Goal: Task Accomplishment & Management: Manage account settings

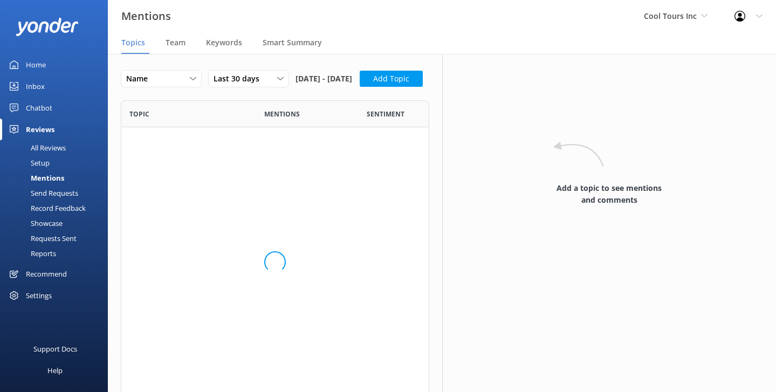
scroll to position [297, 308]
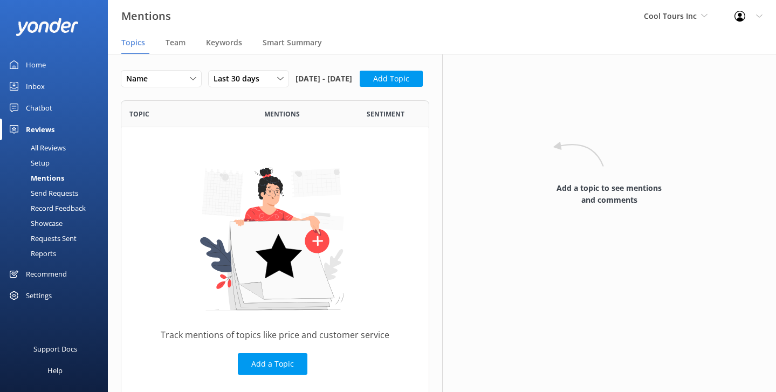
click at [43, 72] on div "Home" at bounding box center [36, 65] width 20 height 22
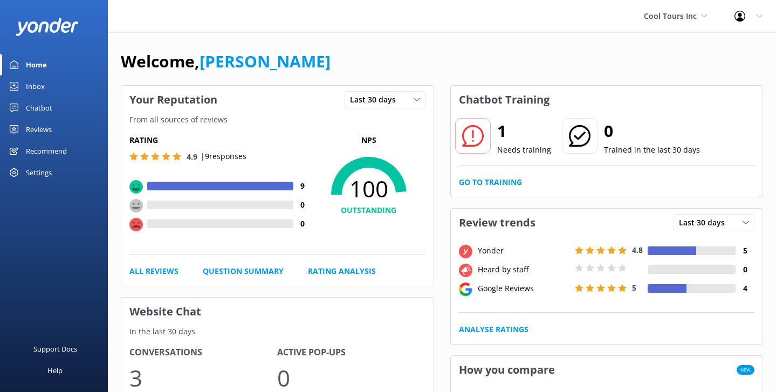
click at [31, 83] on div "Inbox" at bounding box center [35, 87] width 19 height 22
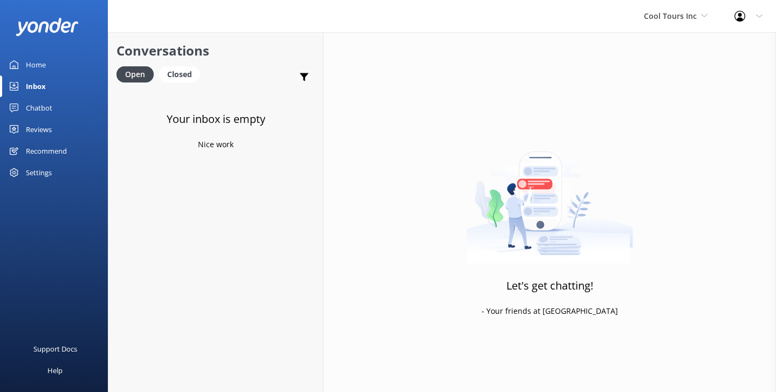
click at [26, 109] on div "Chatbot" at bounding box center [39, 108] width 26 height 22
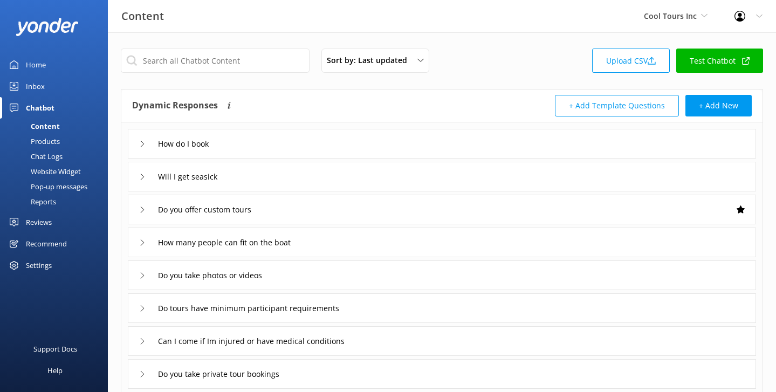
click at [297, 208] on div "Do you offer custom tours" at bounding box center [442, 210] width 628 height 30
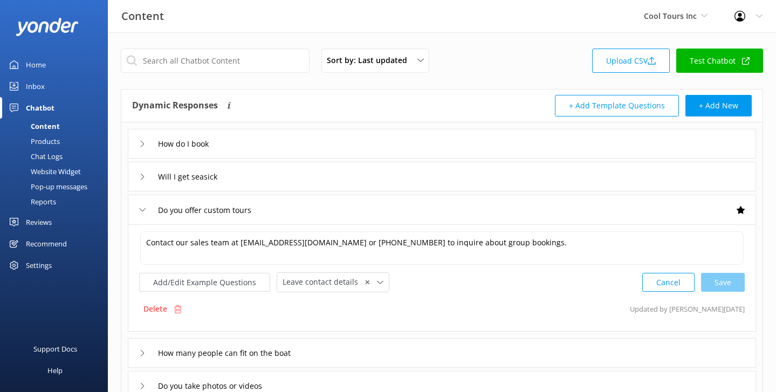
click at [297, 208] on div "Do you offer custom tours" at bounding box center [442, 210] width 628 height 30
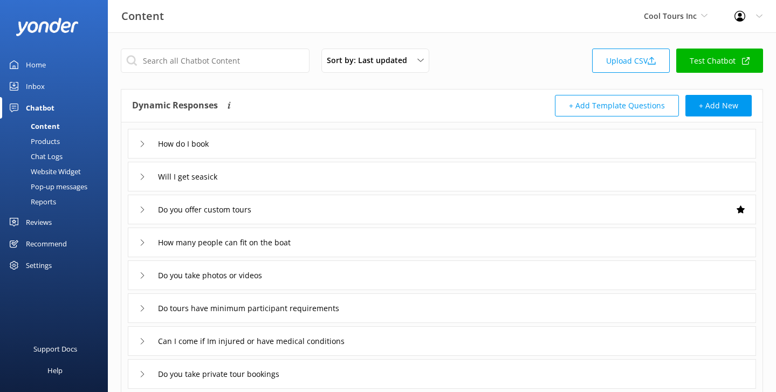
click at [46, 194] on div "Reports" at bounding box center [31, 201] width 50 height 15
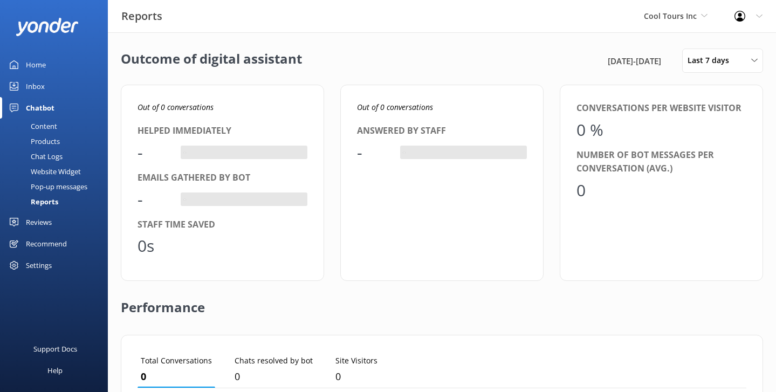
scroll to position [108, 609]
click at [705, 66] on span "Last 7 days" at bounding box center [712, 60] width 48 height 12
click at [711, 181] on link "Last 180 days" at bounding box center [731, 174] width 96 height 22
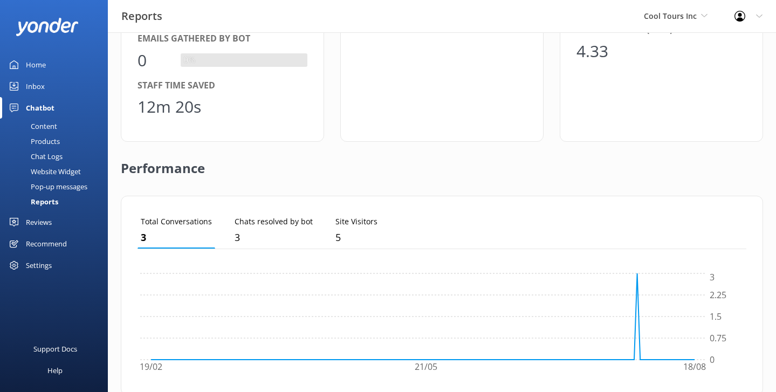
scroll to position [360, 0]
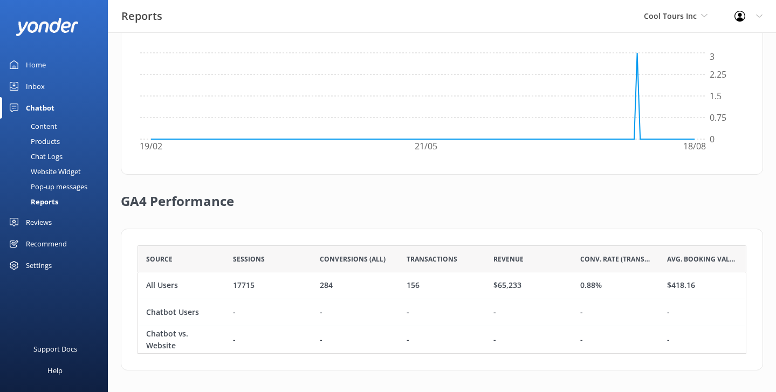
click at [33, 63] on div "Home" at bounding box center [36, 65] width 20 height 22
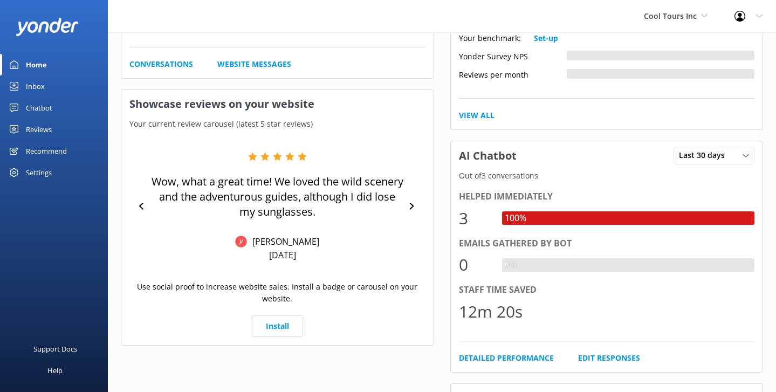
click at [39, 66] on div "Home" at bounding box center [36, 65] width 21 height 22
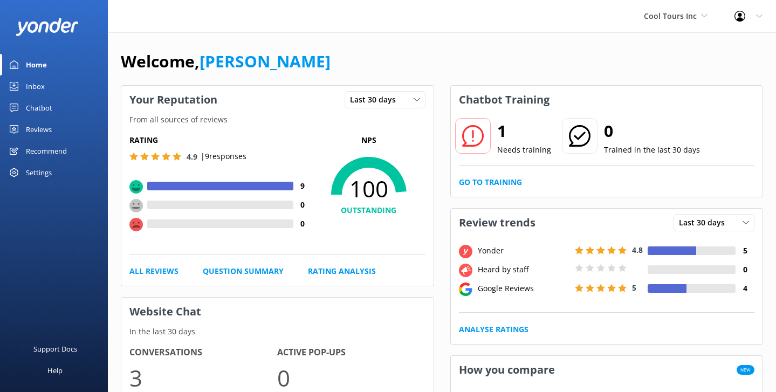
click at [389, 21] on div "Cool Tours Inc Yonder Zipline Yonder demo Yonder Luxury Suites Yonder Holiday P…" at bounding box center [388, 16] width 776 height 32
click at [36, 85] on div "Inbox" at bounding box center [35, 87] width 19 height 22
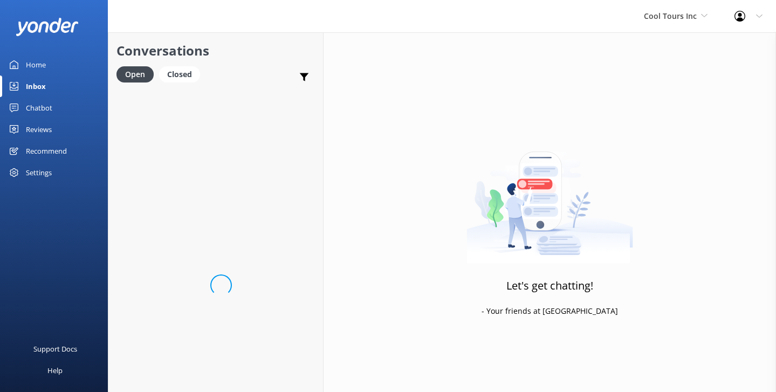
click at [39, 102] on div "Chatbot" at bounding box center [39, 108] width 26 height 22
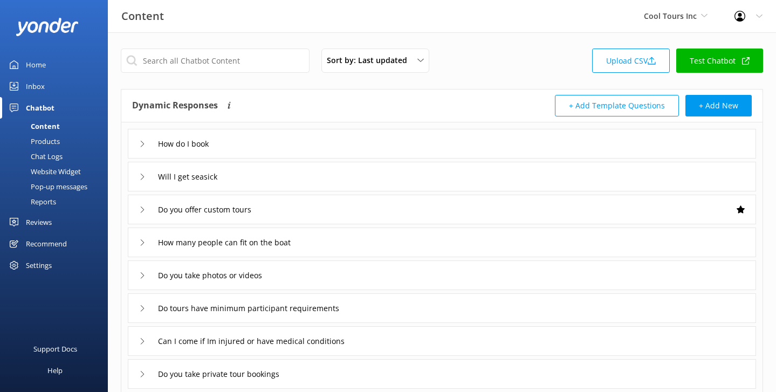
click at [41, 142] on div "Products" at bounding box center [32, 141] width 53 height 15
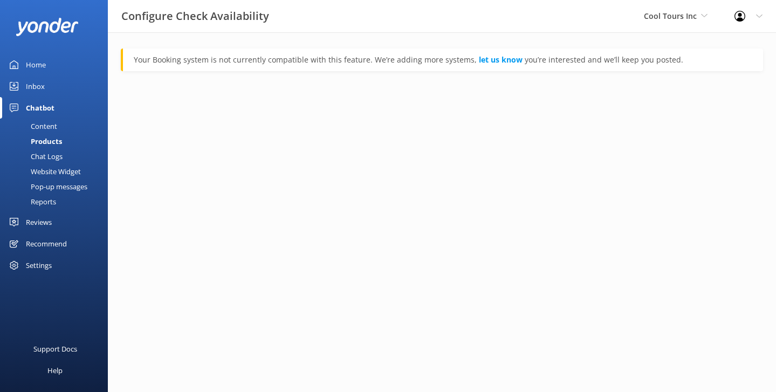
click at [57, 159] on div "Chat Logs" at bounding box center [34, 156] width 56 height 15
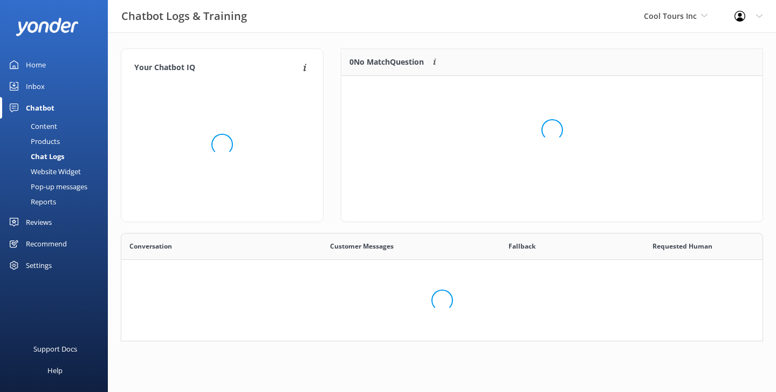
scroll to position [133, 642]
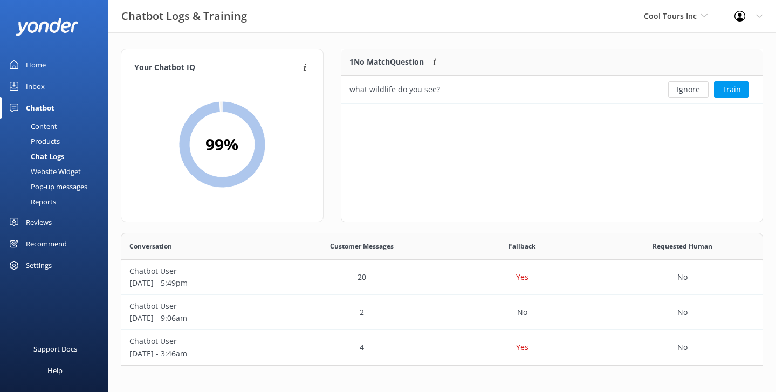
click at [31, 59] on div "Home" at bounding box center [36, 65] width 20 height 22
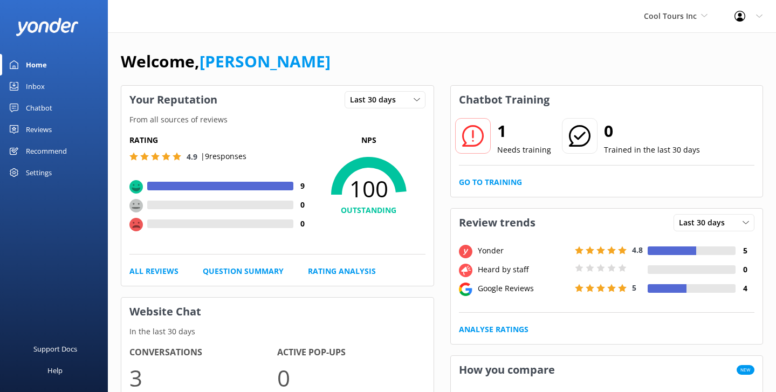
click at [54, 108] on link "Chatbot" at bounding box center [54, 108] width 108 height 22
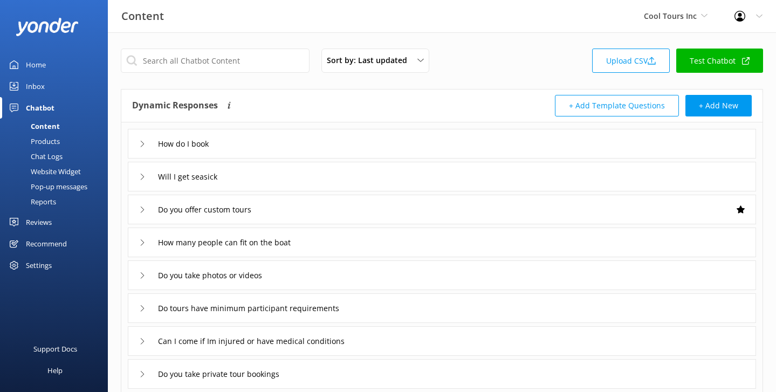
click at [40, 183] on div "Pop-up messages" at bounding box center [46, 186] width 81 height 15
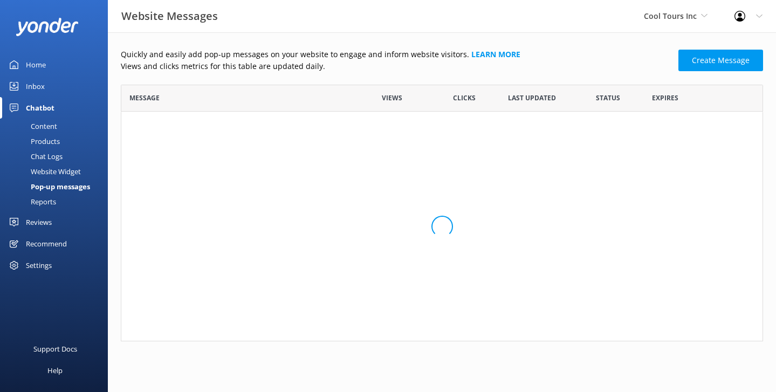
scroll to position [257, 642]
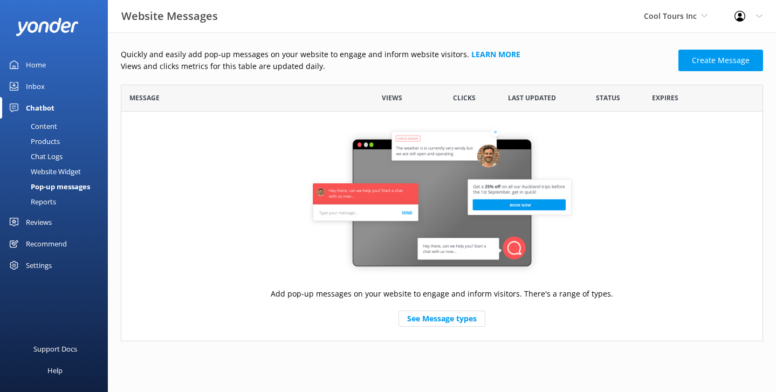
click at [46, 69] on link "Home" at bounding box center [54, 65] width 108 height 22
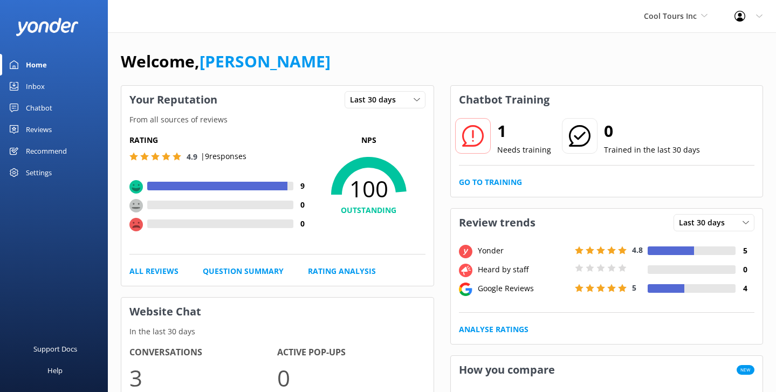
click at [46, 128] on div "Reviews" at bounding box center [39, 130] width 26 height 22
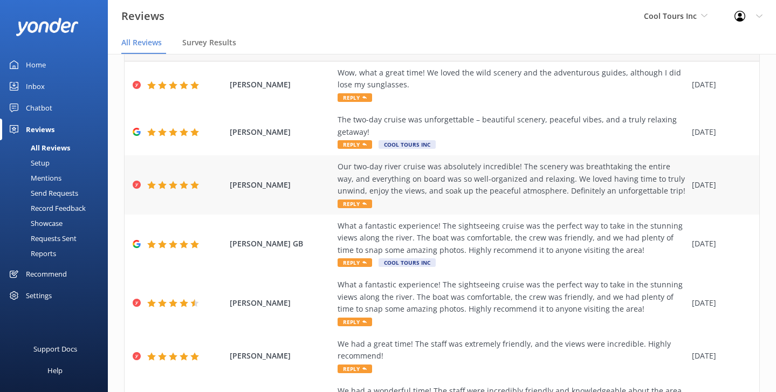
scroll to position [58, 0]
click at [312, 136] on span "Guy Schwikkard" at bounding box center [281, 133] width 102 height 12
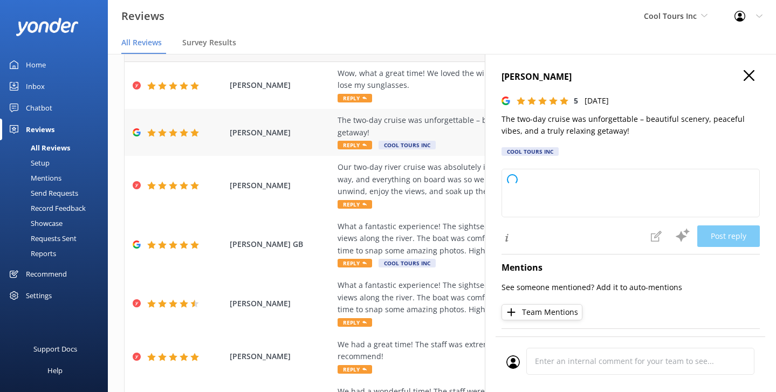
type textarea "Thank you so much for your wonderful feedback! We're delighted to hear you had …"
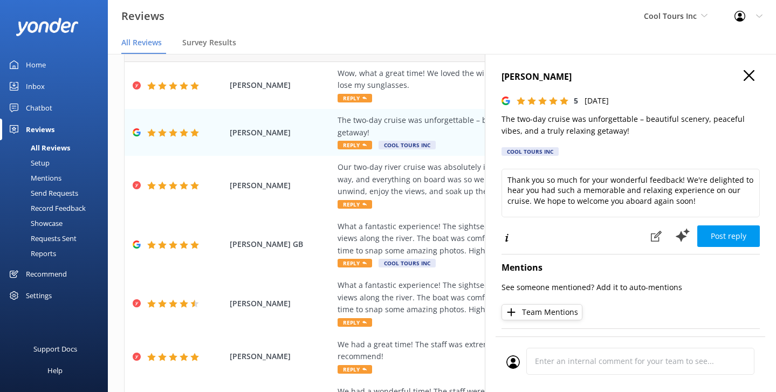
click at [755, 77] on h4 "Guy Schwikkard" at bounding box center [631, 77] width 258 height 14
click at [750, 75] on use at bounding box center [749, 75] width 11 height 11
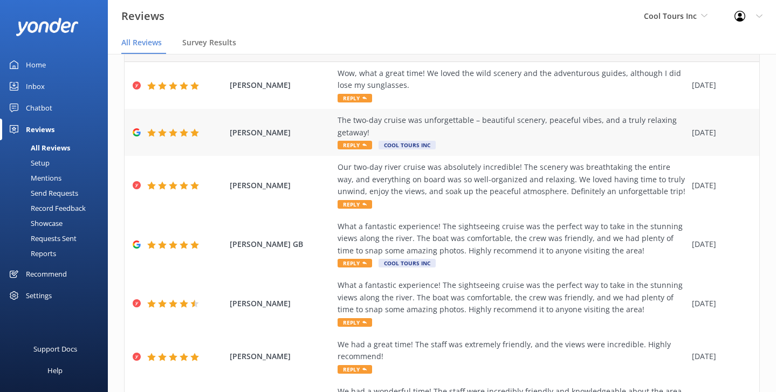
scroll to position [0, 0]
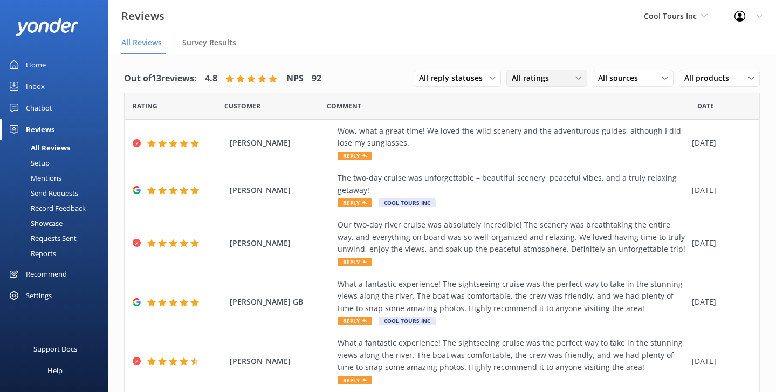
click at [525, 85] on div "All ratings All ratings Promoters Passives Detractors" at bounding box center [546, 78] width 81 height 17
click at [477, 80] on span "All reply statuses" at bounding box center [454, 78] width 70 height 12
click at [478, 79] on span "All reply statuses" at bounding box center [454, 78] width 70 height 12
click at [625, 77] on span "All sources" at bounding box center [621, 78] width 46 height 12
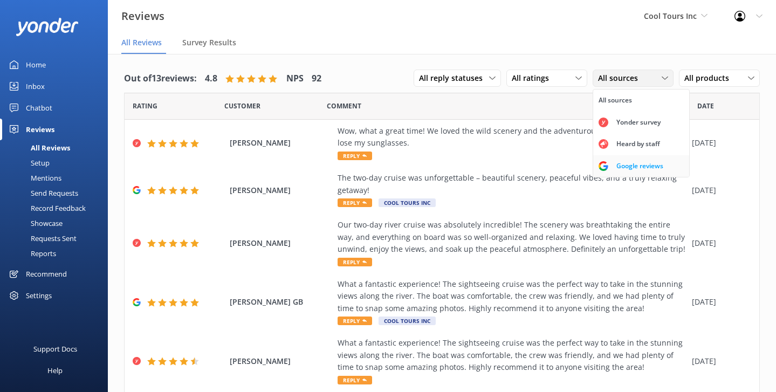
click at [622, 170] on div "Google reviews" at bounding box center [639, 166] width 63 height 11
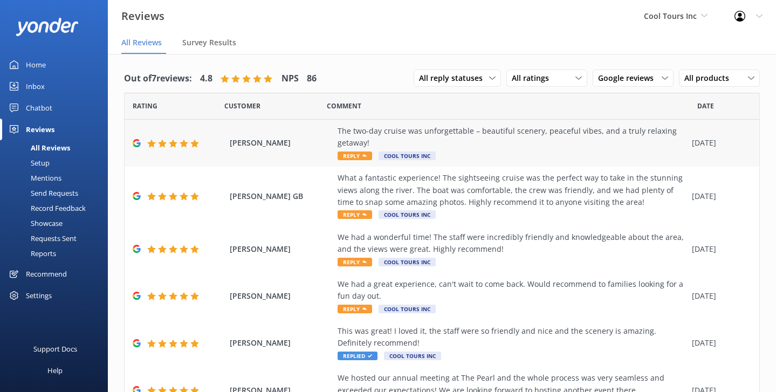
click at [305, 156] on div "Guy Schwikkard The two-day cruise was unforgettable – beautiful scenery, peacef…" at bounding box center [442, 143] width 635 height 47
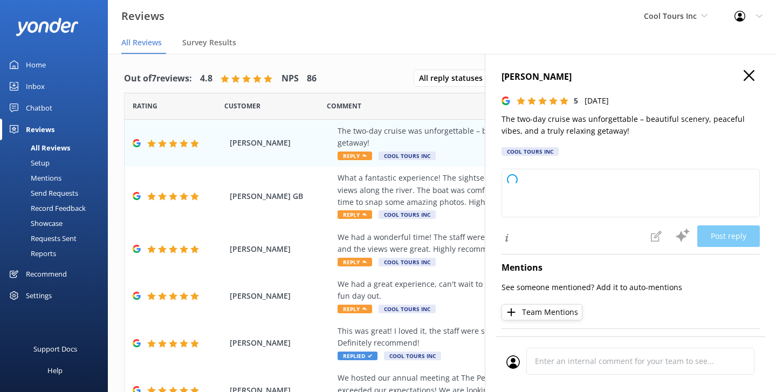
type textarea "Thank you so much for your wonderful review! We're delighted to hear you enjoye…"
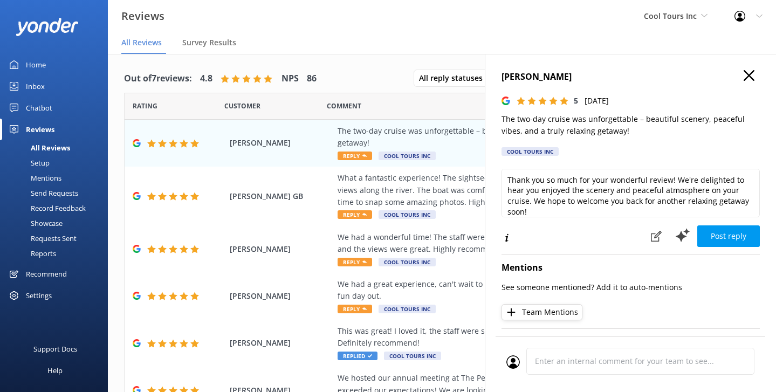
click at [742, 73] on h4 "Guy Schwikkard" at bounding box center [631, 77] width 258 height 14
click at [748, 72] on icon at bounding box center [749, 75] width 11 height 11
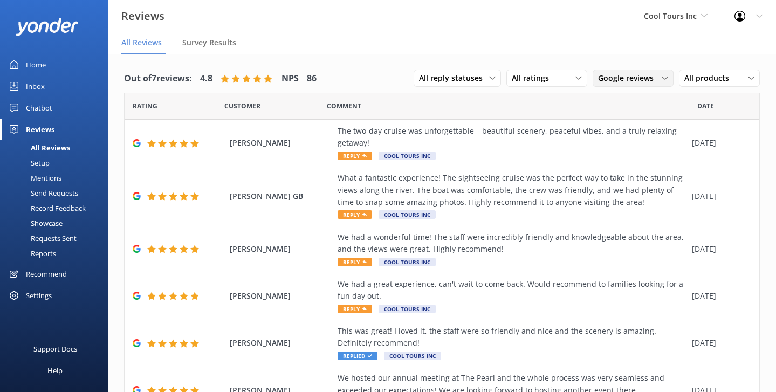
click at [635, 78] on span "Google reviews" at bounding box center [629, 78] width 62 height 12
click at [628, 119] on div "Yonder survey" at bounding box center [638, 122] width 60 height 11
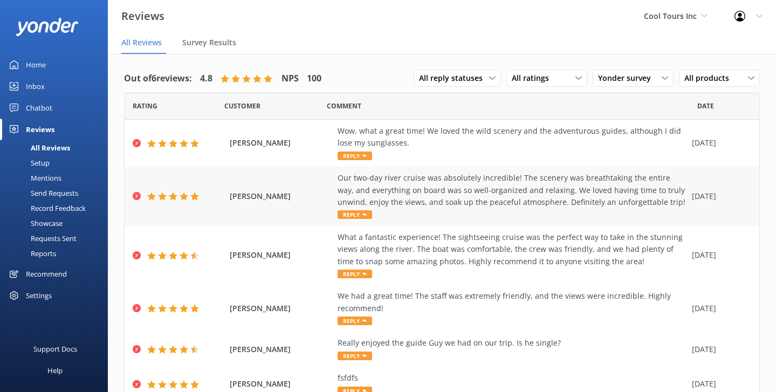
click at [479, 181] on div "Our two-day river cruise was absolutely incredible! The scenery was breathtakin…" at bounding box center [512, 190] width 349 height 36
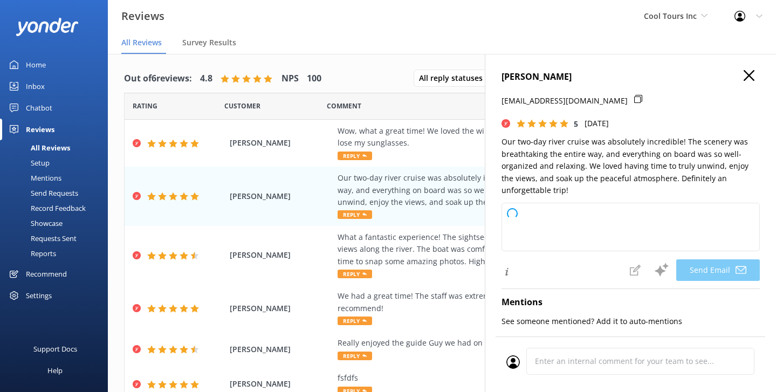
type textarea "Thank you so much for your wonderful review, Jeff! We're thrilled to hear you h…"
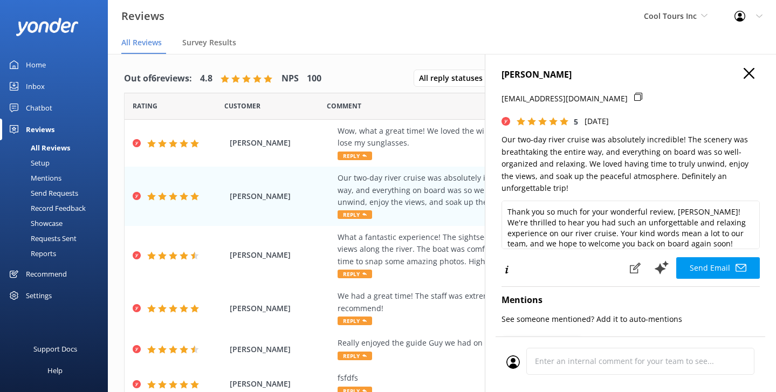
scroll to position [71, 0]
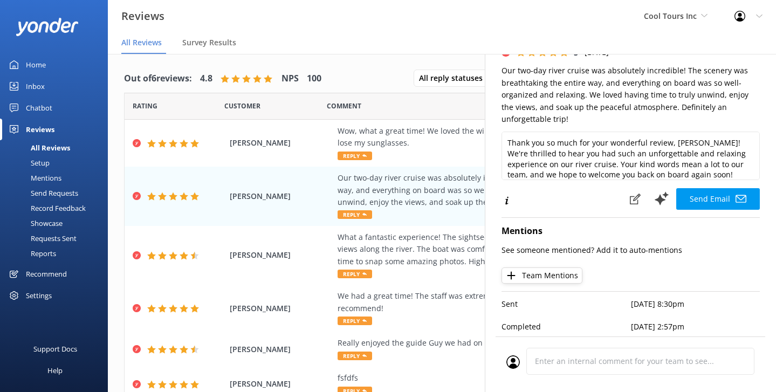
click at [491, 34] on nav "All Reviews Survey Results" at bounding box center [442, 43] width 668 height 22
click at [402, 84] on div "Out of 6 reviews: 4.8 NPS 100 All reply statuses All reply statuses Needs a rep…" at bounding box center [442, 79] width 636 height 28
click at [475, 119] on div "Comment" at bounding box center [512, 106] width 371 height 27
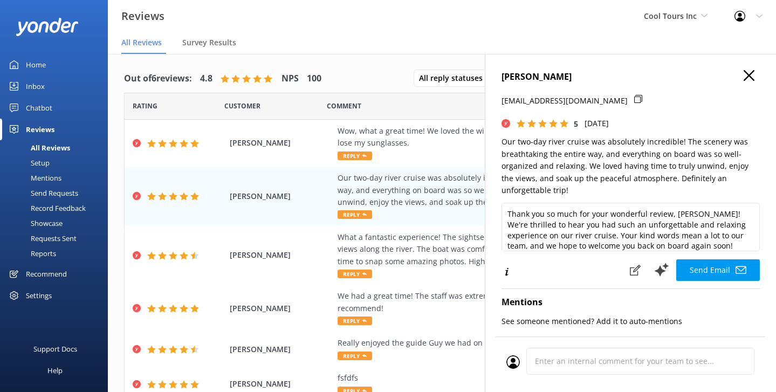
click at [740, 78] on h4 "Jeff Wilson" at bounding box center [631, 77] width 258 height 14
click at [746, 76] on icon at bounding box center [749, 75] width 11 height 11
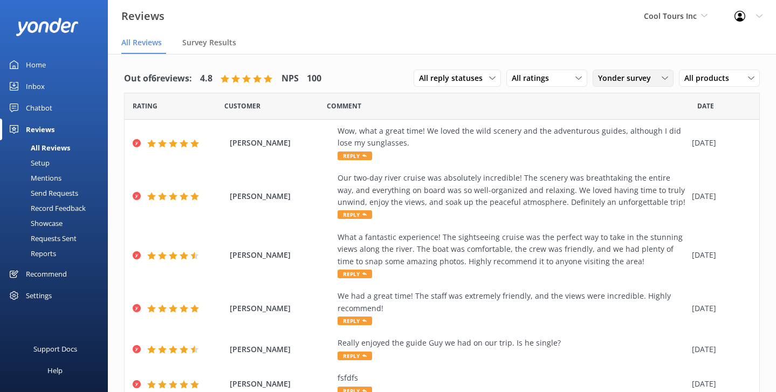
click at [613, 76] on span "Yonder survey" at bounding box center [627, 78] width 59 height 12
click at [609, 99] on div "All sources" at bounding box center [615, 100] width 33 height 11
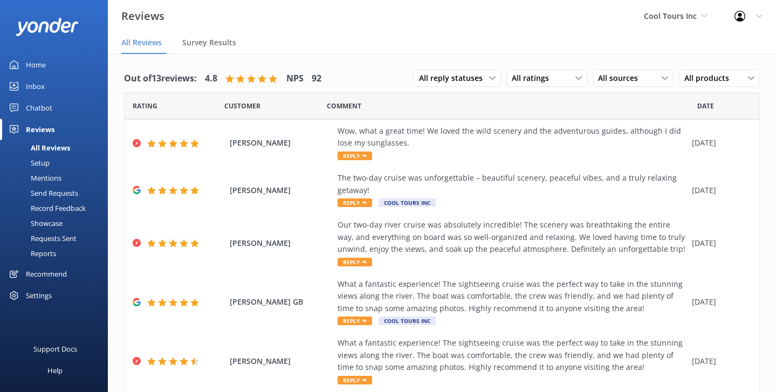
click at [386, 43] on nav "All Reviews Survey Results" at bounding box center [442, 43] width 668 height 22
click at [38, 165] on div "Setup" at bounding box center [27, 162] width 43 height 15
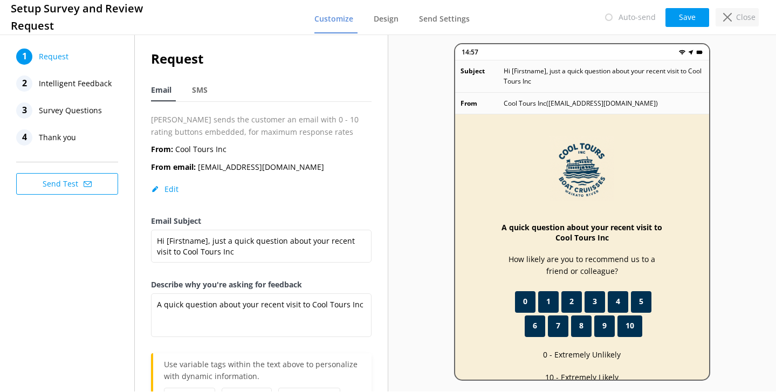
click at [731, 11] on div "Close" at bounding box center [737, 17] width 43 height 18
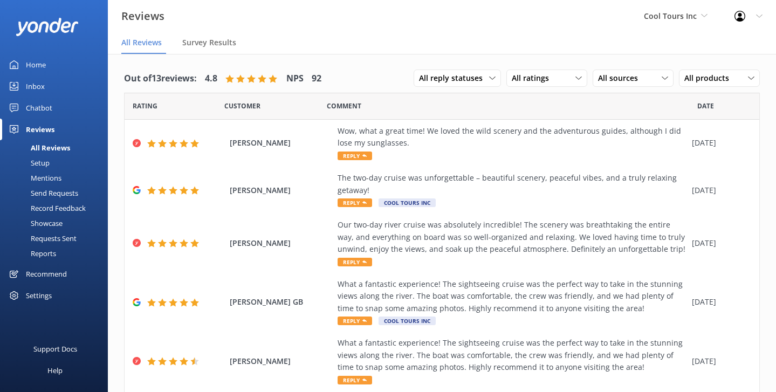
click at [57, 177] on div "Mentions" at bounding box center [33, 177] width 55 height 15
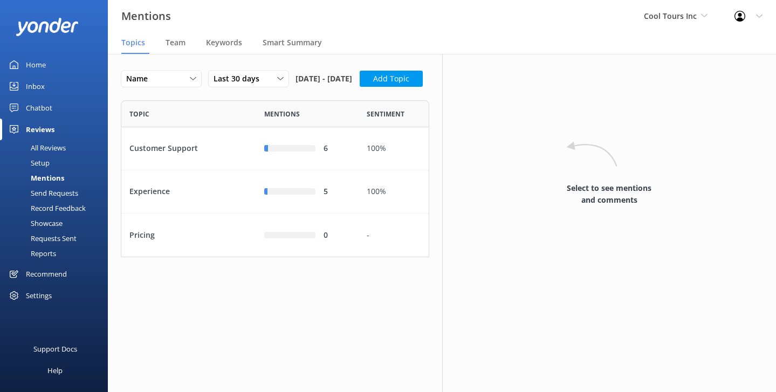
scroll to position [157, 308]
click at [207, 167] on div "Customer Support" at bounding box center [188, 148] width 135 height 43
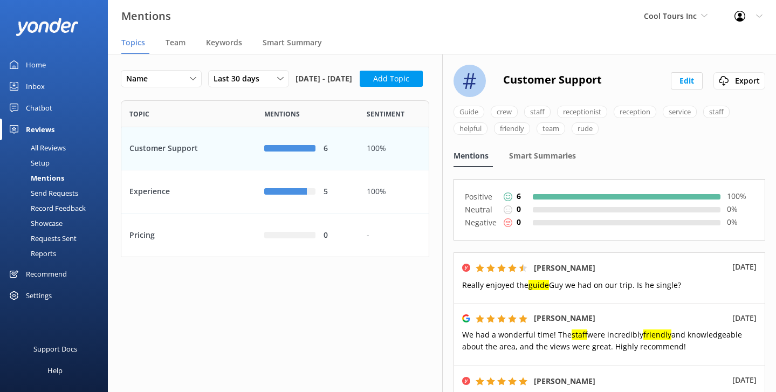
click at [50, 258] on div "Reports" at bounding box center [31, 253] width 50 height 15
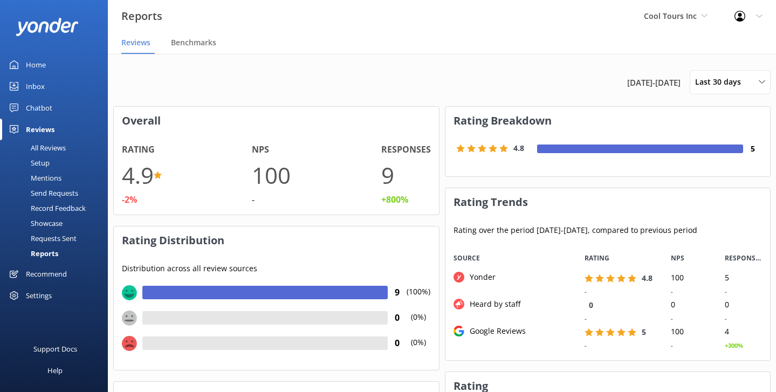
click at [40, 73] on div "Home" at bounding box center [36, 65] width 20 height 22
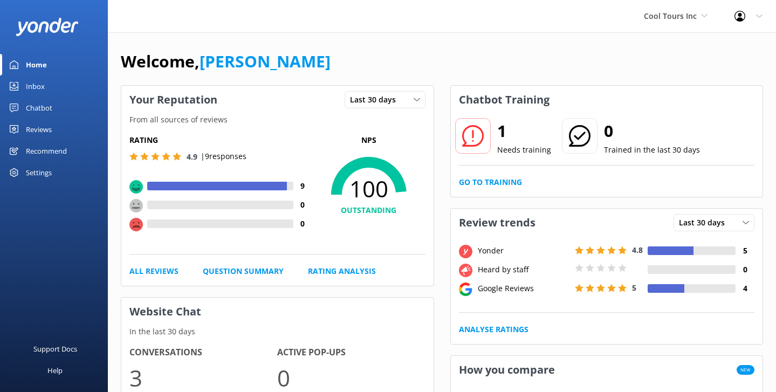
click at [411, 79] on div "Welcome, Danny" at bounding box center [442, 67] width 642 height 37
click at [46, 108] on div "Chatbot" at bounding box center [39, 108] width 26 height 22
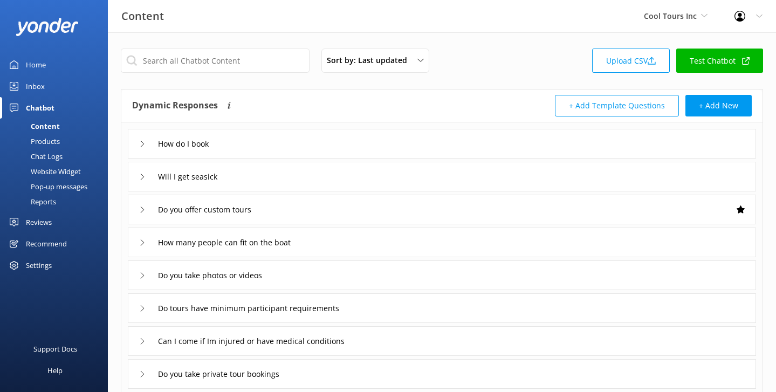
click at [261, 146] on div "How do I book" at bounding box center [442, 144] width 628 height 30
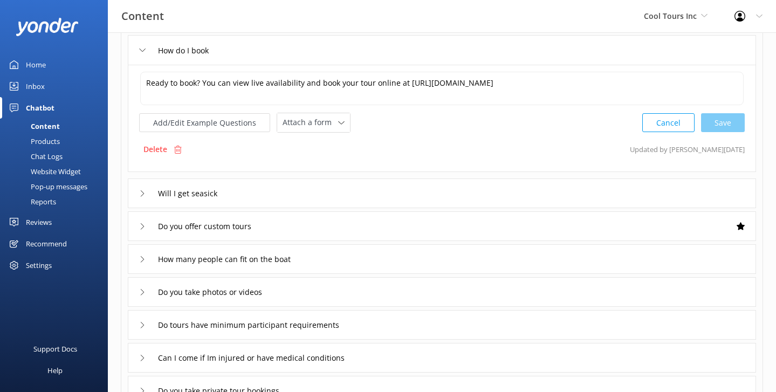
scroll to position [95, 0]
click at [266, 195] on div "Will I get seasick" at bounding box center [442, 192] width 628 height 30
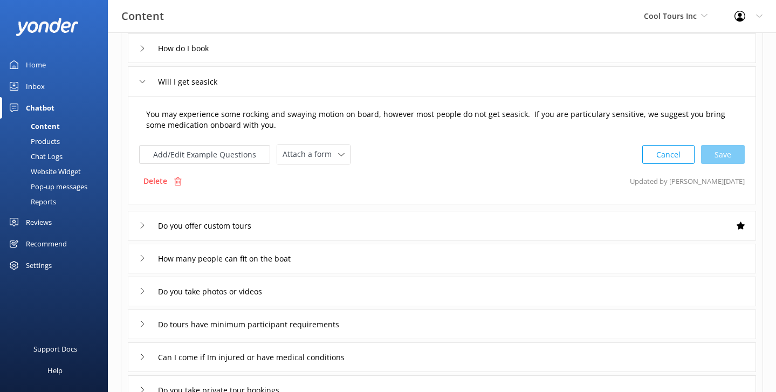
click at [314, 129] on textarea "You may experience some rocking and swaying motion on board, however most peopl…" at bounding box center [442, 120] width 604 height 34
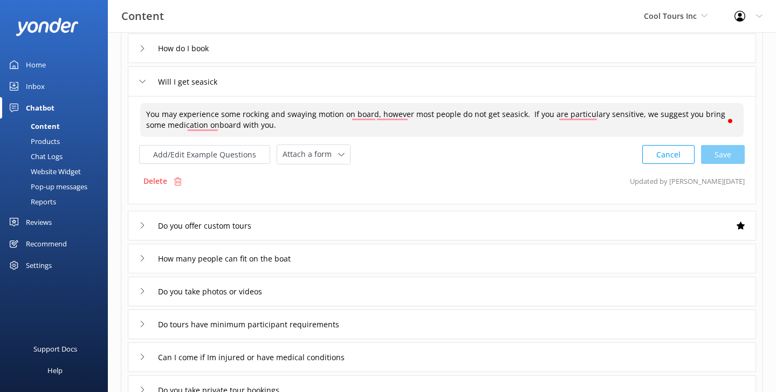
click at [134, 84] on div "Will I get seasick" at bounding box center [442, 81] width 628 height 30
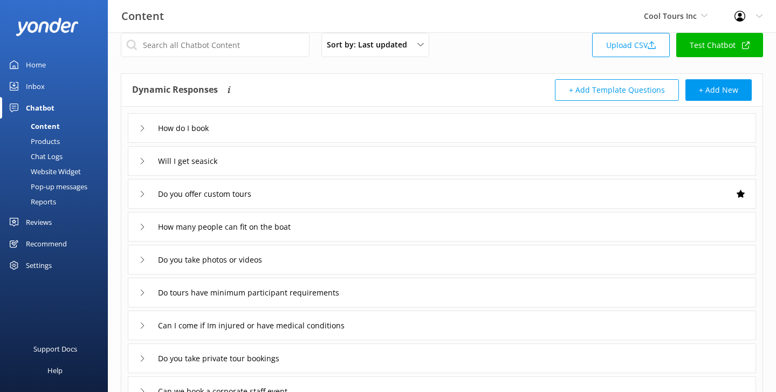
scroll to position [14, 0]
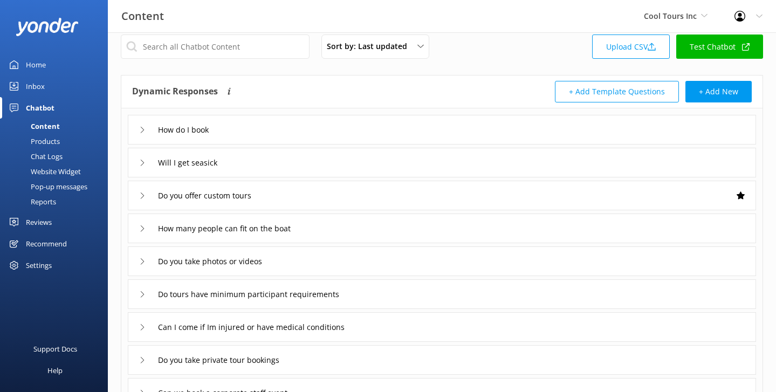
click at [258, 159] on div "Will I get seasick" at bounding box center [442, 163] width 628 height 30
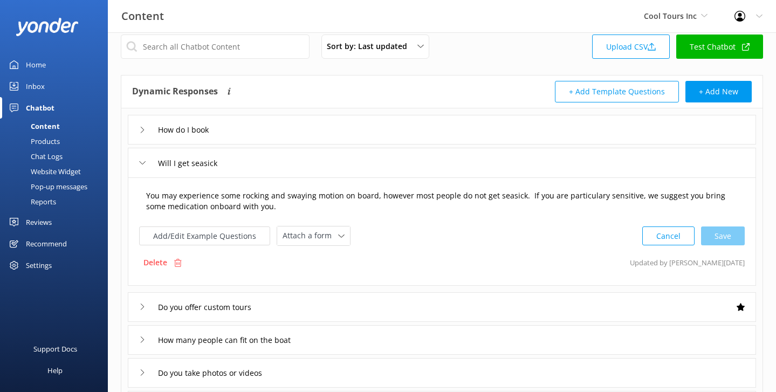
click at [298, 207] on textarea "You may experience some rocking and swaying motion on board, however most peopl…" at bounding box center [442, 201] width 604 height 34
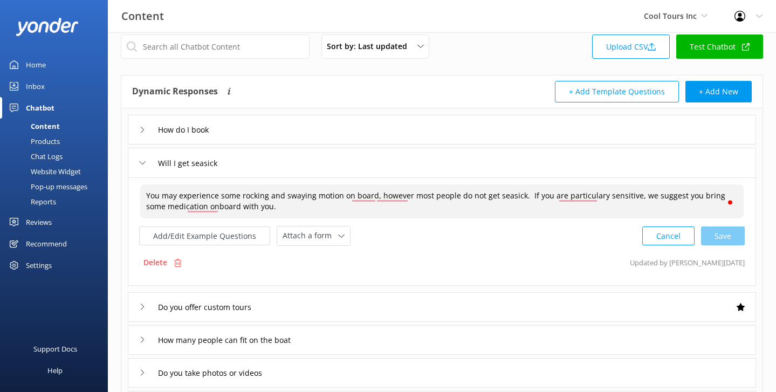
click at [140, 164] on icon at bounding box center [142, 163] width 6 height 6
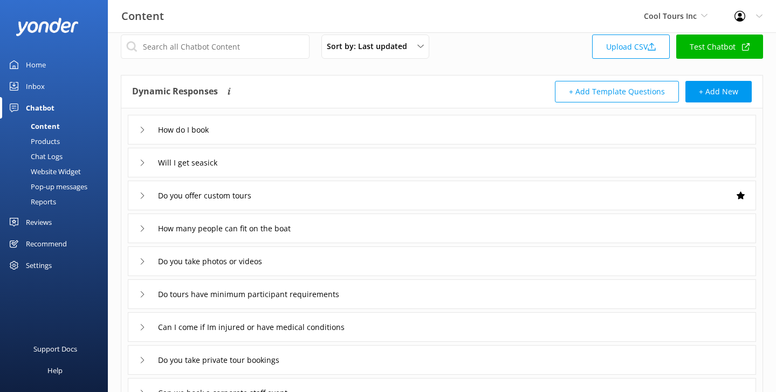
scroll to position [29, 0]
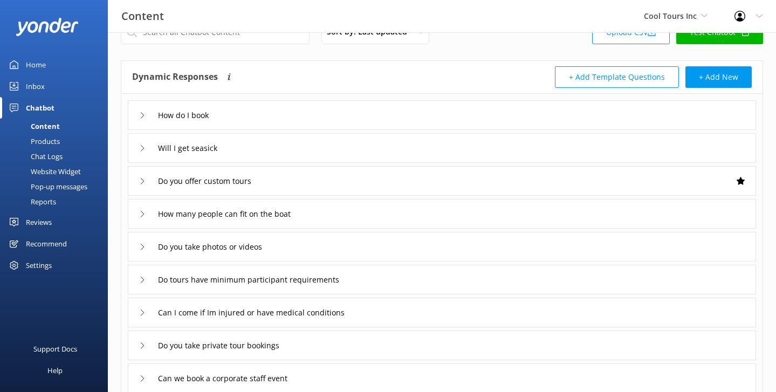
click at [148, 131] on div "How do I book Will I get seasick Do you offer custom tours How many people can …" at bounding box center [441, 260] width 641 height 332
click at [146, 141] on div "Will I get seasick" at bounding box center [186, 148] width 95 height 18
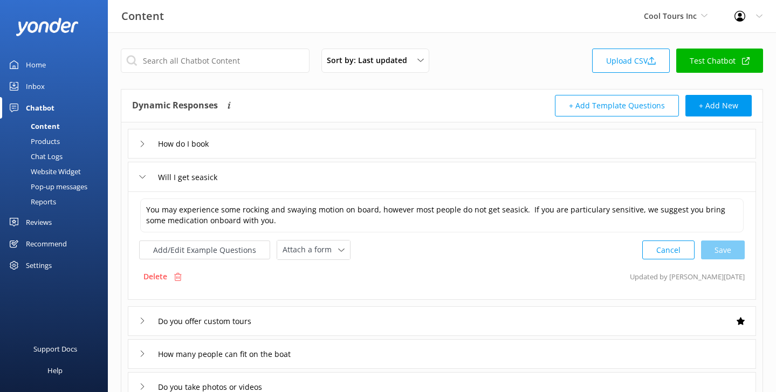
click at [139, 181] on div "Will I get seasick" at bounding box center [186, 177] width 95 height 18
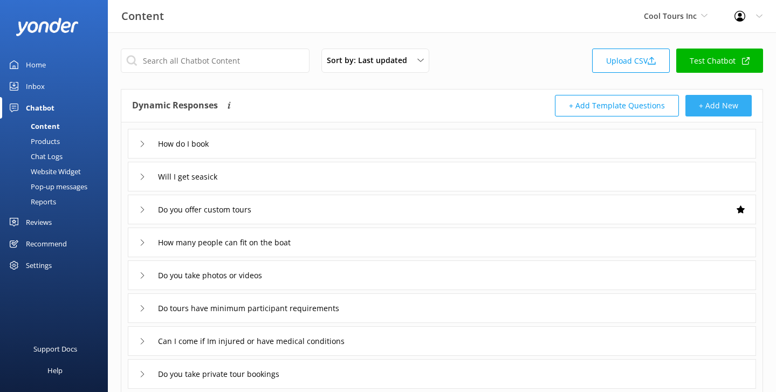
click at [731, 101] on button "+ Add New" at bounding box center [718, 106] width 66 height 22
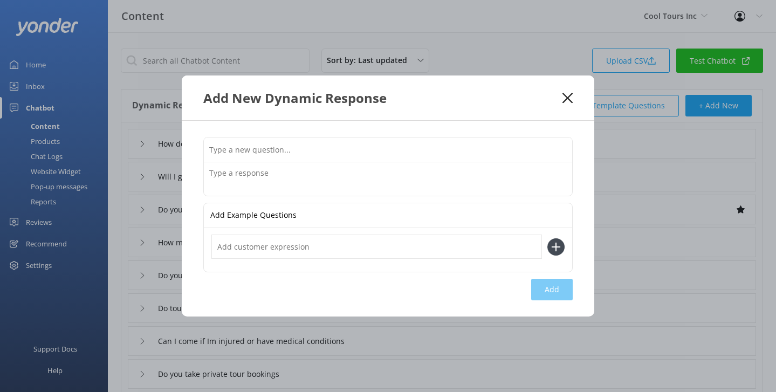
click at [568, 101] on icon at bounding box center [568, 98] width 10 height 11
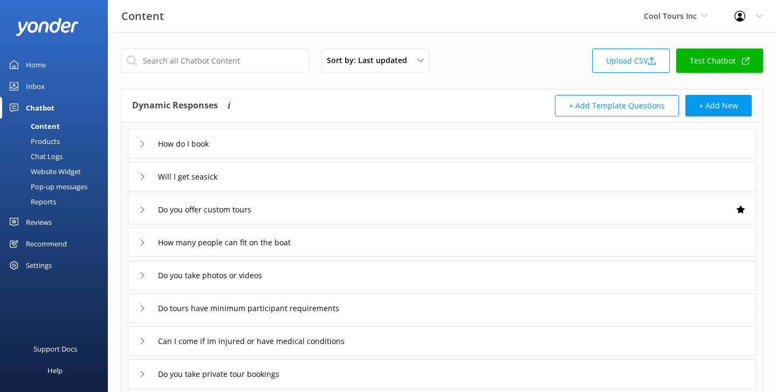
click at [49, 196] on div "Reports" at bounding box center [31, 201] width 50 height 15
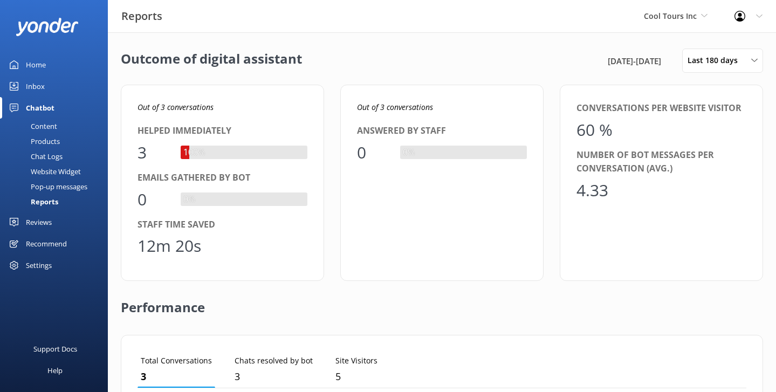
scroll to position [108, 609]
drag, startPoint x: 564, startPoint y: 60, endPoint x: 665, endPoint y: 59, distance: 101.4
click at [665, 59] on div "19th Feb 25 - 18th Aug 25" at bounding box center [640, 60] width 71 height 13
click at [608, 40] on div "Outcome of digital assistant 19th Feb 25 - 18th Aug 25 Last 180 days Last 7 day…" at bounding box center [442, 391] width 668 height 719
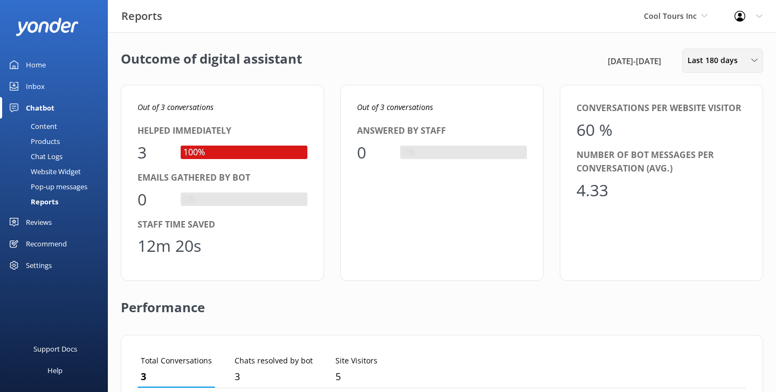
click at [703, 57] on span "Last 180 days" at bounding box center [716, 60] width 57 height 12
click at [500, 63] on div "Outcome of digital assistant 19th Feb 25 - 18th Aug 25 Last 180 days Last 7 day…" at bounding box center [442, 61] width 642 height 24
drag, startPoint x: 240, startPoint y: 130, endPoint x: 124, endPoint y: 121, distance: 116.9
click at [124, 121] on div "Out of 3 conversations Helped immediately 3 100% Emails gathered by bot 0 0% St…" at bounding box center [222, 183] width 203 height 196
drag, startPoint x: 229, startPoint y: 226, endPoint x: 126, endPoint y: 224, distance: 103.6
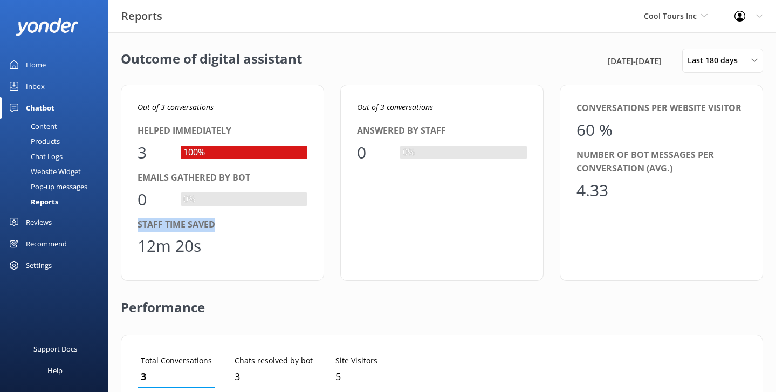
click at [126, 224] on div "Out of 3 conversations Helped immediately 3 100% Emails gathered by bot 0 0% St…" at bounding box center [222, 183] width 203 height 196
click at [118, 220] on div "Outcome of digital assistant 19th Feb 25 - 18th Aug 25 Last 180 days Last 7 day…" at bounding box center [442, 391] width 668 height 719
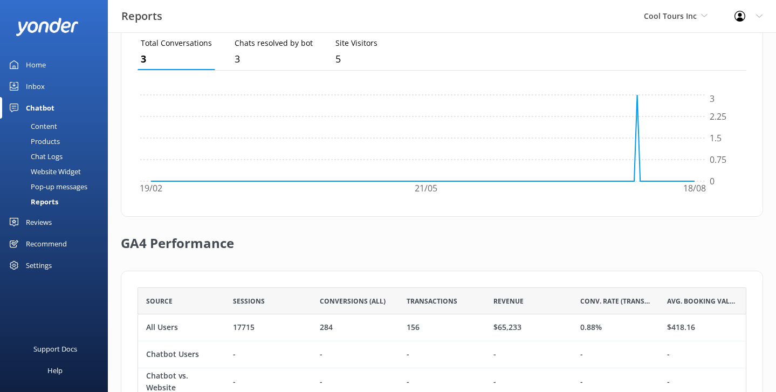
scroll to position [331, 0]
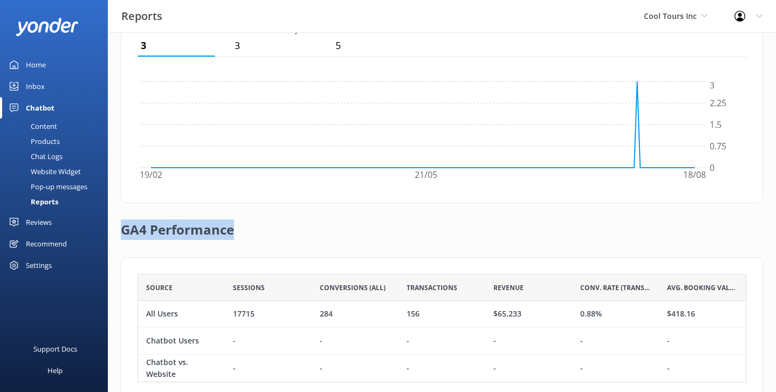
drag, startPoint x: 251, startPoint y: 225, endPoint x: 114, endPoint y: 225, distance: 137.5
click at [114, 225] on div "Outcome of digital assistant 19th Feb 25 - 18th Aug 25 Last 180 days Last 7 day…" at bounding box center [442, 60] width 668 height 719
click at [265, 210] on div "GA4 Performance" at bounding box center [442, 230] width 642 height 54
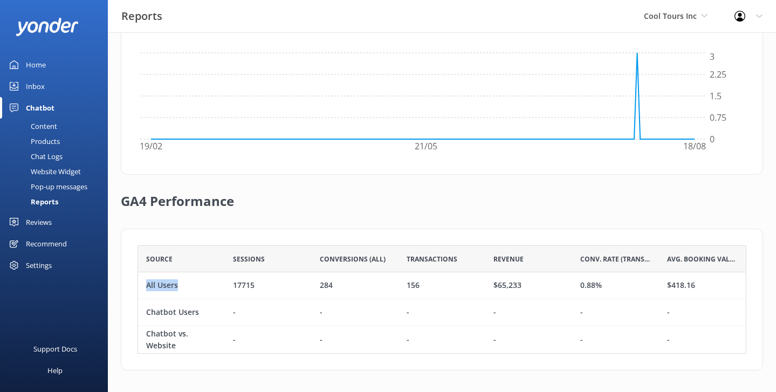
drag, startPoint x: 190, startPoint y: 284, endPoint x: 147, endPoint y: 283, distance: 43.2
click at [147, 283] on div "All Users" at bounding box center [181, 285] width 87 height 27
drag, startPoint x: 609, startPoint y: 282, endPoint x: 575, endPoint y: 284, distance: 34.0
click at [575, 284] on div "0.88%" at bounding box center [615, 285] width 87 height 27
drag, startPoint x: 201, startPoint y: 313, endPoint x: 147, endPoint y: 312, distance: 53.9
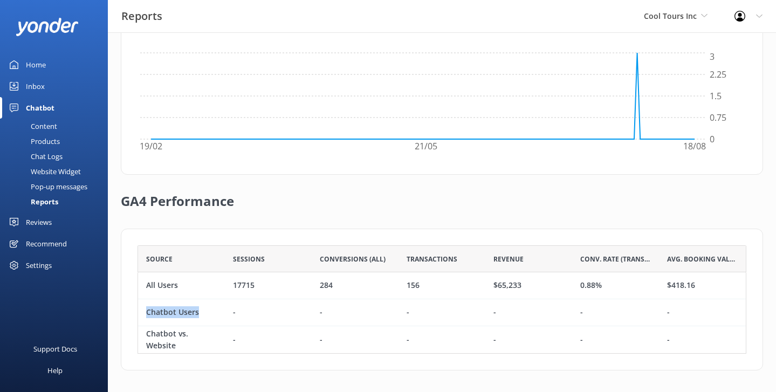
click at [147, 312] on div "Chatbot Users" at bounding box center [181, 312] width 87 height 27
drag, startPoint x: 604, startPoint y: 314, endPoint x: 574, endPoint y: 314, distance: 29.7
click at [574, 314] on div "-" at bounding box center [615, 312] width 87 height 27
click at [557, 223] on div "GA4 Performance" at bounding box center [442, 202] width 642 height 54
click at [527, 22] on div "Reports Cool Tours Inc Yonder Zipline Yonder demo Yonder Luxury Suites Yonder H…" at bounding box center [388, 16] width 776 height 32
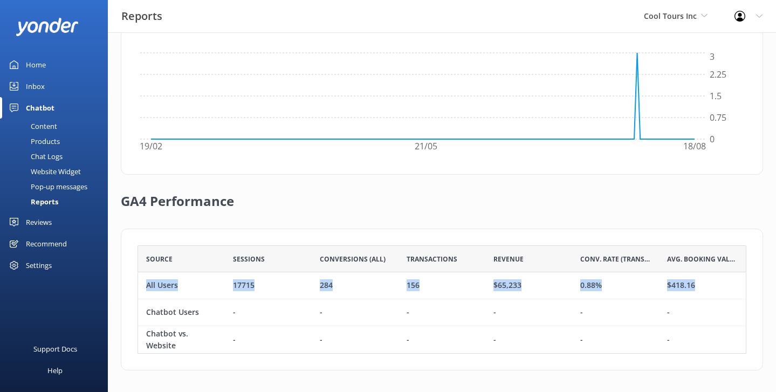
drag, startPoint x: 145, startPoint y: 286, endPoint x: 712, endPoint y: 292, distance: 567.9
click at [712, 292] on div "All Users 17715 284 156 $65,233 0.88% $418.16" at bounding box center [442, 285] width 609 height 27
click at [579, 241] on div "Source Sessions Conversions (All) Transactions Revenue Conv. Rate (Transactions…" at bounding box center [442, 300] width 642 height 142
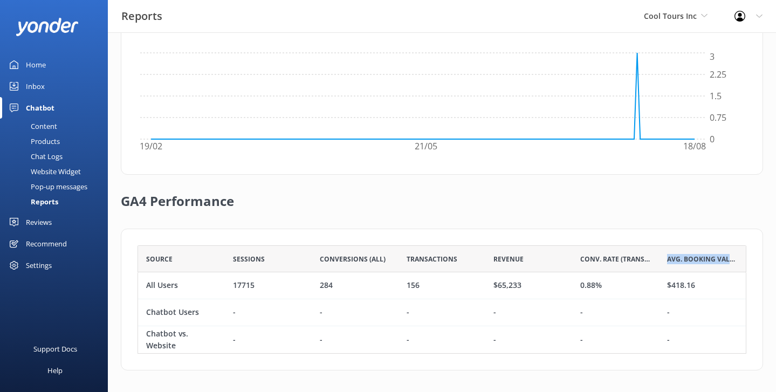
drag, startPoint x: 668, startPoint y: 257, endPoint x: 738, endPoint y: 256, distance: 69.6
click at [738, 256] on div "Avg. Booking Value" at bounding box center [702, 258] width 87 height 27
click at [684, 252] on div "Avg. Booking Value" at bounding box center [702, 258] width 87 height 27
click at [692, 24] on div "Cool Tours Inc Yonder Zipline Yonder demo Yonder Luxury Suites Yonder Holiday P…" at bounding box center [675, 16] width 91 height 32
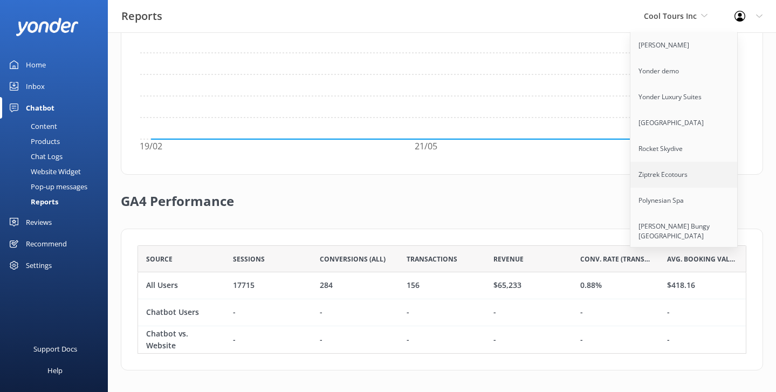
click at [663, 176] on link "Ziptrek Ecotours" at bounding box center [684, 175] width 108 height 26
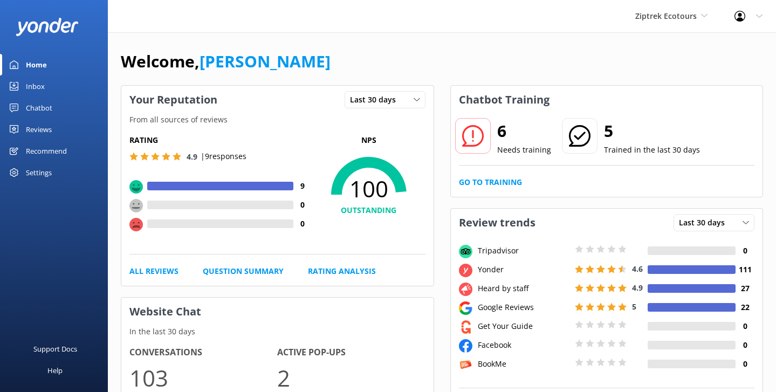
click at [54, 150] on div "Recommend" at bounding box center [46, 151] width 41 height 22
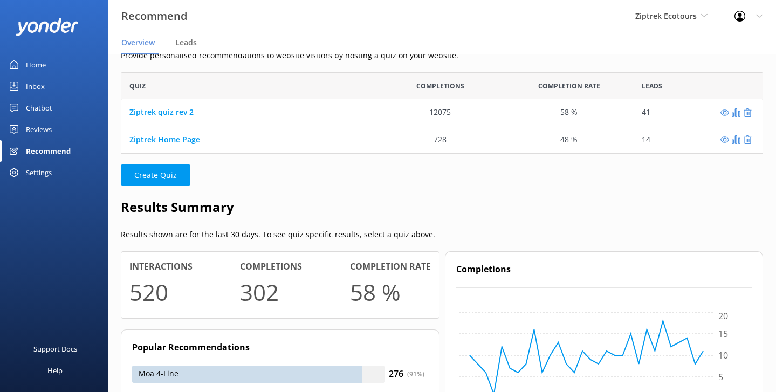
scroll to position [20, 0]
drag, startPoint x: 478, startPoint y: 113, endPoint x: 380, endPoint y: 113, distance: 98.7
click at [380, 113] on div "12075" at bounding box center [440, 113] width 129 height 27
drag, startPoint x: 582, startPoint y: 112, endPoint x: 556, endPoint y: 112, distance: 27.0
click at [556, 112] on div "58 %" at bounding box center [569, 113] width 129 height 27
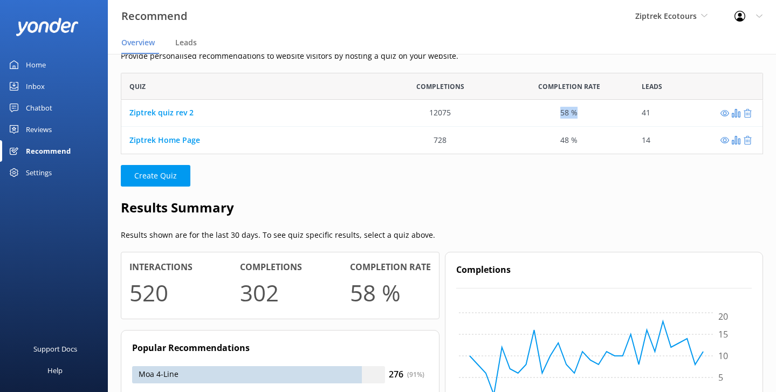
scroll to position [0, 0]
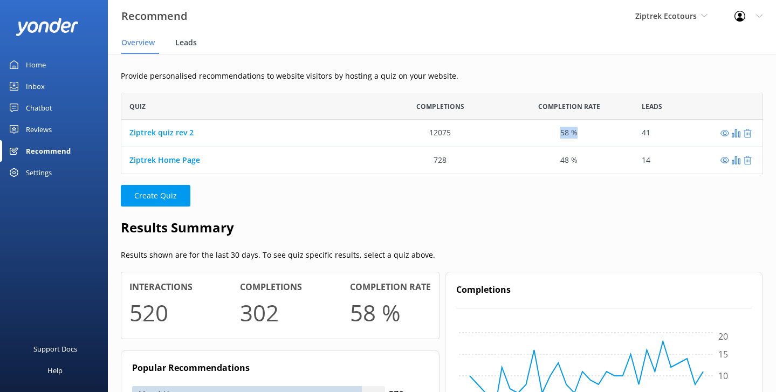
click at [194, 47] on span "Leads" at bounding box center [186, 42] width 22 height 11
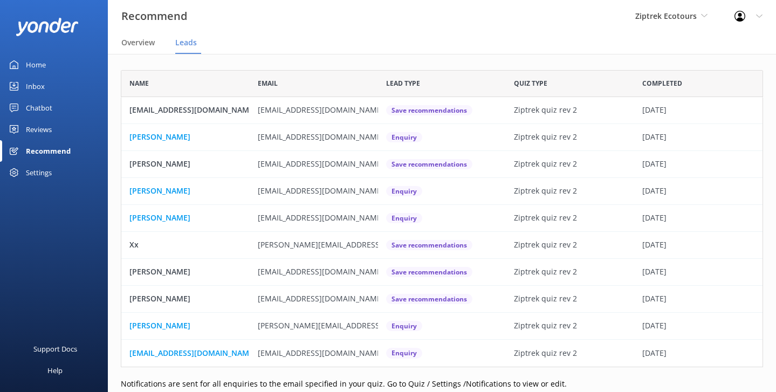
scroll to position [297, 642]
click at [169, 129] on div "James" at bounding box center [185, 137] width 128 height 27
drag, startPoint x: 256, startPoint y: 136, endPoint x: 343, endPoint y: 137, distance: 87.4
click at [343, 137] on div "jypes2015@gmail.com" at bounding box center [314, 137] width 128 height 27
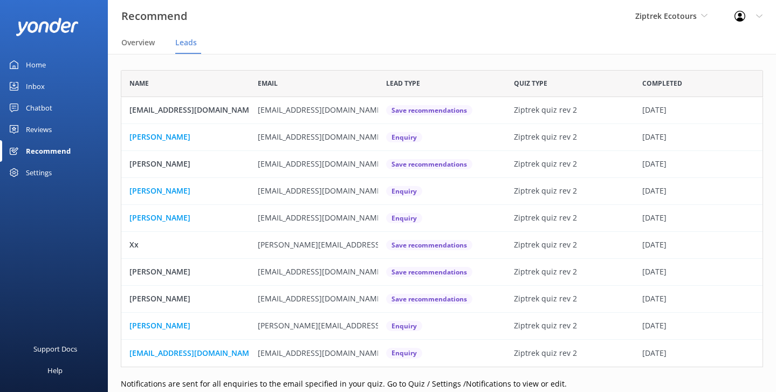
click at [419, 142] on div "Enquiry" at bounding box center [442, 137] width 128 height 27
drag, startPoint x: 419, startPoint y: 142, endPoint x: 381, endPoint y: 137, distance: 38.1
click at [381, 137] on div "Enquiry" at bounding box center [442, 137] width 128 height 27
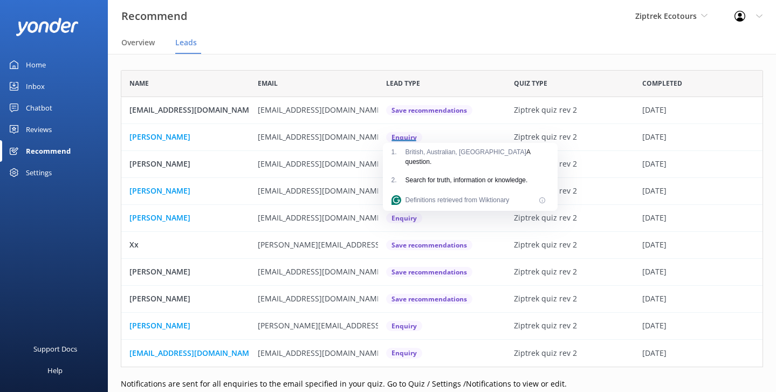
click at [145, 133] on p "James" at bounding box center [159, 137] width 61 height 12
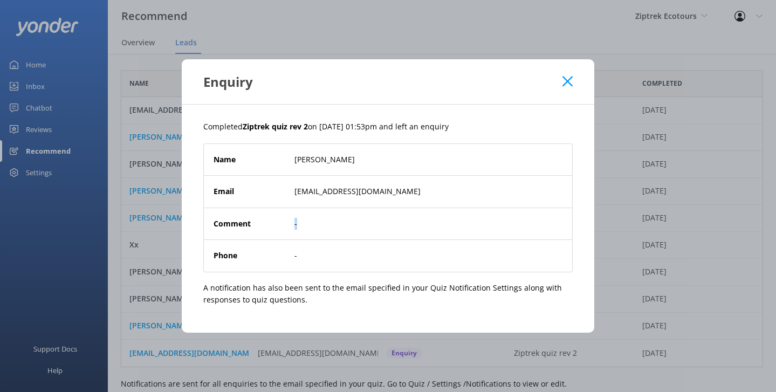
drag, startPoint x: 317, startPoint y: 229, endPoint x: 258, endPoint y: 221, distance: 59.8
click at [258, 221] on div "Comment -" at bounding box center [388, 224] width 349 height 12
drag, startPoint x: 327, startPoint y: 257, endPoint x: 292, endPoint y: 255, distance: 35.1
click at [292, 255] on div "Phone -" at bounding box center [388, 256] width 349 height 12
drag, startPoint x: 390, startPoint y: 191, endPoint x: 290, endPoint y: 190, distance: 100.9
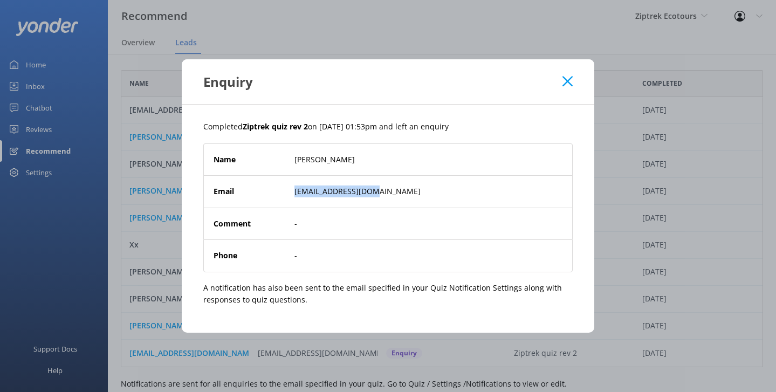
click at [290, 190] on div "Email jypes2015@gmail.com" at bounding box center [388, 192] width 349 height 12
click at [566, 79] on icon at bounding box center [568, 81] width 10 height 11
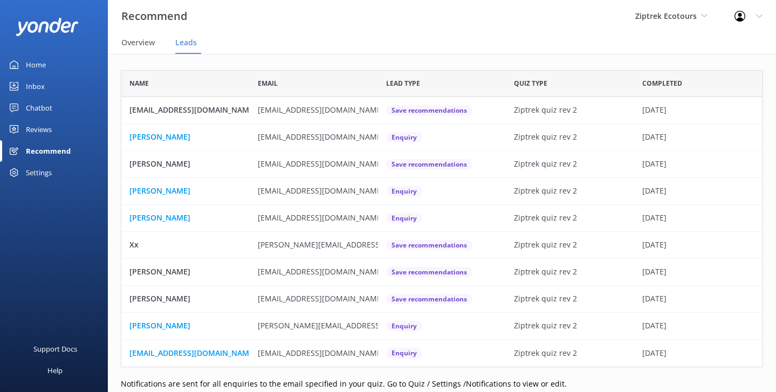
click at [353, 111] on p "annemaree20@hotmail.com" at bounding box center [321, 110] width 126 height 12
drag, startPoint x: 257, startPoint y: 109, endPoint x: 353, endPoint y: 112, distance: 96.0
click at [353, 112] on div "annemaree20@hotmail.com" at bounding box center [314, 110] width 128 height 27
click at [392, 108] on p "Save recommendations" at bounding box center [430, 110] width 76 height 10
click at [333, 46] on nav "Overview Leads" at bounding box center [442, 43] width 668 height 22
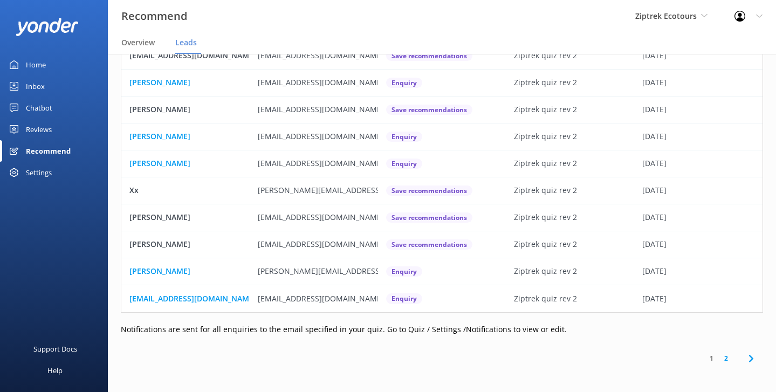
scroll to position [53, 0]
click at [40, 166] on div "Settings" at bounding box center [39, 173] width 26 height 22
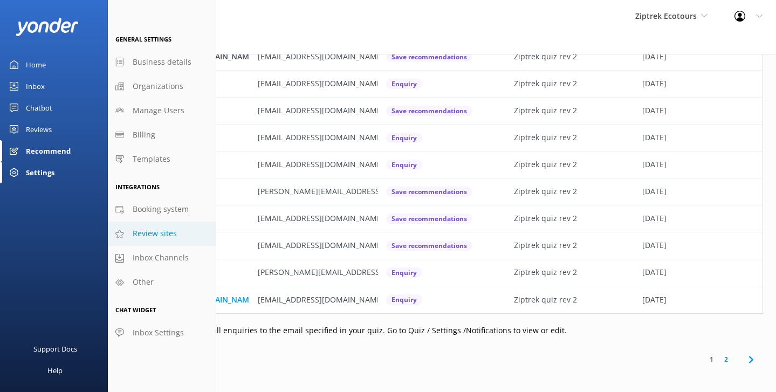
scroll to position [54, 0]
click at [749, 14] on div at bounding box center [743, 16] width 17 height 11
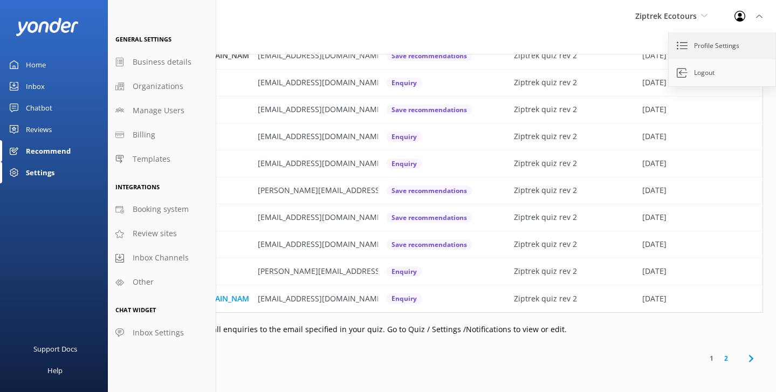
click at [708, 49] on link "Profile Settings" at bounding box center [723, 45] width 108 height 27
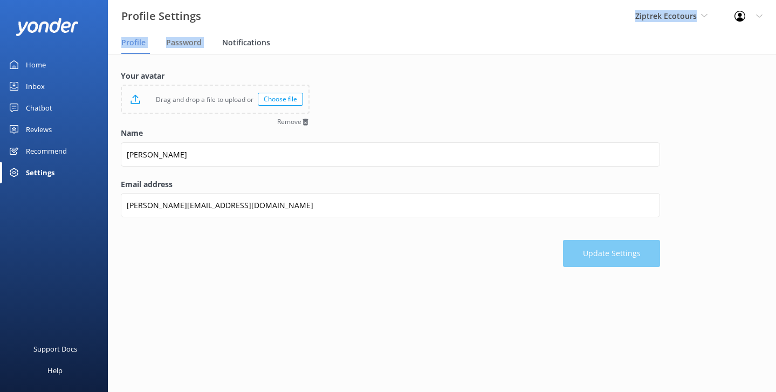
click at [239, 32] on div "Profile Settings Ziptrek Ecotours Yonder Zipline Yonder demo Yonder Luxury Suit…" at bounding box center [388, 27] width 776 height 54
click at [239, 40] on span "Notifications" at bounding box center [246, 42] width 48 height 11
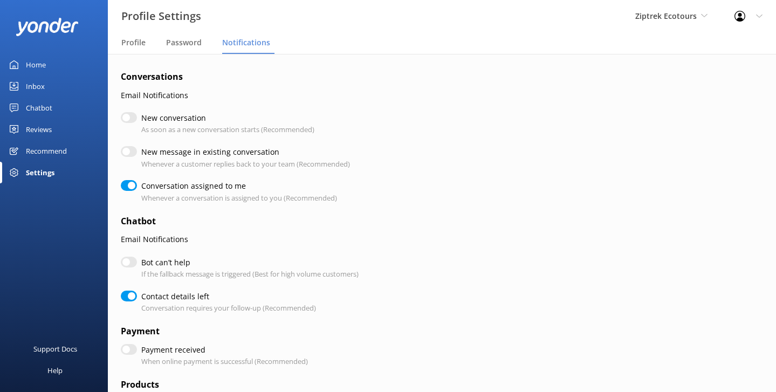
checkbox input "true"
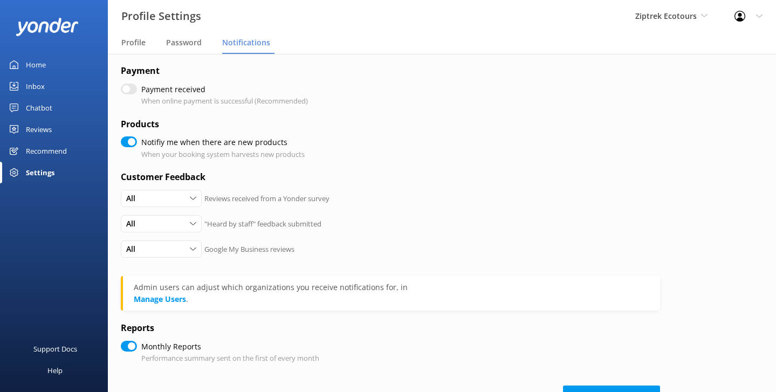
scroll to position [261, 0]
drag, startPoint x: 302, startPoint y: 157, endPoint x: 207, endPoint y: 153, distance: 95.0
click at [207, 153] on p "When your booking system harvests new products" at bounding box center [222, 153] width 163 height 11
click at [298, 153] on p "When your booking system harvests new products" at bounding box center [222, 153] width 163 height 11
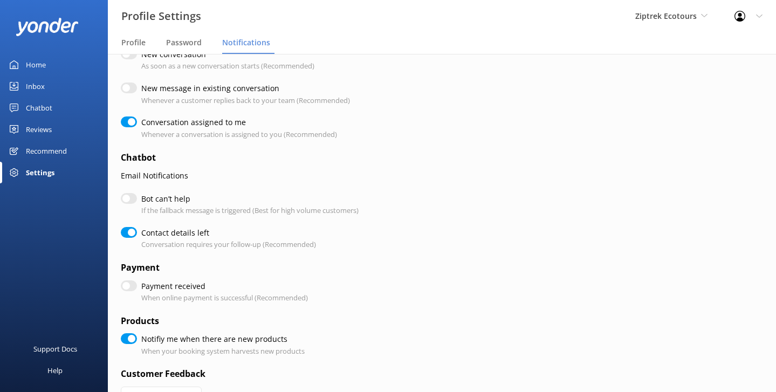
scroll to position [61, 0]
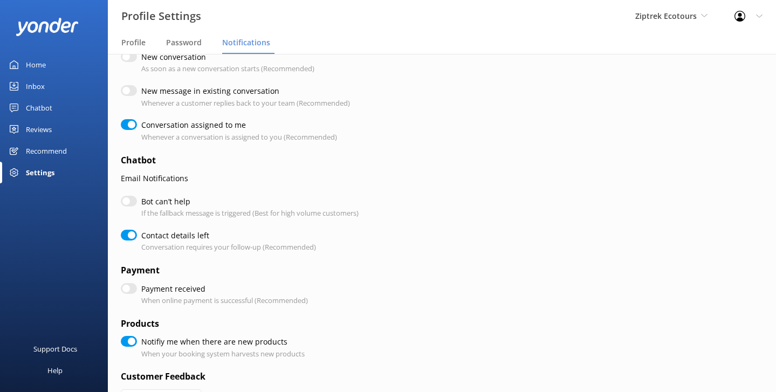
click at [65, 152] on div "Recommend" at bounding box center [46, 151] width 41 height 22
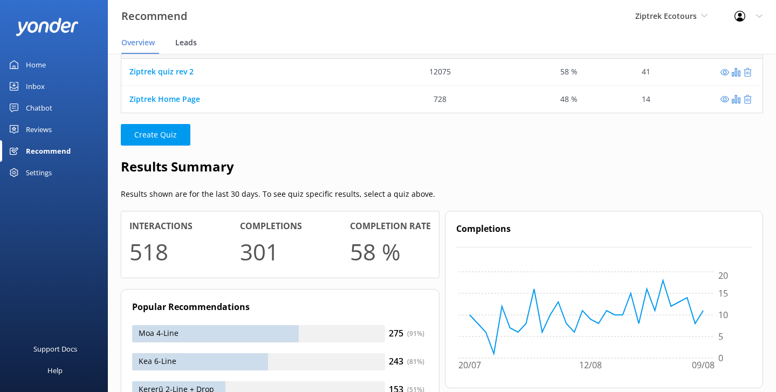
scroll to position [81, 642]
click at [191, 40] on span "Leads" at bounding box center [186, 42] width 22 height 11
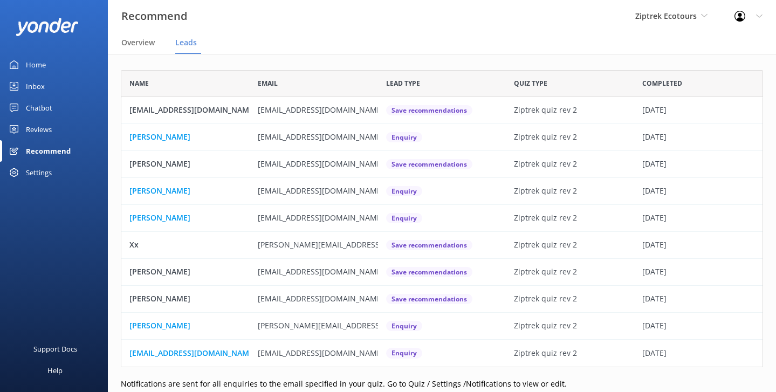
click at [335, 66] on div "Name Email Lead type Quiz Type Completed annemaree20@hotmail.com annemaree20@ho…" at bounding box center [442, 250] width 668 height 393
drag, startPoint x: 203, startPoint y: 17, endPoint x: 121, endPoint y: 15, distance: 81.5
click at [121, 15] on div "Recommend Ziptrek Ecotours Yonder Zipline Yonder demo Yonder Luxury Suites Yond…" at bounding box center [388, 16] width 776 height 32
click at [203, 15] on div "Recommend Ziptrek Ecotours Yonder Zipline Yonder demo Yonder Luxury Suites Yond…" at bounding box center [388, 16] width 776 height 32
click at [147, 35] on div "Overview" at bounding box center [140, 43] width 38 height 22
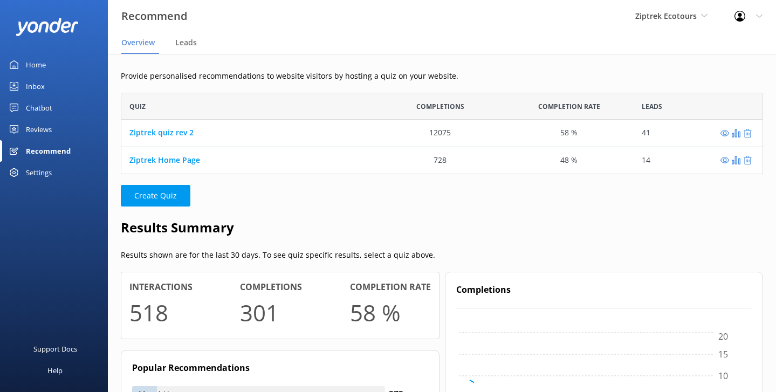
scroll to position [81, 642]
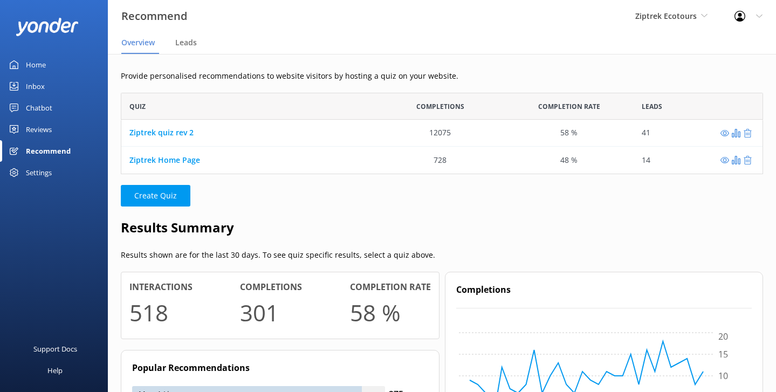
click at [249, 40] on nav "Overview Leads" at bounding box center [442, 43] width 668 height 22
click at [368, 39] on nav "Overview Leads" at bounding box center [442, 43] width 668 height 22
click at [45, 132] on div "Reviews" at bounding box center [39, 130] width 26 height 22
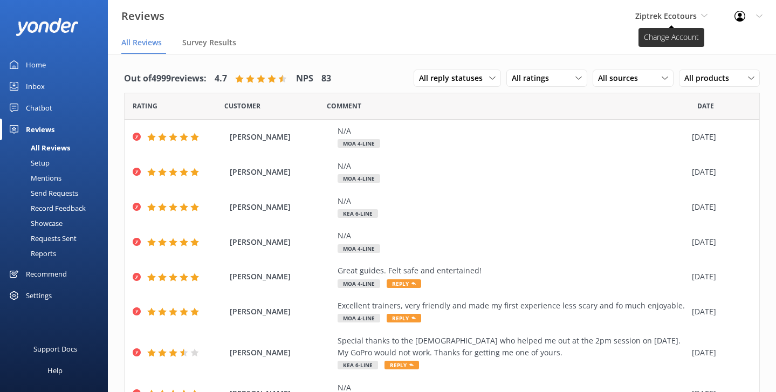
click at [668, 11] on span "Ziptrek Ecotours" at bounding box center [665, 16] width 61 height 10
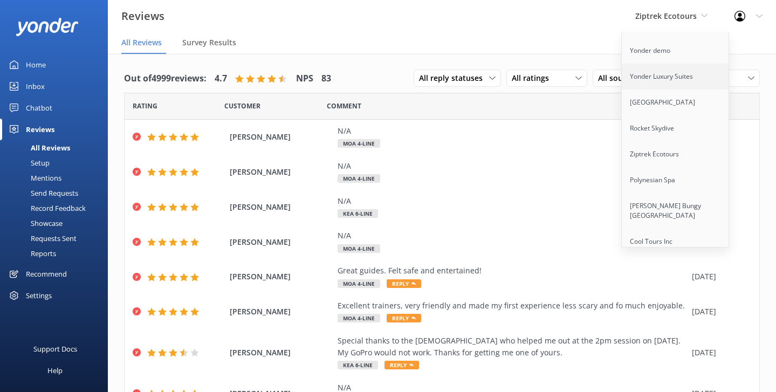
scroll to position [19, 0]
click at [664, 212] on link "[PERSON_NAME] Bungy [GEOGRAPHIC_DATA]" at bounding box center [676, 213] width 108 height 36
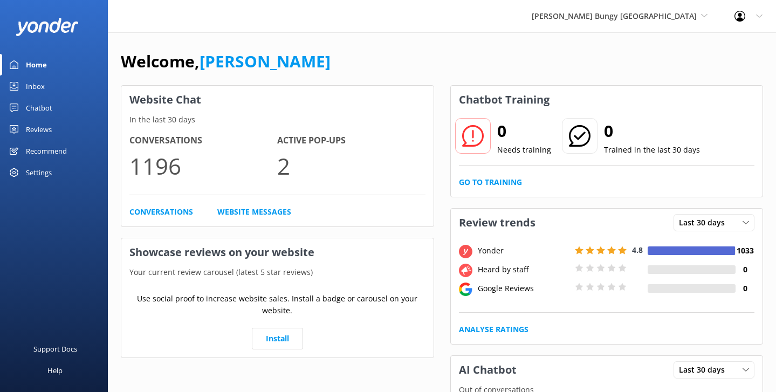
click at [52, 128] on link "Reviews" at bounding box center [54, 130] width 108 height 22
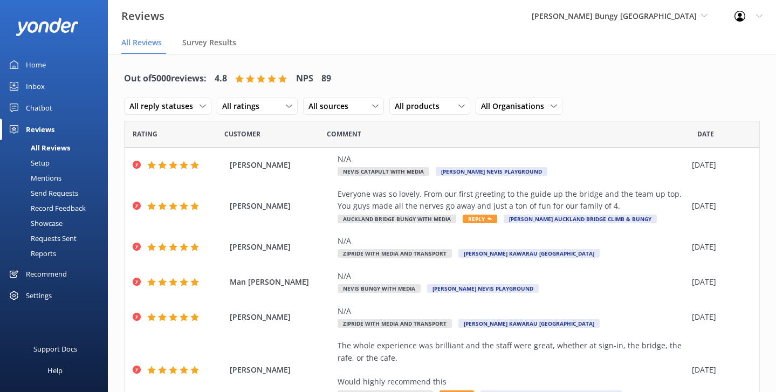
scroll to position [25, 0]
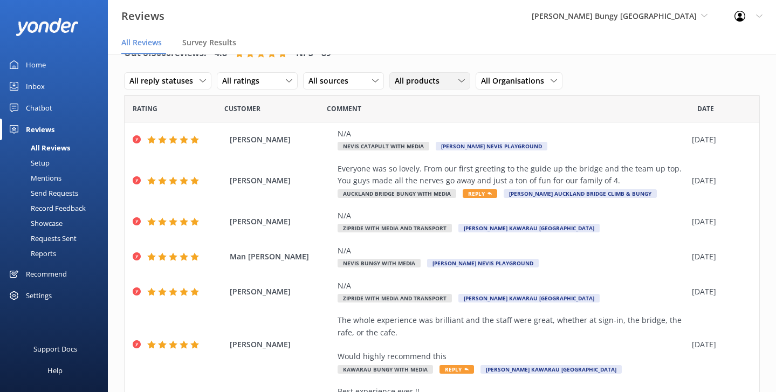
click at [441, 81] on span "All products" at bounding box center [420, 81] width 51 height 12
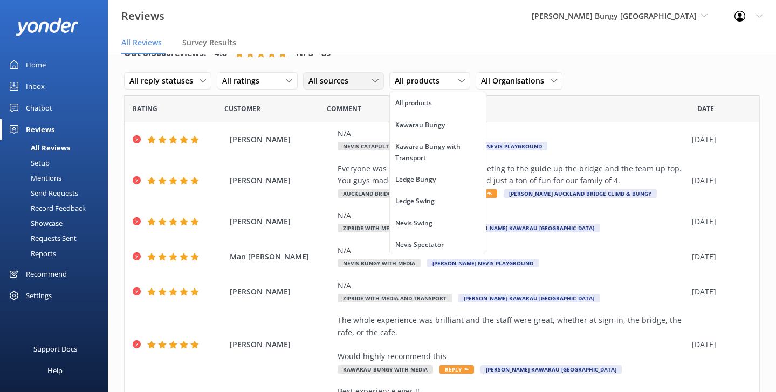
click at [359, 84] on div "All sources" at bounding box center [344, 81] width 76 height 12
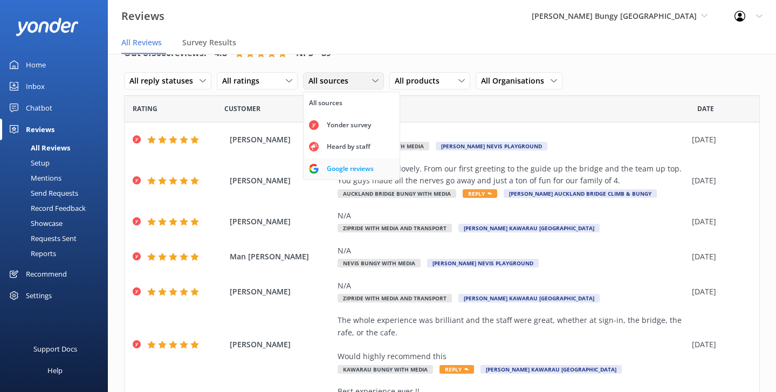
click at [354, 163] on div "Google reviews" at bounding box center [350, 168] width 63 height 11
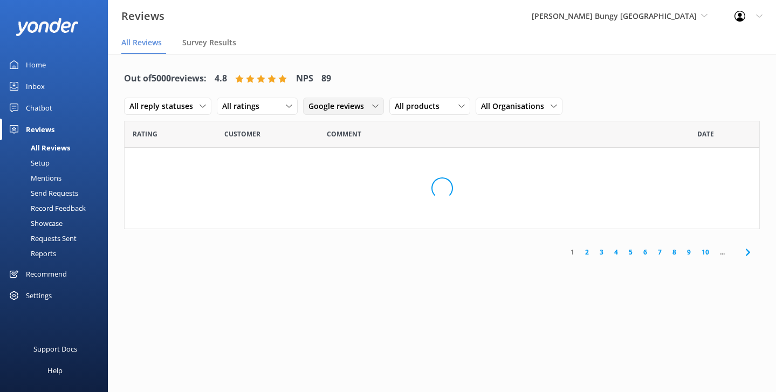
scroll to position [0, 0]
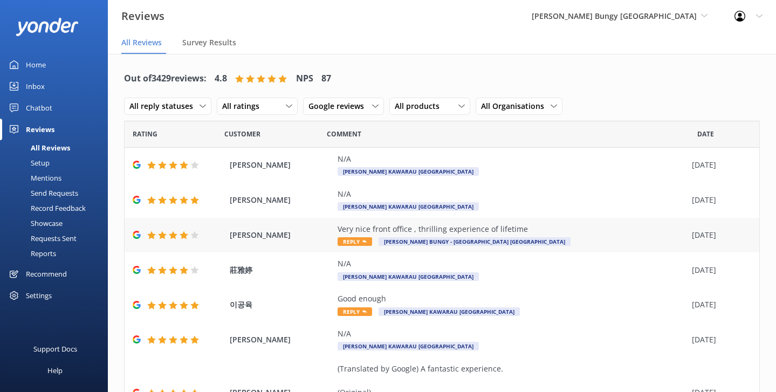
click at [326, 228] on div "Mangal Chand Very nice front office , thrilling experience of lifetime Reply AJ…" at bounding box center [442, 235] width 635 height 35
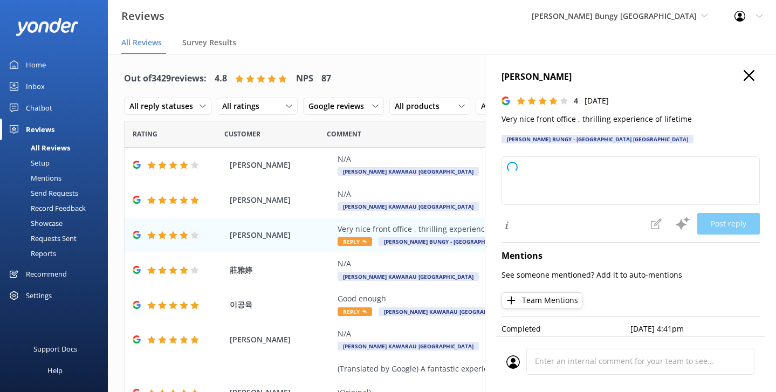
type textarea "Thank you so much for your kind words! We're glad you enjoyed your experience a…"
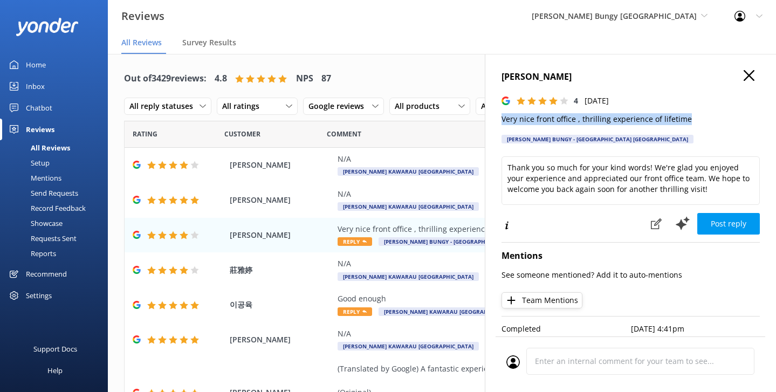
drag, startPoint x: 502, startPoint y: 120, endPoint x: 691, endPoint y: 123, distance: 188.8
click at [691, 123] on p "Very nice front office , thrilling experience of lifetime" at bounding box center [631, 119] width 258 height 12
drag, startPoint x: 582, startPoint y: 118, endPoint x: 659, endPoint y: 121, distance: 76.1
click at [659, 121] on p "Very nice front office , thrilling experience of lifetime" at bounding box center [631, 119] width 258 height 12
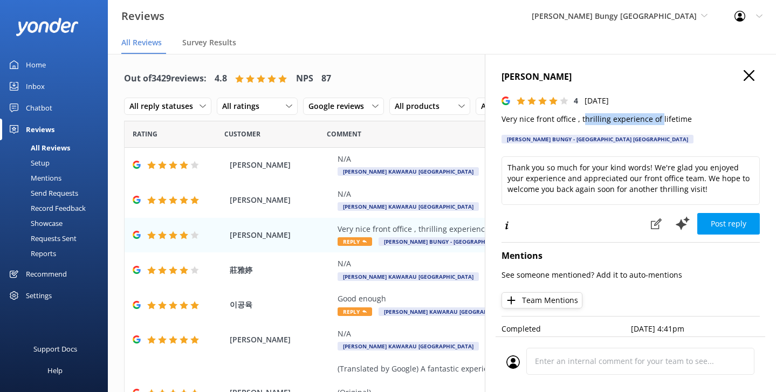
click at [681, 117] on p "Very nice front office , thrilling experience of lifetime" at bounding box center [631, 119] width 258 height 12
drag, startPoint x: 611, startPoint y: 119, endPoint x: 649, endPoint y: 122, distance: 38.5
click at [649, 122] on p "Very nice front office , thrilling experience of lifetime" at bounding box center [631, 119] width 258 height 12
click at [652, 118] on p "Very nice front office , thrilling experience of lifetime" at bounding box center [631, 119] width 258 height 12
click at [746, 80] on icon at bounding box center [749, 75] width 11 height 11
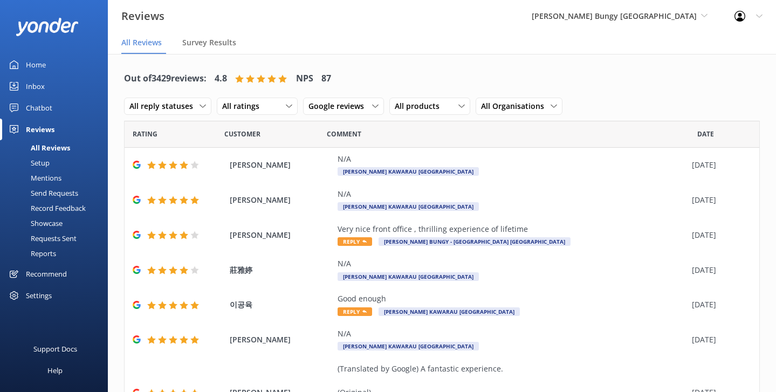
click at [355, 52] on nav "All Reviews Survey Results" at bounding box center [442, 43] width 668 height 22
click at [49, 176] on div "Mentions" at bounding box center [33, 177] width 55 height 15
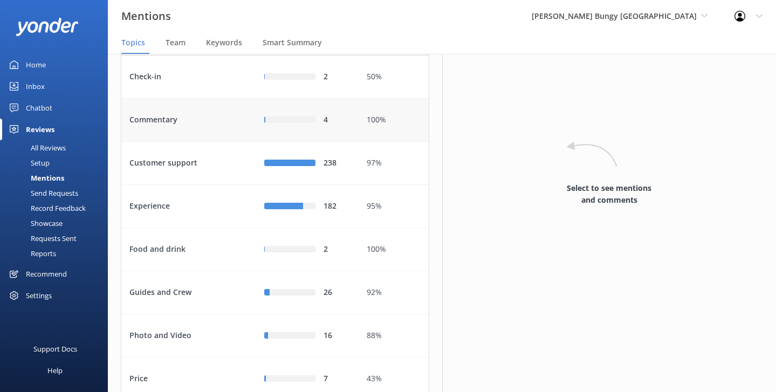
scroll to position [74, 0]
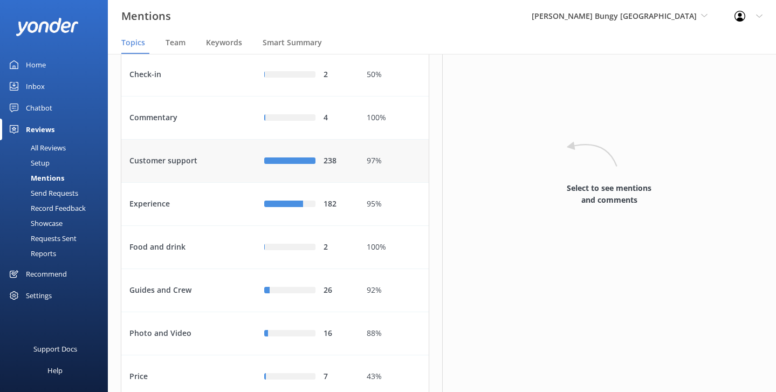
click at [209, 183] on div "Customer support" at bounding box center [188, 161] width 135 height 43
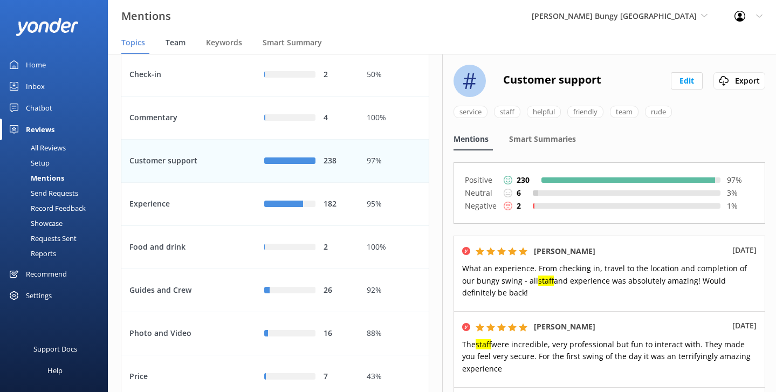
click at [188, 40] on div "Team" at bounding box center [178, 43] width 24 height 22
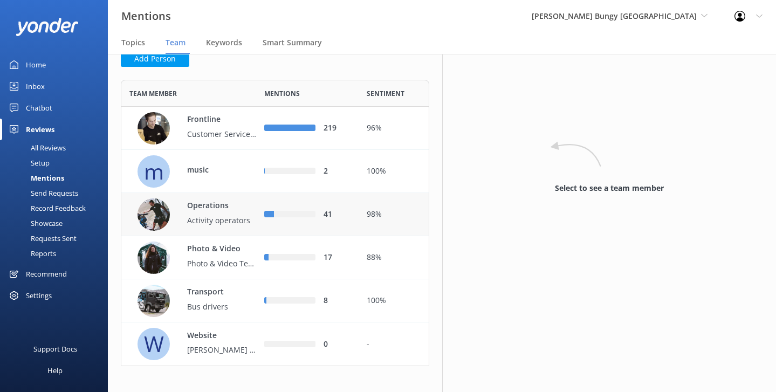
scroll to position [42, 0]
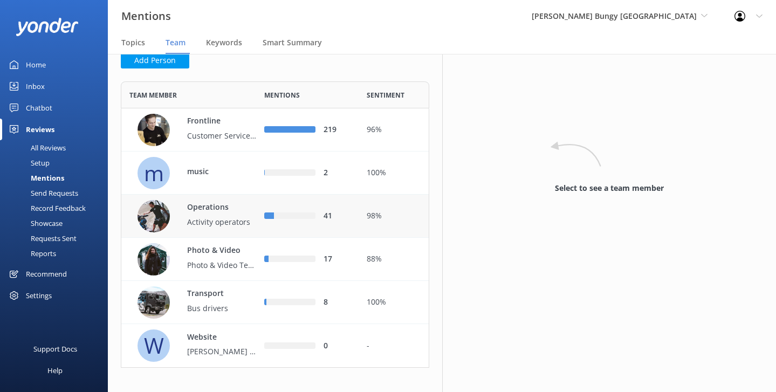
click at [236, 214] on div "Operations Activity operators" at bounding box center [216, 217] width 81 height 30
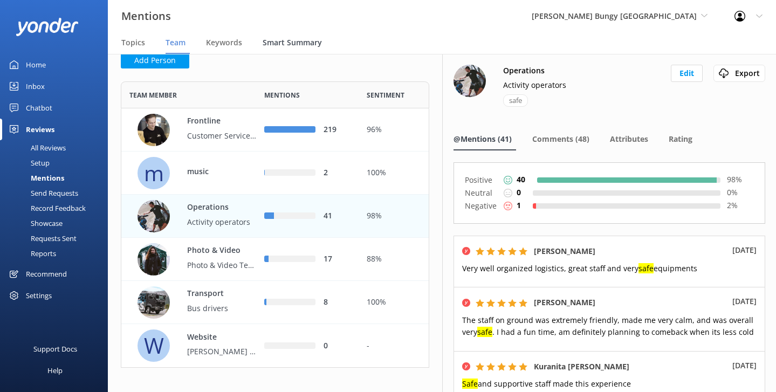
click at [314, 39] on span "Smart Summary" at bounding box center [292, 42] width 59 height 11
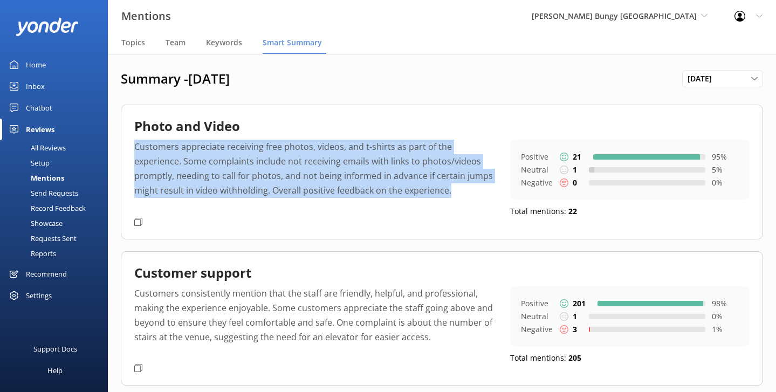
drag, startPoint x: 458, startPoint y: 194, endPoint x: 134, endPoint y: 145, distance: 327.9
click at [134, 145] on p "Customers appreciate receiving free photos, videos, and t-shirts as part of the…" at bounding box center [314, 176] width 360 height 73
click at [343, 122] on div "Photo and Video" at bounding box center [441, 129] width 615 height 22
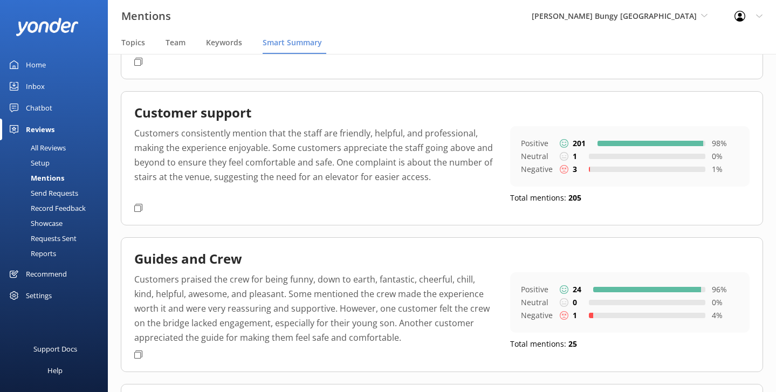
scroll to position [157, 0]
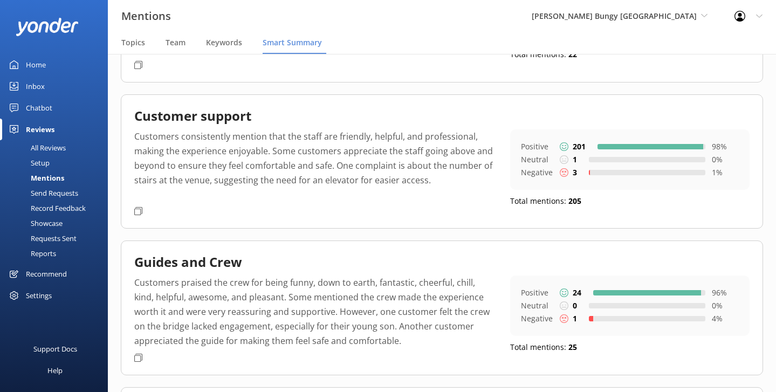
click at [57, 114] on link "Chatbot" at bounding box center [54, 108] width 108 height 22
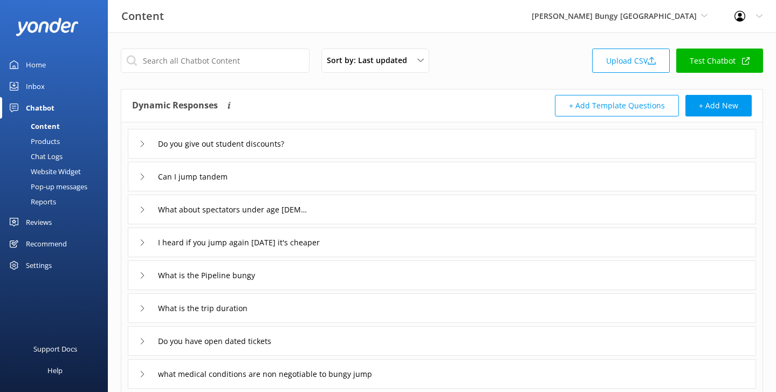
click at [47, 172] on div "Website Widget" at bounding box center [43, 171] width 74 height 15
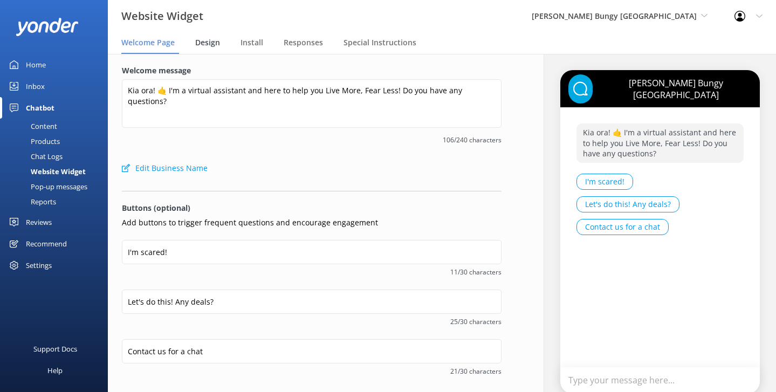
click at [215, 38] on span "Design" at bounding box center [207, 42] width 25 height 11
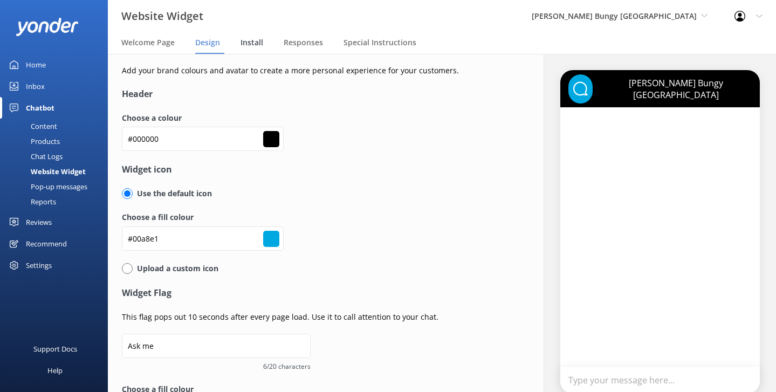
click at [255, 40] on span "Install" at bounding box center [252, 42] width 23 height 11
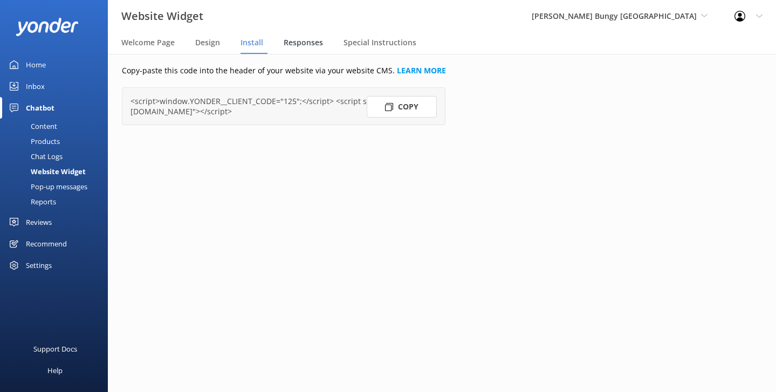
click at [299, 45] on span "Responses" at bounding box center [303, 42] width 39 height 11
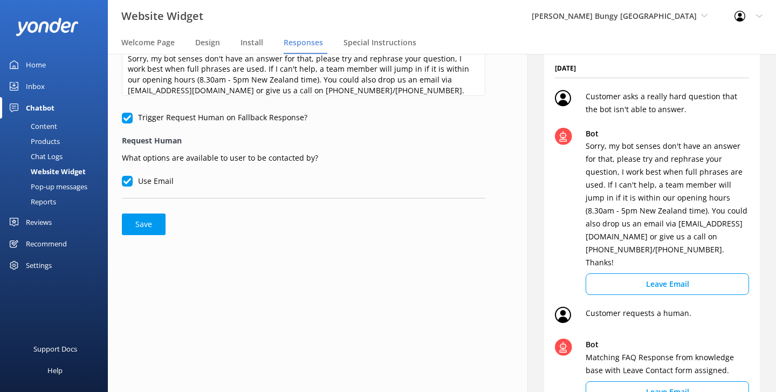
scroll to position [66, 0]
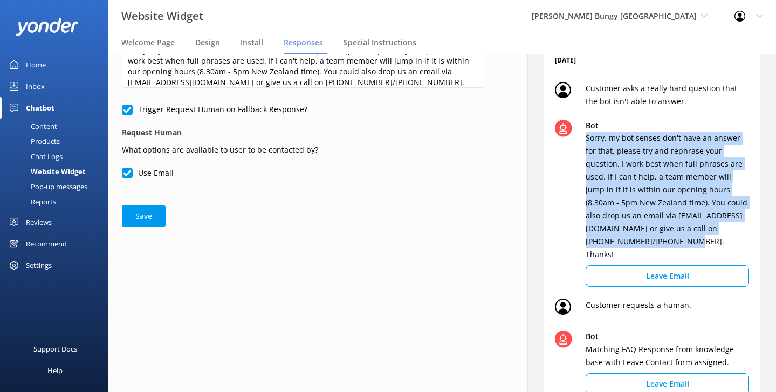
drag, startPoint x: 582, startPoint y: 138, endPoint x: 731, endPoint y: 229, distance: 174.8
click at [731, 229] on div "Bot Sorry, my bot senses don't have an answer for that, please try and rephrase…" at bounding box center [652, 206] width 194 height 172
click at [678, 190] on p "Sorry, my bot senses don't have an answer for that, please try and rephrase you…" at bounding box center [667, 196] width 163 height 129
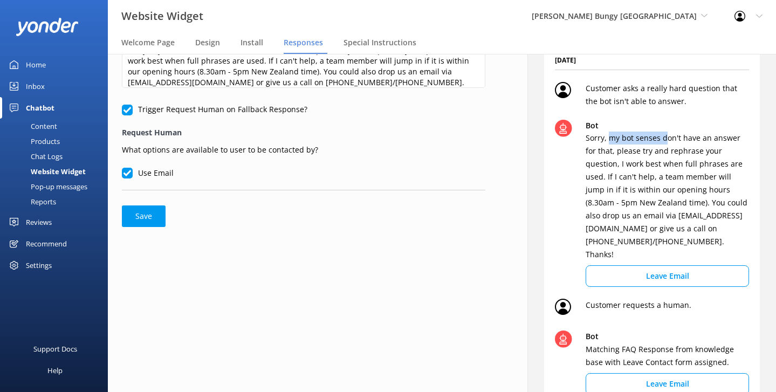
drag, startPoint x: 608, startPoint y: 142, endPoint x: 664, endPoint y: 141, distance: 56.6
click at [664, 141] on p "Sorry, my bot senses don't have an answer for that, please try and rephrase you…" at bounding box center [667, 196] width 163 height 129
click at [630, 150] on p "Sorry, my bot senses don't have an answer for that, please try and rephrase you…" at bounding box center [667, 196] width 163 height 129
click at [360, 48] on div "Special Instructions" at bounding box center [382, 43] width 77 height 22
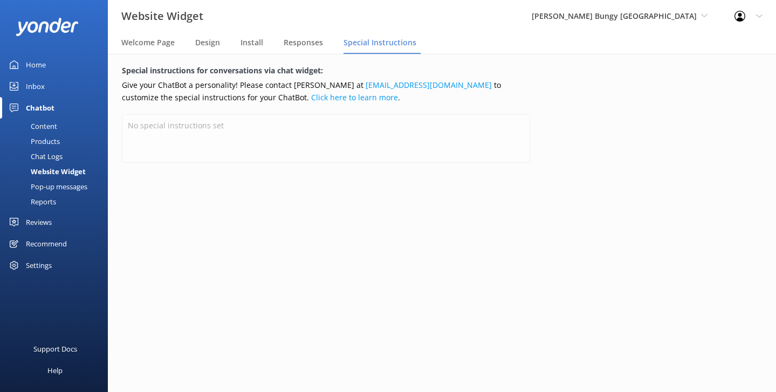
click at [45, 65] on div "Home" at bounding box center [36, 65] width 20 height 22
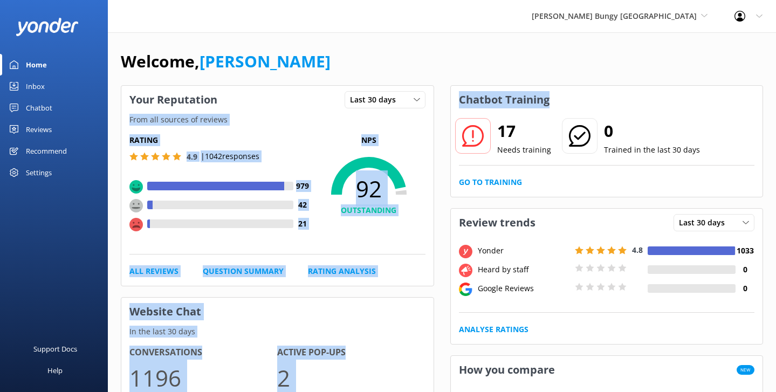
drag, startPoint x: 560, startPoint y: 96, endPoint x: 439, endPoint y: 94, distance: 120.8
click at [513, 89] on h3 "Chatbot Training" at bounding box center [504, 100] width 107 height 28
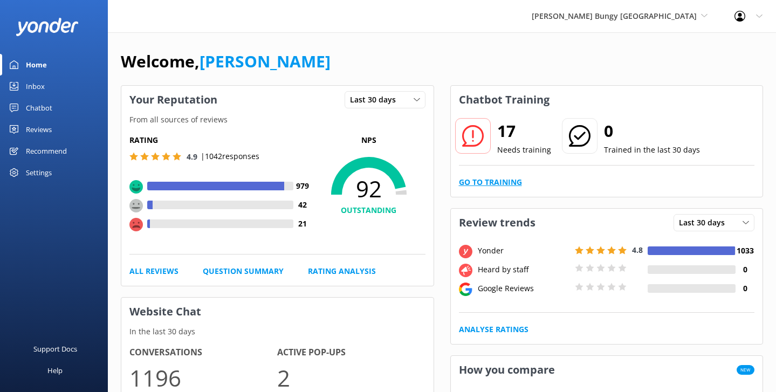
click at [480, 180] on link "Go to Training" at bounding box center [490, 182] width 63 height 12
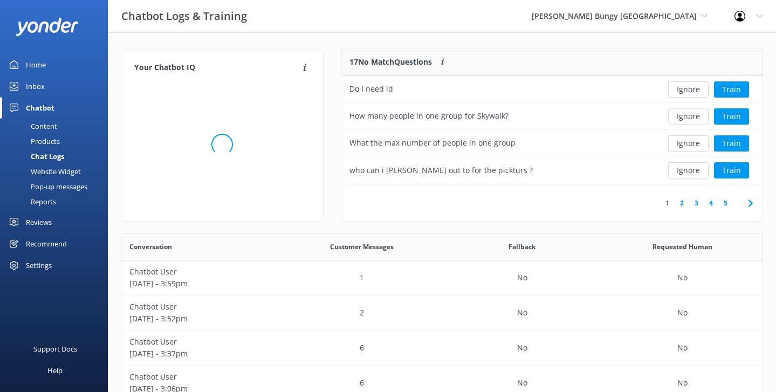
scroll to position [378, 641]
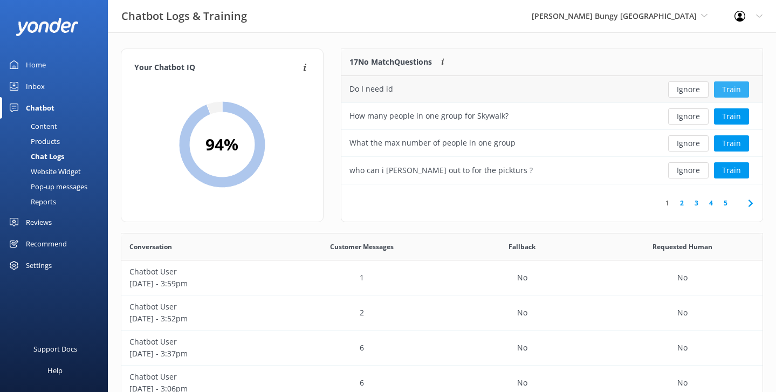
click at [728, 85] on button "Train" at bounding box center [731, 89] width 35 height 16
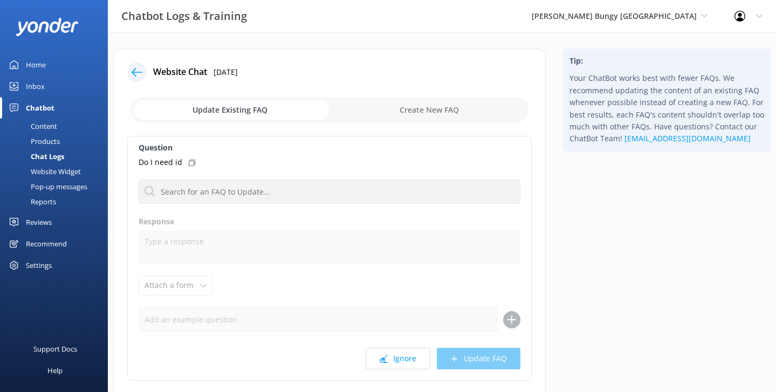
click at [140, 72] on use at bounding box center [137, 72] width 11 height 8
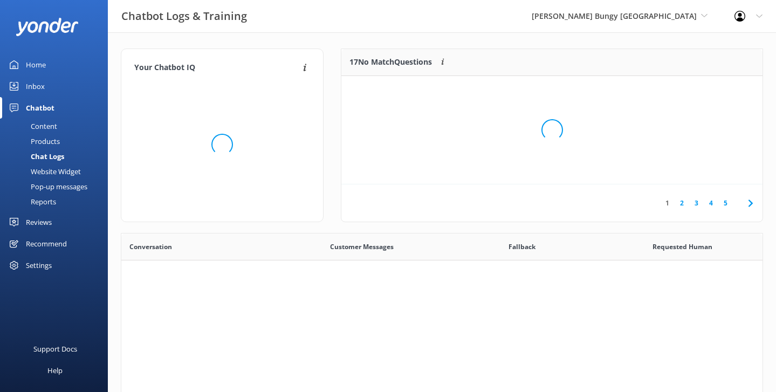
scroll to position [378, 641]
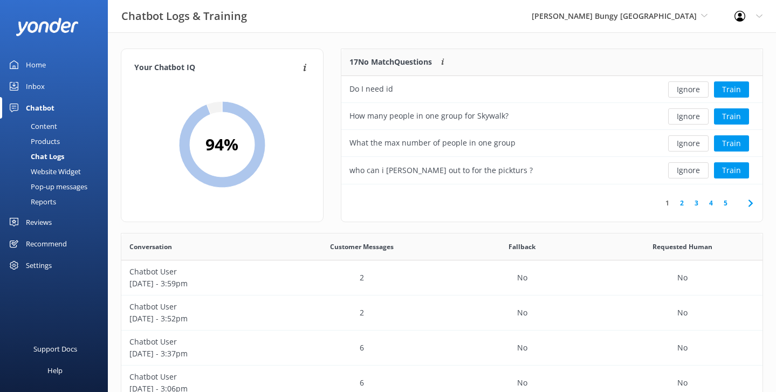
click at [370, 30] on div "Chatbot Logs & Training AJ Hackett Bungy New Zealand Yonder Zipline Yonder demo…" at bounding box center [388, 16] width 776 height 32
click at [35, 66] on div "Home" at bounding box center [36, 65] width 20 height 22
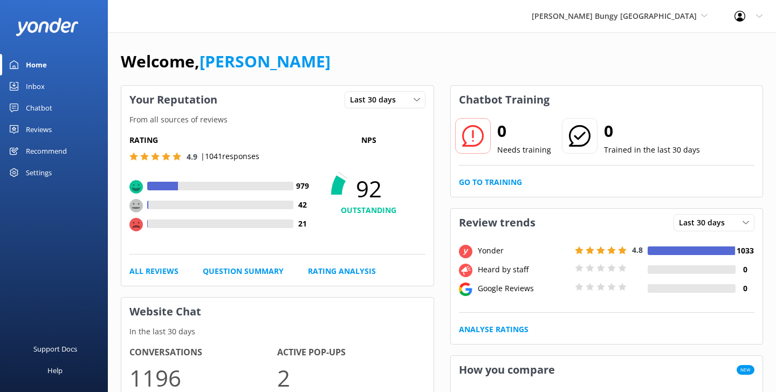
click at [51, 106] on div "Chatbot" at bounding box center [39, 108] width 26 height 22
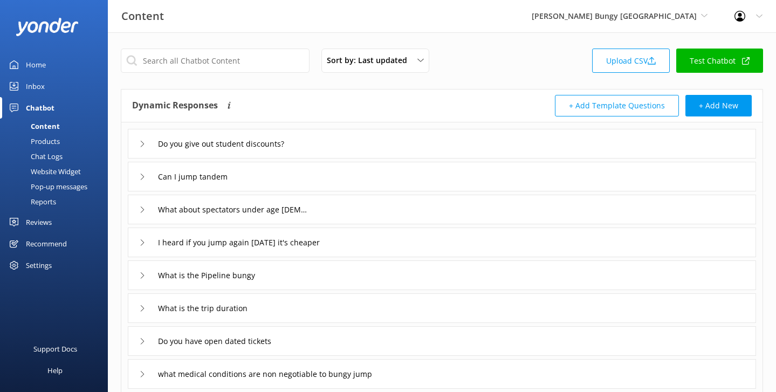
click at [46, 200] on div "Reports" at bounding box center [31, 201] width 50 height 15
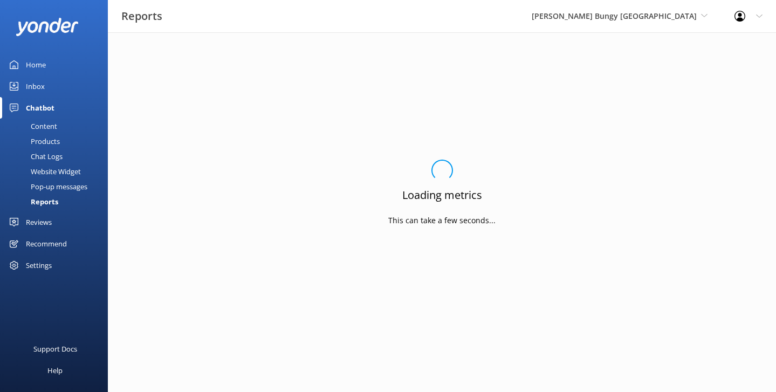
click at [390, 19] on div "Reports AJ Hackett Bungy New Zealand Yonder Zipline Yonder demo Yonder Luxury S…" at bounding box center [388, 16] width 776 height 32
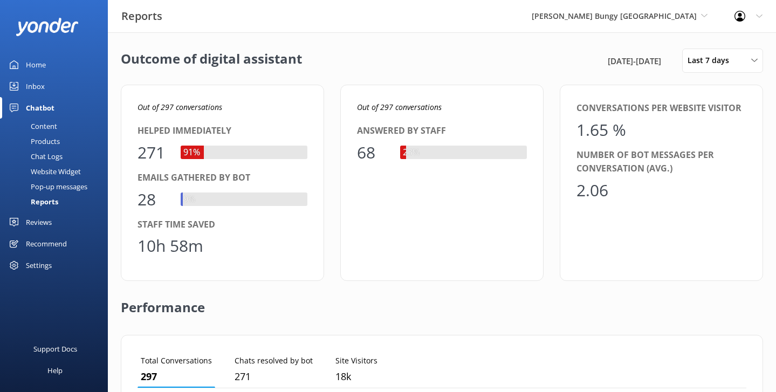
scroll to position [108, 609]
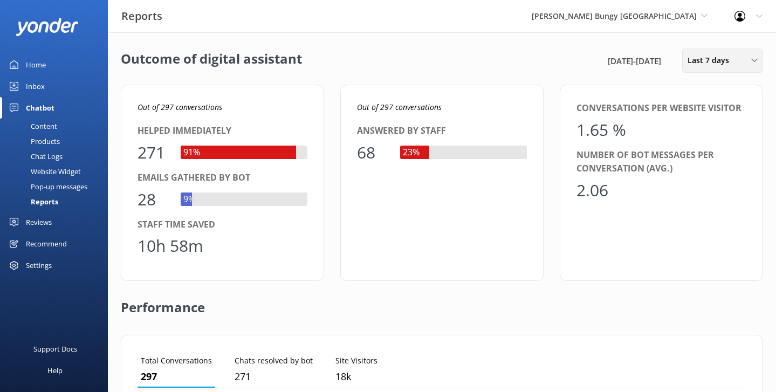
click at [724, 60] on span "Last 7 days" at bounding box center [712, 60] width 48 height 12
click at [715, 147] on div "Last 90 days" at bounding box center [707, 151] width 38 height 11
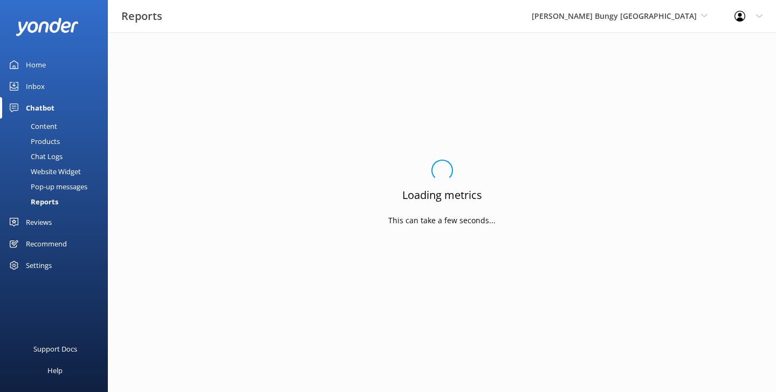
click at [470, 24] on div "Reports AJ Hackett Bungy New Zealand Yonder Zipline Yonder demo Yonder Luxury S…" at bounding box center [388, 16] width 776 height 32
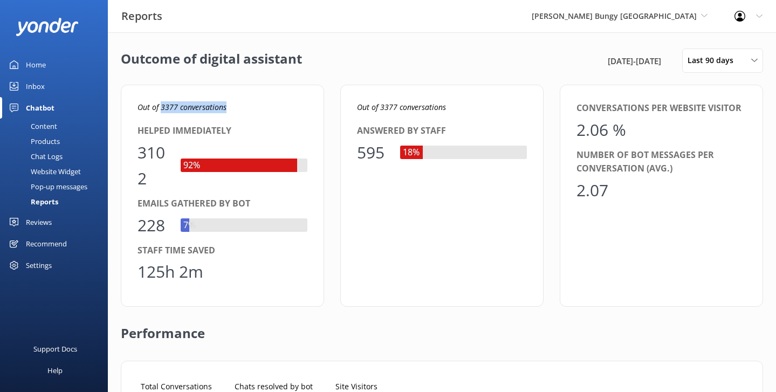
drag, startPoint x: 232, startPoint y: 105, endPoint x: 161, endPoint y: 105, distance: 71.2
click at [161, 105] on p "Out of 3377 conversations" at bounding box center [223, 107] width 170 height 12
click at [264, 97] on div "Out of 3377 conversations Helped immediately 3102 92% Emails gathered by bot 22…" at bounding box center [222, 196] width 203 height 222
drag, startPoint x: 222, startPoint y: 254, endPoint x: 136, endPoint y: 250, distance: 85.3
click at [136, 250] on div "Out of 3377 conversations Helped immediately 3102 92% Emails gathered by bot 22…" at bounding box center [222, 196] width 203 height 222
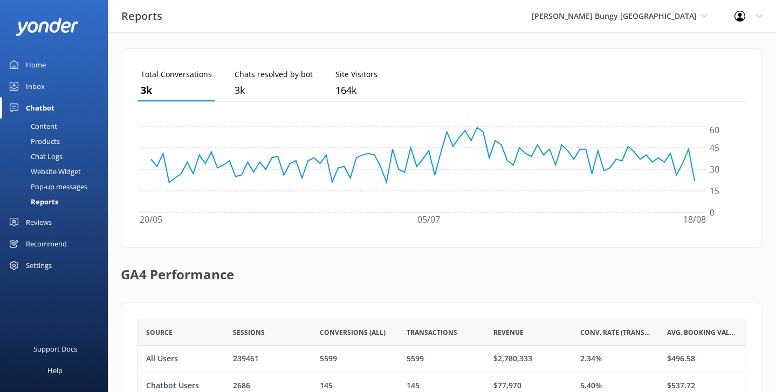
scroll to position [386, 0]
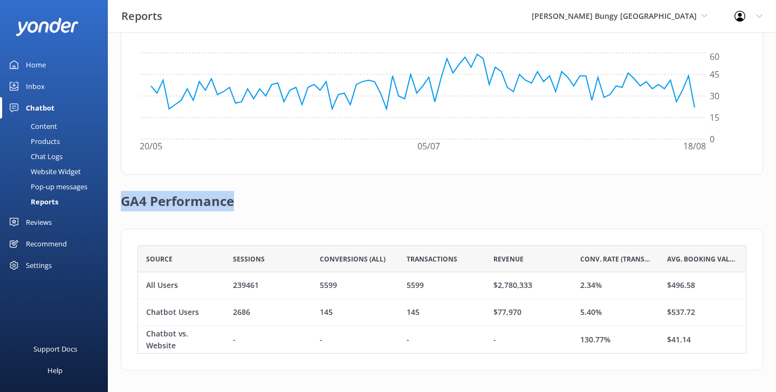
drag, startPoint x: 257, startPoint y: 202, endPoint x: 119, endPoint y: 202, distance: 137.5
click at [119, 202] on div "Outcome of digital assistant 20th May 25 - 18th Aug 25 Last 90 days Last 7 days…" at bounding box center [442, 19] width 668 height 745
click at [294, 187] on div "GA4 Performance" at bounding box center [442, 202] width 642 height 54
drag, startPoint x: 272, startPoint y: 284, endPoint x: 229, endPoint y: 284, distance: 42.6
click at [229, 284] on div "239461" at bounding box center [268, 285] width 87 height 27
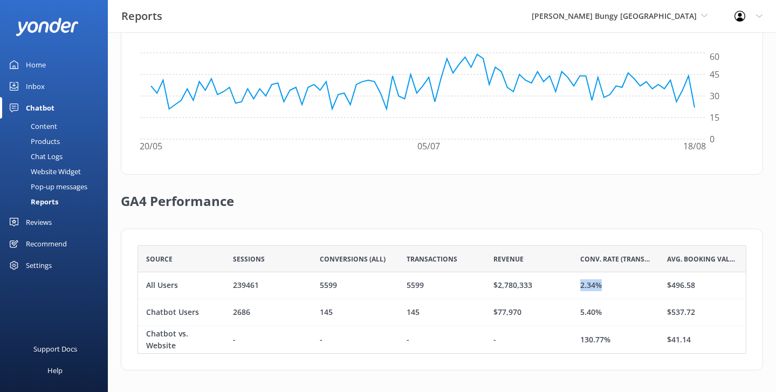
drag, startPoint x: 614, startPoint y: 285, endPoint x: 577, endPoint y: 284, distance: 37.8
click at [577, 284] on div "2.34%" at bounding box center [615, 285] width 87 height 27
click at [584, 283] on div "2.34%" at bounding box center [591, 286] width 22 height 12
drag, startPoint x: 611, startPoint y: 287, endPoint x: 574, endPoint y: 286, distance: 36.7
click at [574, 286] on div "2.34%" at bounding box center [615, 285] width 87 height 27
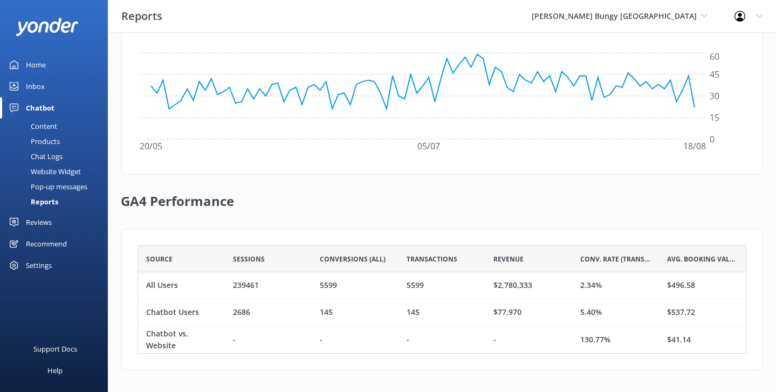
click at [572, 285] on div "2.34%" at bounding box center [615, 285] width 87 height 27
drag, startPoint x: 560, startPoint y: 284, endPoint x: 481, endPoint y: 284, distance: 79.3
click at [481, 284] on div "All Users 239461 5599 5599 $2,780,333 2.34% $496.58" at bounding box center [442, 285] width 609 height 27
click at [481, 284] on div "5599" at bounding box center [442, 285] width 87 height 27
click at [203, 313] on div "Chatbot Users" at bounding box center [181, 312] width 87 height 27
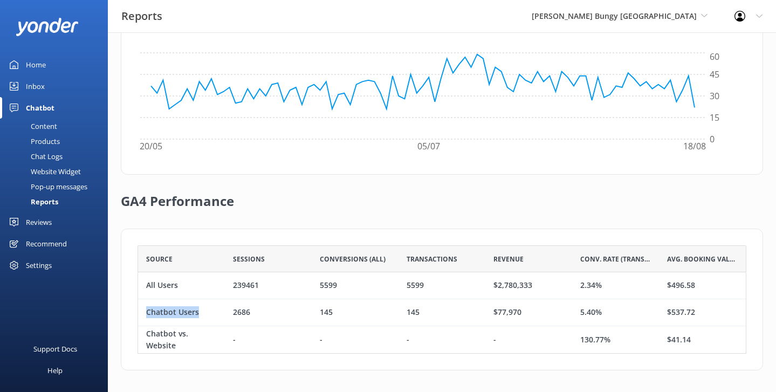
drag, startPoint x: 203, startPoint y: 313, endPoint x: 144, endPoint y: 309, distance: 59.4
click at [144, 309] on div "Chatbot Users" at bounding box center [181, 312] width 87 height 27
drag, startPoint x: 619, startPoint y: 308, endPoint x: 572, endPoint y: 308, distance: 46.9
click at [572, 308] on div "5.40%" at bounding box center [615, 312] width 87 height 27
click at [566, 310] on div "$77,970" at bounding box center [528, 312] width 87 height 27
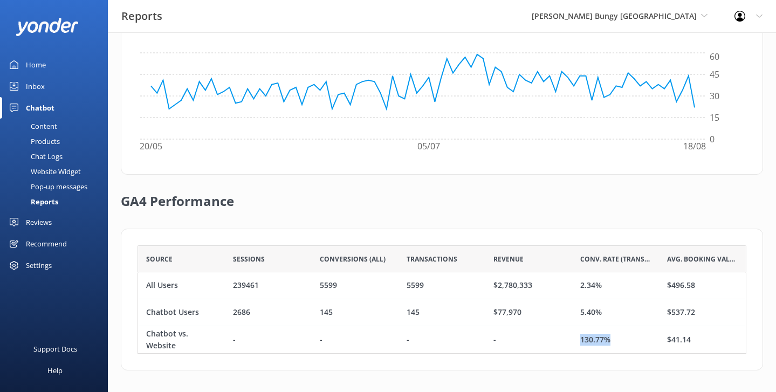
drag, startPoint x: 620, startPoint y: 340, endPoint x: 575, endPoint y: 339, distance: 44.2
click at [575, 339] on div "130.77%" at bounding box center [615, 339] width 87 height 27
click at [540, 339] on div "-" at bounding box center [528, 339] width 87 height 27
drag, startPoint x: 667, startPoint y: 260, endPoint x: 733, endPoint y: 261, distance: 66.3
click at [733, 261] on div "Avg. Booking Value" at bounding box center [702, 258] width 87 height 27
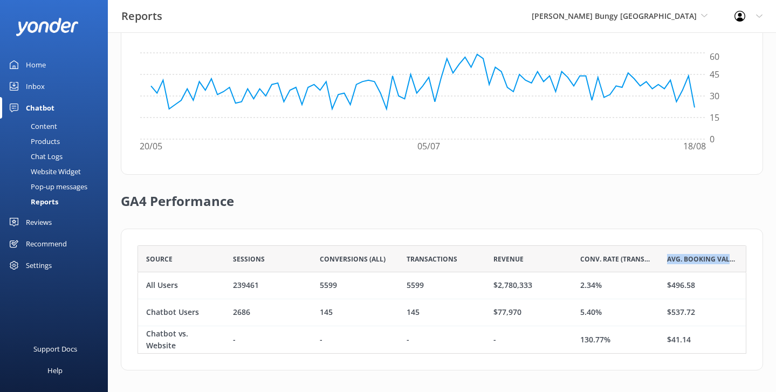
click at [738, 262] on div "Avg. Booking Value" at bounding box center [702, 258] width 87 height 27
drag, startPoint x: 527, startPoint y: 260, endPoint x: 492, endPoint y: 259, distance: 35.1
click at [492, 259] on div "Revenue" at bounding box center [528, 258] width 87 height 27
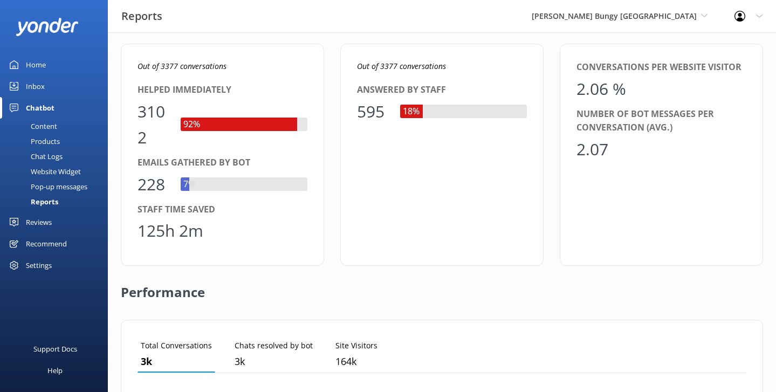
scroll to position [0, 0]
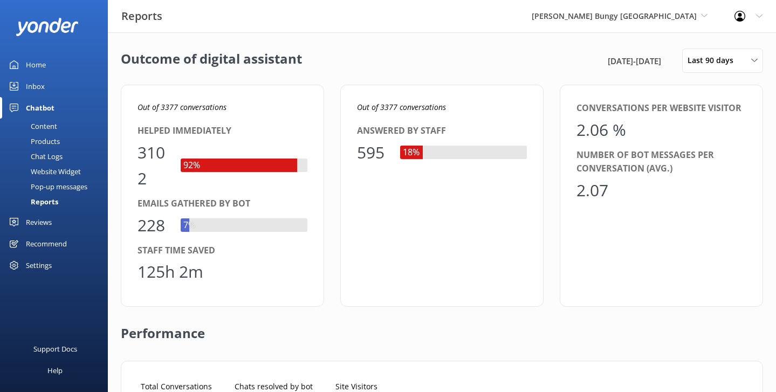
click at [441, 49] on div "Outcome of digital assistant 20th May 25 - 18th Aug 25 Last 90 days Last 7 days…" at bounding box center [442, 61] width 642 height 24
click at [748, 26] on div "Profile Settings Logout" at bounding box center [748, 16] width 55 height 32
click at [721, 50] on link "Profile Settings" at bounding box center [723, 45] width 108 height 27
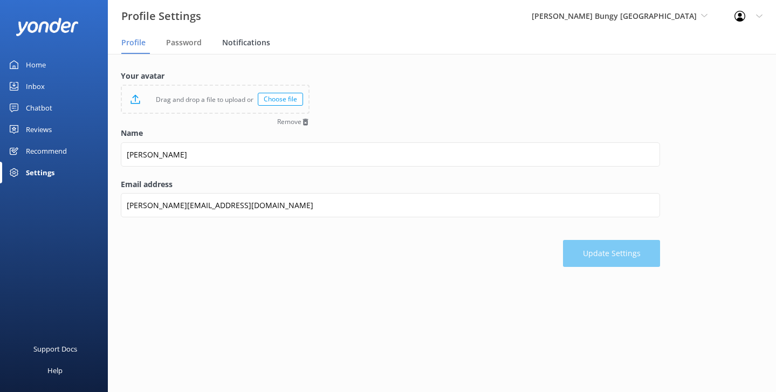
click at [235, 49] on div "Notifications" at bounding box center [248, 43] width 52 height 22
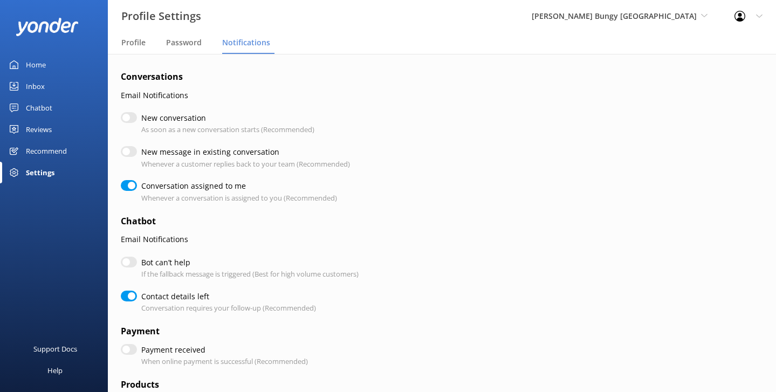
checkbox input "true"
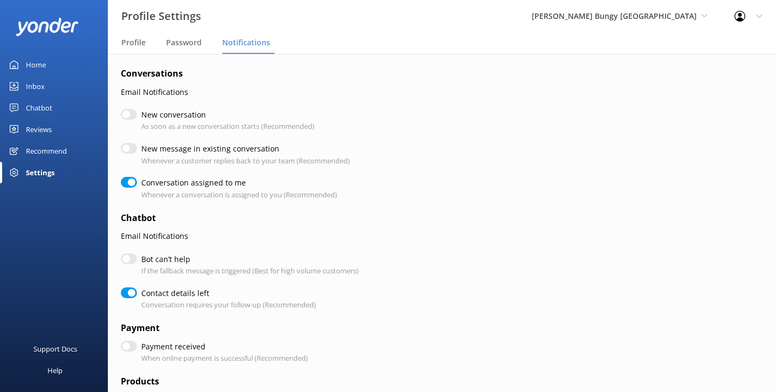
scroll to position [2, 0]
click at [525, 147] on div "New message in existing conversation Whenever a customer replies back to your t…" at bounding box center [390, 155] width 539 height 23
click at [498, 36] on nav "Profile Password Notifications" at bounding box center [442, 43] width 668 height 22
click at [756, 21] on div "Profile Settings Logout" at bounding box center [748, 16] width 55 height 32
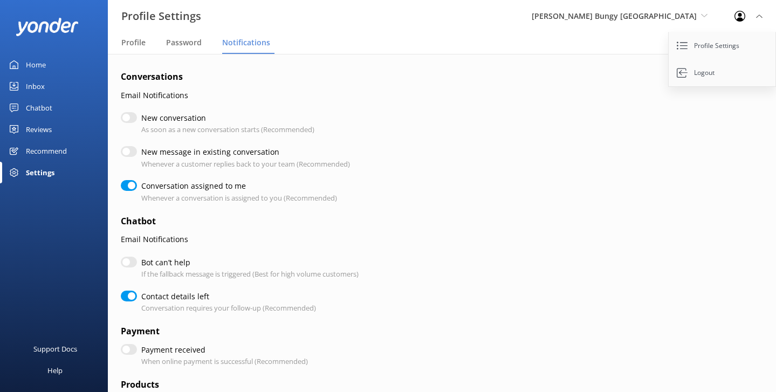
click at [464, 42] on nav "Profile Password Notifications" at bounding box center [442, 43] width 668 height 22
click at [684, 15] on span "[PERSON_NAME] Bungy [GEOGRAPHIC_DATA]" at bounding box center [614, 16] width 165 height 10
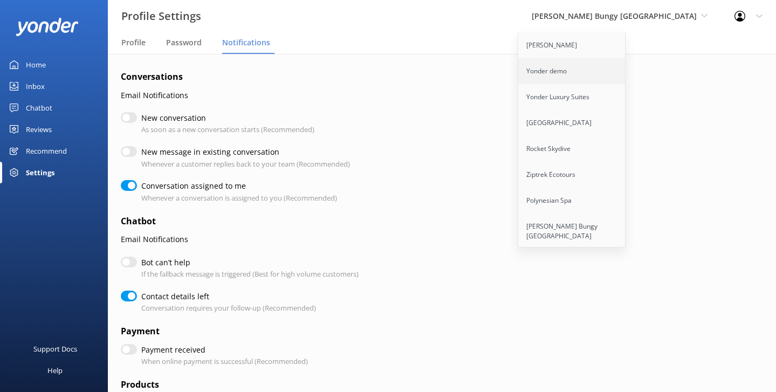
click at [626, 61] on link "Yonder demo" at bounding box center [572, 71] width 108 height 26
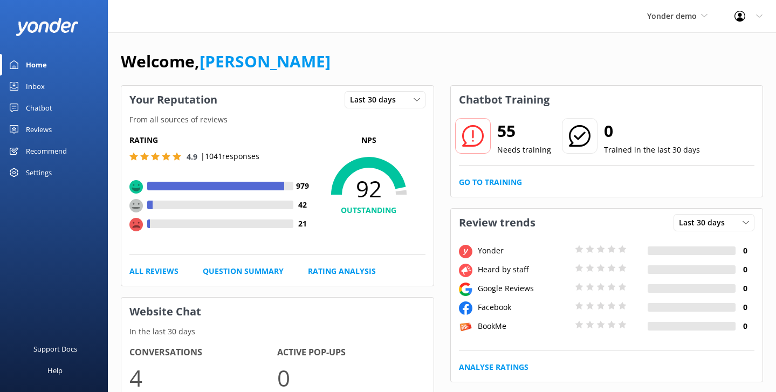
click at [46, 84] on link "Inbox" at bounding box center [54, 87] width 108 height 22
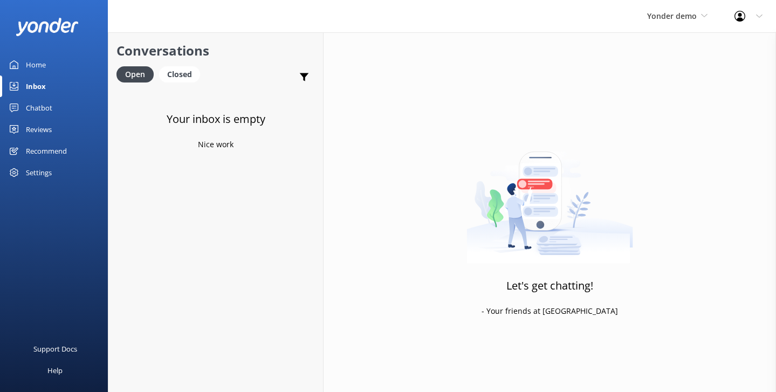
click at [36, 111] on div "Chatbot" at bounding box center [39, 108] width 26 height 22
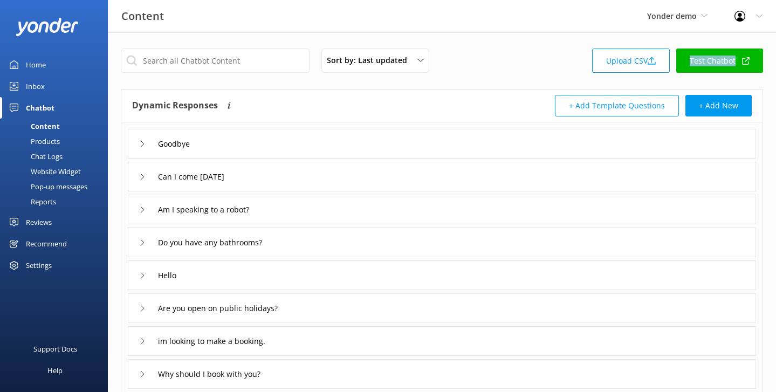
click at [49, 87] on link "Inbox" at bounding box center [54, 87] width 108 height 22
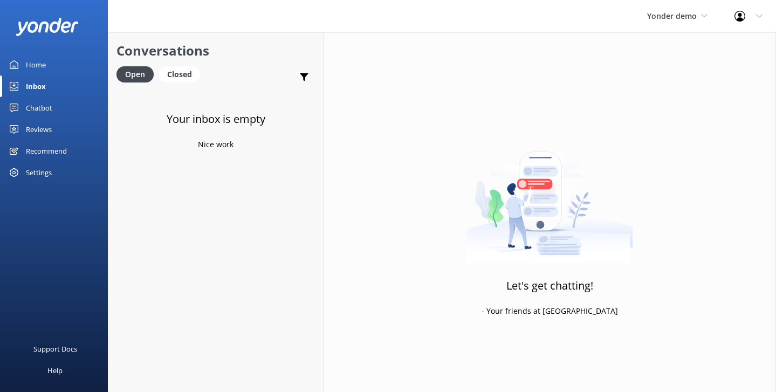
click at [310, 20] on div "Yonder demo Yonder Zipline Yonder demo Yonder Luxury Suites Yonder Holiday Park…" at bounding box center [388, 16] width 776 height 32
click at [223, 108] on h4 "Website Visitor" at bounding box center [217, 104] width 154 height 12
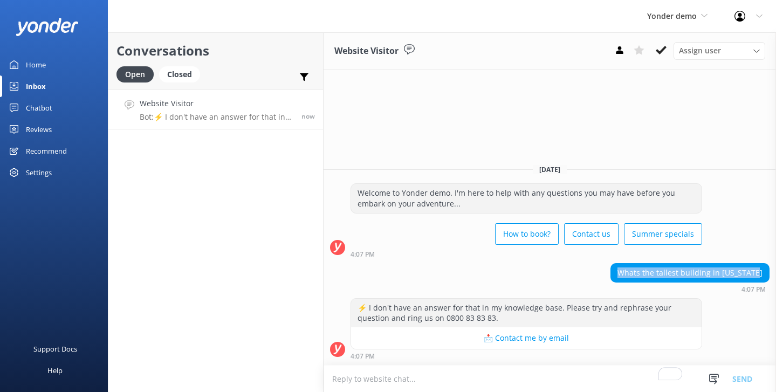
drag, startPoint x: 626, startPoint y: 274, endPoint x: 764, endPoint y: 272, distance: 138.6
click at [764, 272] on div "Whats the tallest building in minnesota" at bounding box center [690, 273] width 158 height 18
click at [745, 235] on div "Welcome to Yonder demo. I'm here to help with any questions you may have before…" at bounding box center [550, 220] width 453 height 74
click at [447, 376] on textarea "To enrich screen reader interactions, please activate Accessibility in Grammarl…" at bounding box center [550, 379] width 453 height 26
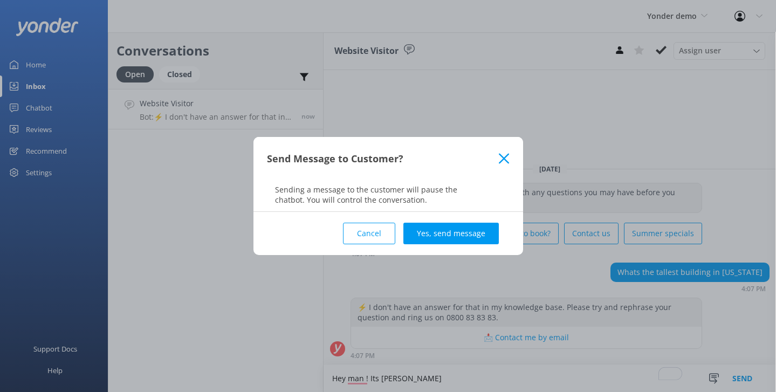
type textarea "Hey man ! Its danny"
drag, startPoint x: 275, startPoint y: 189, endPoint x: 417, endPoint y: 191, distance: 141.9
click at [417, 191] on p "Sending a message to the customer will pause the chatbot. You will control the …" at bounding box center [388, 194] width 270 height 20
click at [428, 201] on p "Sending a message to the customer will pause the chatbot. You will control the …" at bounding box center [388, 194] width 270 height 20
click at [433, 234] on button "Yes, send message" at bounding box center [450, 234] width 95 height 22
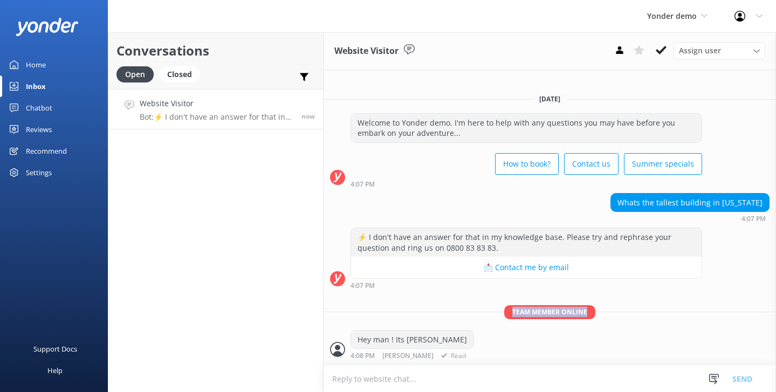
drag, startPoint x: 590, startPoint y: 311, endPoint x: 501, endPoint y: 312, distance: 89.5
click at [501, 312] on p "Team member online" at bounding box center [550, 311] width 453 height 13
drag, startPoint x: 428, startPoint y: 357, endPoint x: 413, endPoint y: 357, distance: 15.1
click at [437, 357] on span "Read" at bounding box center [451, 356] width 29 height 7
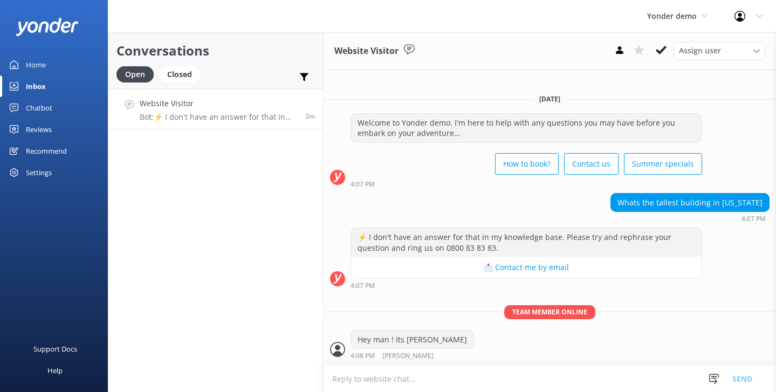
click at [58, 125] on link "Reviews" at bounding box center [54, 130] width 108 height 22
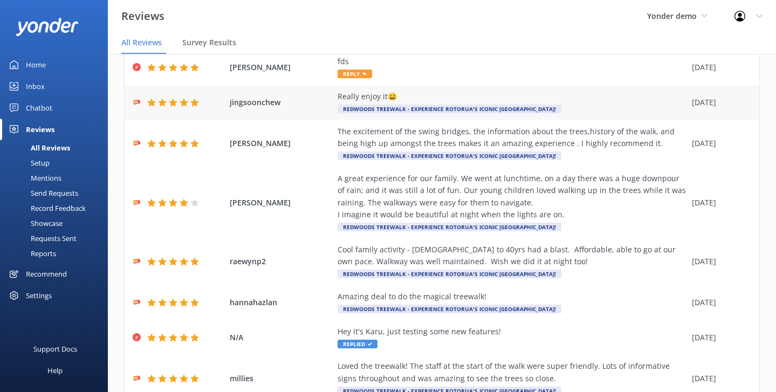
scroll to position [59, 0]
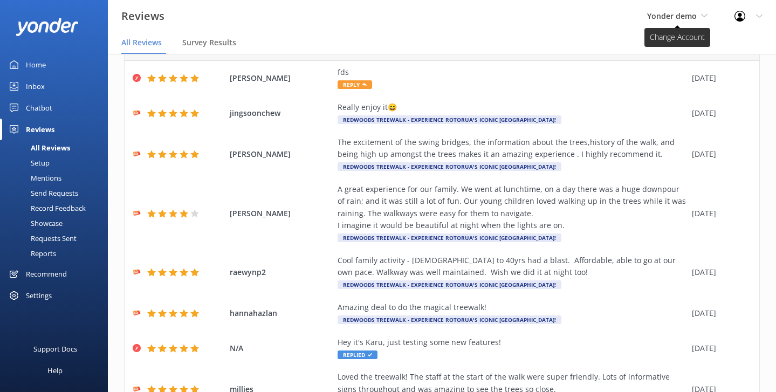
click at [673, 22] on span "Yonder demo" at bounding box center [677, 16] width 60 height 12
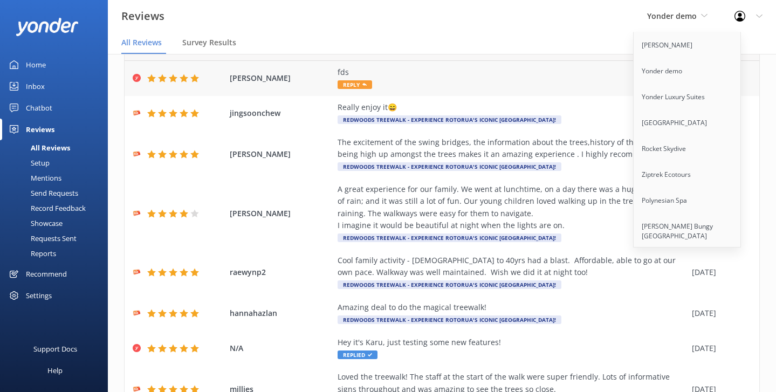
click at [308, 76] on span "Guy Gaz" at bounding box center [281, 78] width 102 height 12
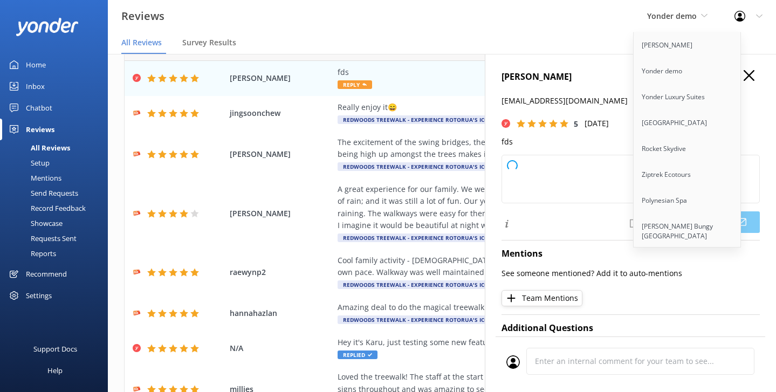
type textarea "Thank you so much for your 5-star rating, Guy! We appreciate your support. If y…"
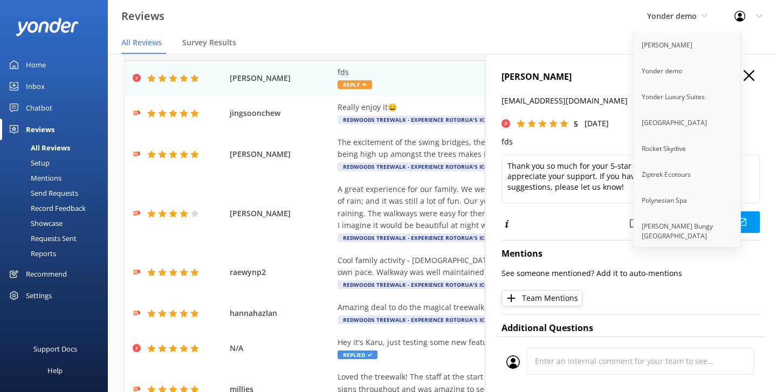
click at [599, 35] on nav "All Reviews Survey Results" at bounding box center [442, 43] width 668 height 22
click at [751, 71] on icon at bounding box center [749, 75] width 11 height 11
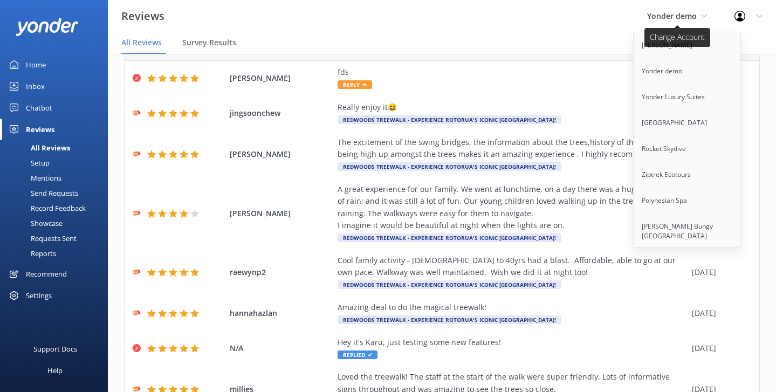
click at [674, 21] on span "Yonder demo" at bounding box center [672, 16] width 50 height 10
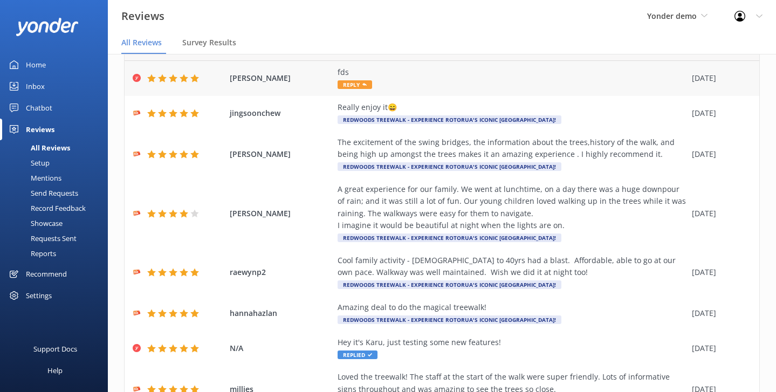
click at [328, 86] on div "Guy Gaz fds Reply 03 Feb 2025" at bounding box center [442, 78] width 635 height 35
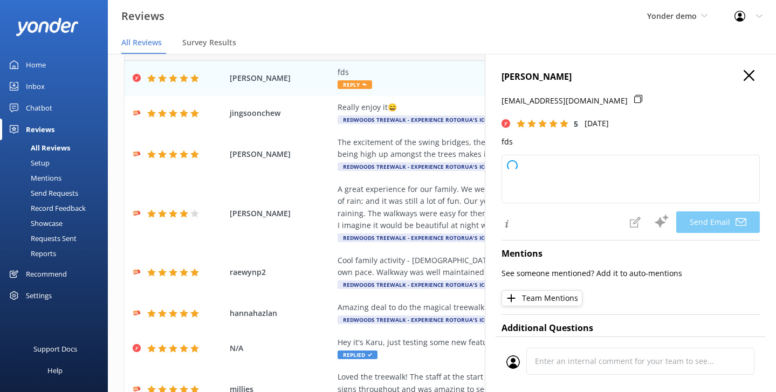
type textarea "Thank you so much for your 5-star rating, Guy! We appreciate your support. If y…"
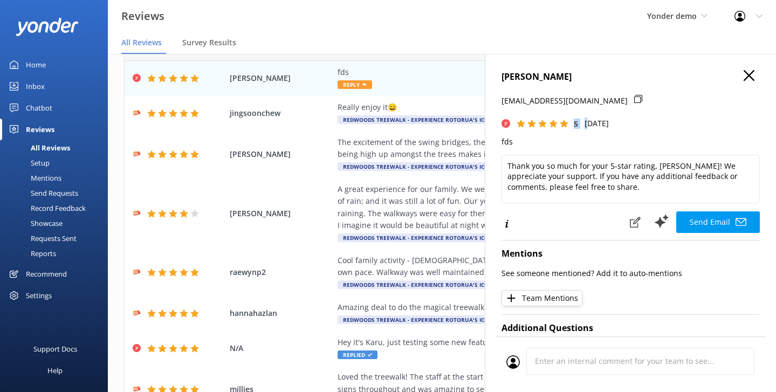
drag, startPoint x: 499, startPoint y: 122, endPoint x: 591, endPoint y: 125, distance: 91.2
click at [591, 125] on div "Guy Gaz guy+1@yonderhq.com 5 Mon, 3rd Feb 2025 fds Thank you so much for your 5…" at bounding box center [630, 250] width 291 height 392
click at [676, 83] on h4 "Guy Gaz" at bounding box center [631, 77] width 258 height 14
click at [51, 224] on div "Showcase" at bounding box center [34, 223] width 56 height 15
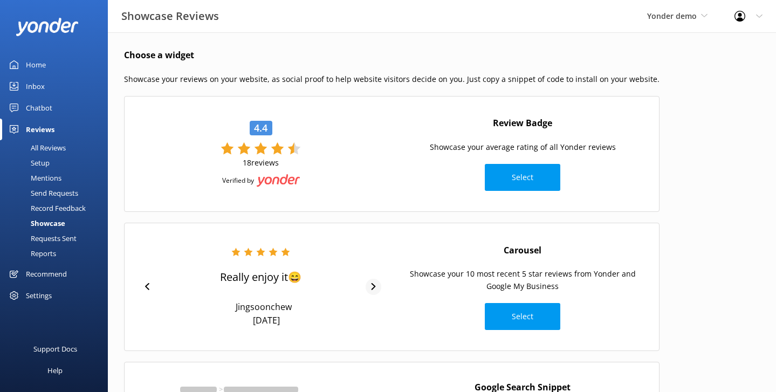
click at [371, 286] on icon at bounding box center [373, 286] width 4 height 7
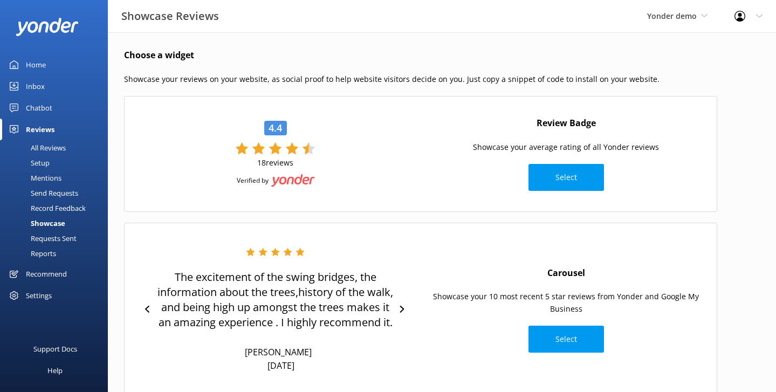
scroll to position [25, 0]
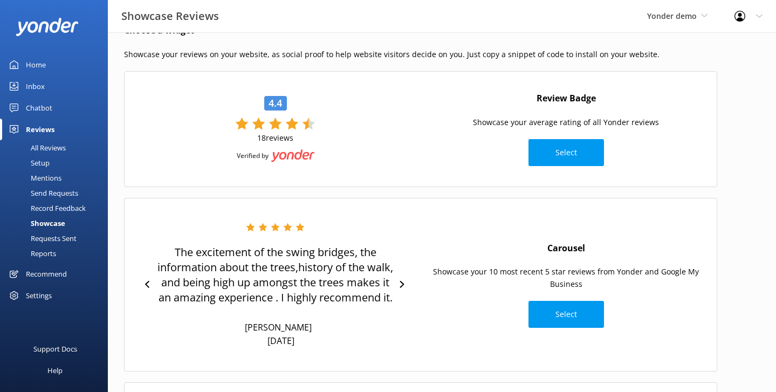
drag, startPoint x: 586, startPoint y: 253, endPoint x: 517, endPoint y: 253, distance: 68.5
click at [517, 253] on div "Carousel Showcase your 10 most recent 5 star reviews from Yonder and Google My …" at bounding box center [566, 284] width 291 height 97
click at [403, 284] on icon at bounding box center [402, 284] width 4 height 7
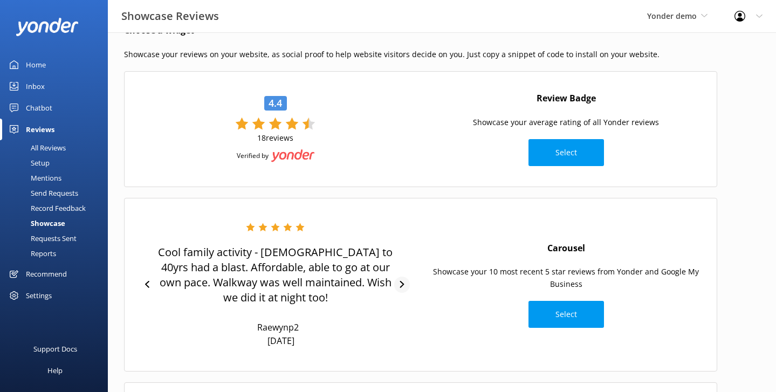
click at [402, 284] on icon at bounding box center [402, 284] width 7 height 7
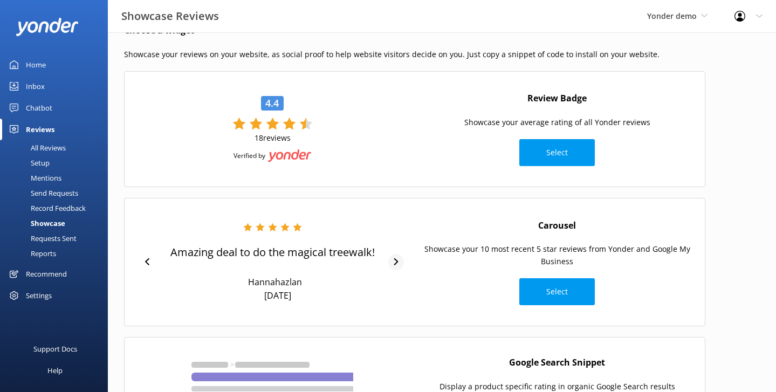
click at [396, 260] on icon at bounding box center [396, 261] width 7 height 7
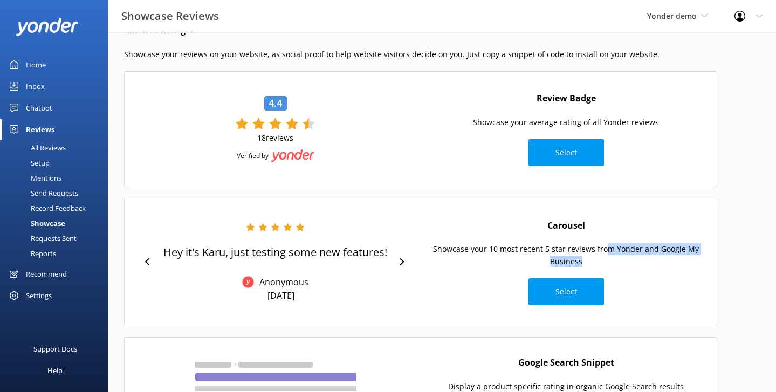
drag, startPoint x: 609, startPoint y: 246, endPoint x: 672, endPoint y: 261, distance: 64.9
click at [672, 261] on p "Showcase your 10 most recent 5 star reviews from Yonder and Google My Business" at bounding box center [566, 255] width 280 height 24
drag, startPoint x: 600, startPoint y: 101, endPoint x: 530, endPoint y: 102, distance: 70.7
click at [530, 102] on div "Review Badge Showcase your average rating of all Yonder reviews Select" at bounding box center [566, 128] width 291 height 85
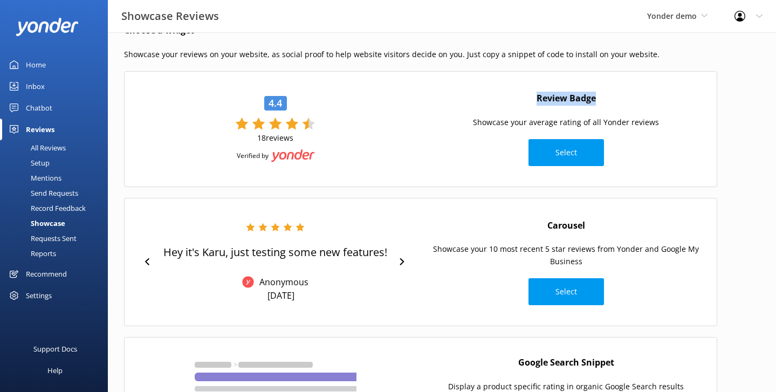
click at [530, 102] on div "Review Badge Showcase your average rating of all Yonder reviews Select" at bounding box center [566, 128] width 291 height 85
drag, startPoint x: 321, startPoint y: 151, endPoint x: 210, endPoint y: 77, distance: 133.7
click at [210, 77] on div "4.4 18 reviews Verified by" at bounding box center [275, 129] width 291 height 104
click at [195, 83] on div "4.4 18 reviews Verified by" at bounding box center [275, 129] width 189 height 93
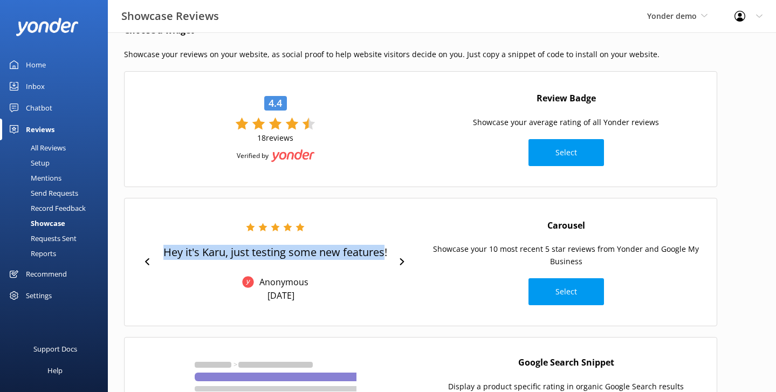
drag, startPoint x: 161, startPoint y: 251, endPoint x: 386, endPoint y: 255, distance: 224.9
click at [386, 255] on div "Hey it's Karu, just testing some new features! Anonymous Oct 24, 2024" at bounding box center [275, 262] width 238 height 79
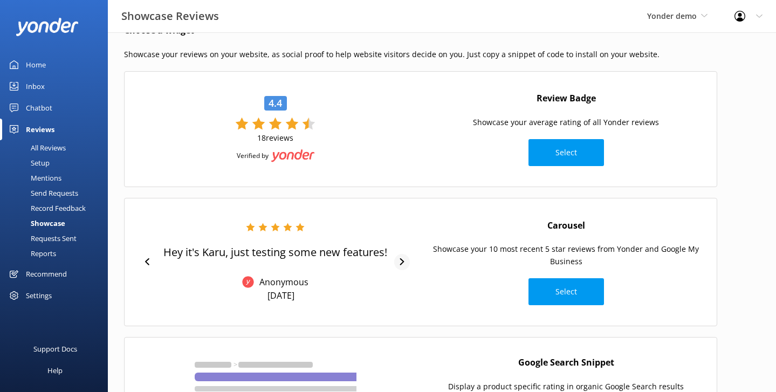
click at [399, 260] on icon at bounding box center [402, 261] width 7 height 7
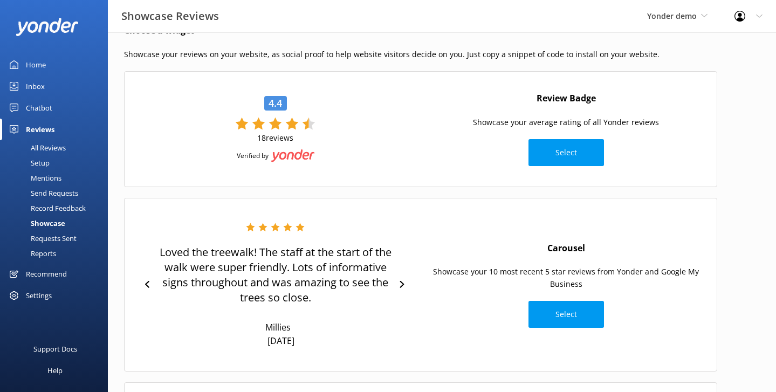
drag, startPoint x: 306, startPoint y: 335, endPoint x: 175, endPoint y: 244, distance: 159.9
click at [175, 244] on div "Loved the treewalk! The staff at the start of the walk were super friendly. Lot…" at bounding box center [275, 285] width 238 height 124
click at [232, 266] on p "Loved the treewalk! The staff at the start of the walk were super friendly. Lot…" at bounding box center [275, 275] width 238 height 60
click at [39, 60] on div "Home" at bounding box center [36, 65] width 20 height 22
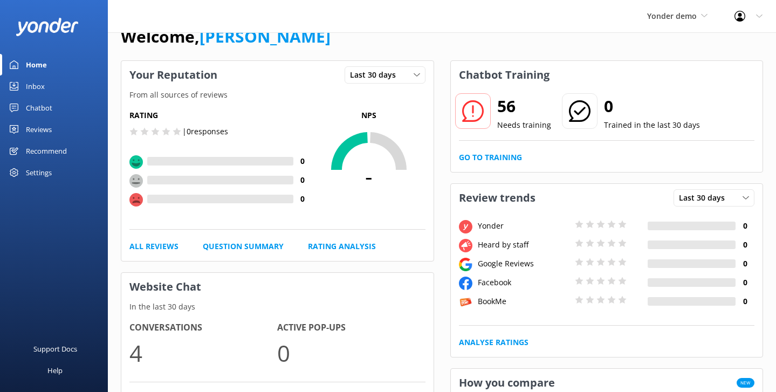
click at [488, 18] on div "Yonder demo Yonder Zipline Yonder demo Yonder Luxury Suites Yonder Holiday Park…" at bounding box center [388, 16] width 776 height 32
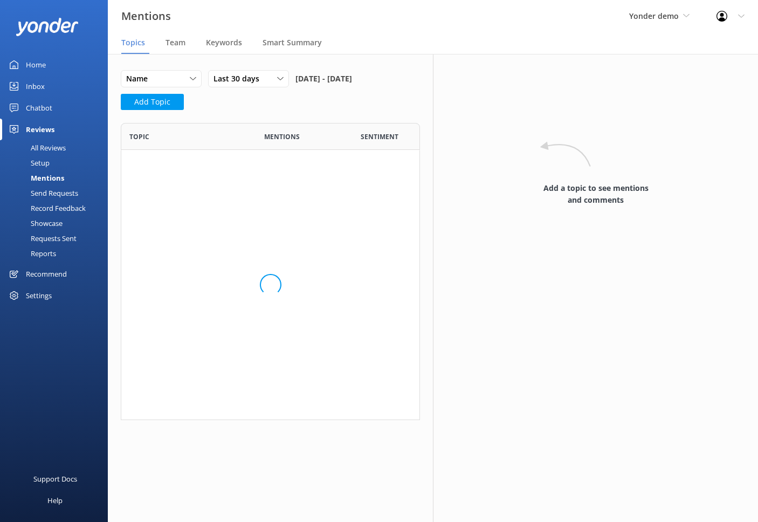
scroll to position [297, 299]
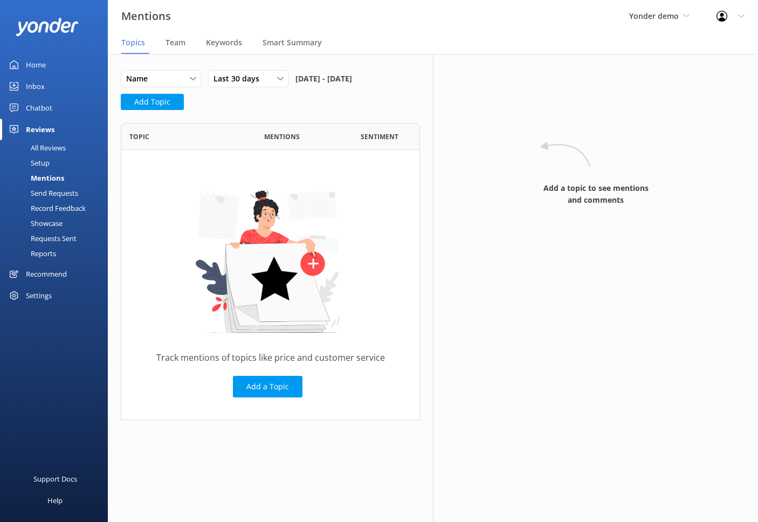
click at [669, 23] on div "Yonder demo Yonder Zipline Yonder demo Yonder Luxury Suites Yonder Holiday Park…" at bounding box center [659, 16] width 87 height 32
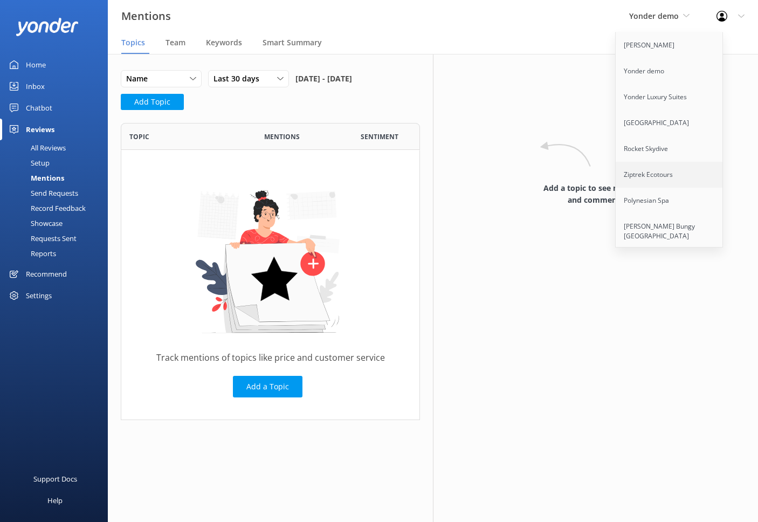
click at [640, 172] on link "Ziptrek Ecotours" at bounding box center [670, 175] width 108 height 26
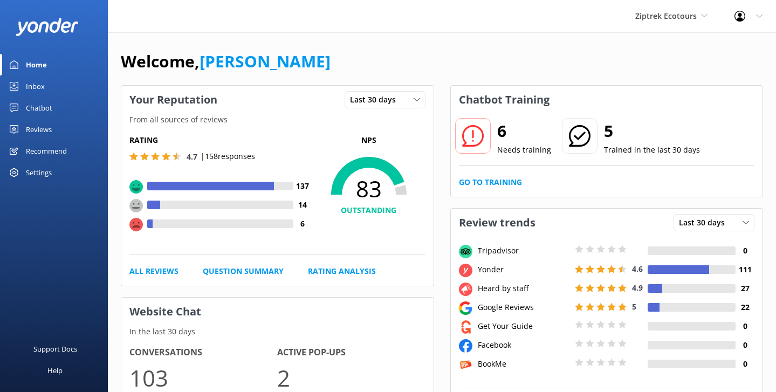
click at [29, 129] on div "Reviews" at bounding box center [39, 130] width 26 height 22
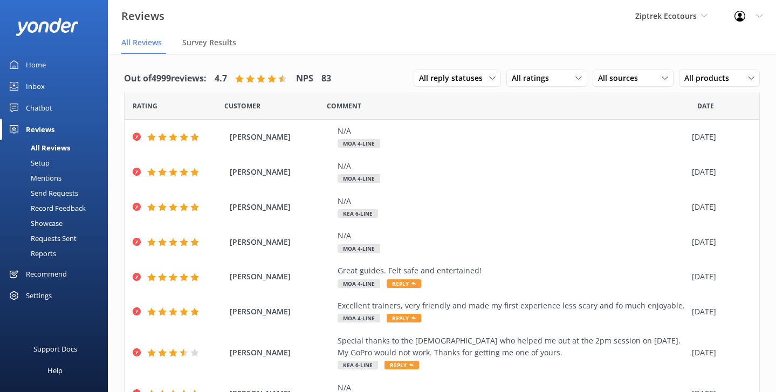
click at [44, 249] on div "Reports" at bounding box center [31, 253] width 50 height 15
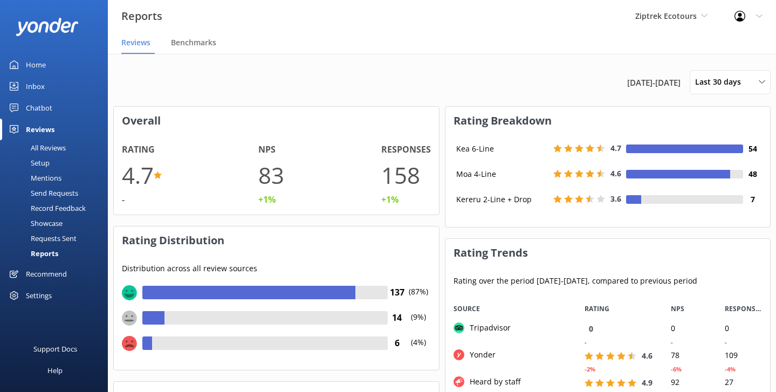
drag, startPoint x: 560, startPoint y: 122, endPoint x: 446, endPoint y: 119, distance: 114.4
click at [446, 119] on h3 "Rating Breakdown" at bounding box center [607, 121] width 325 height 28
drag, startPoint x: 588, startPoint y: 79, endPoint x: 679, endPoint y: 85, distance: 90.8
click at [679, 85] on span "19th Jul 25 - 18th Aug 25" at bounding box center [653, 82] width 53 height 13
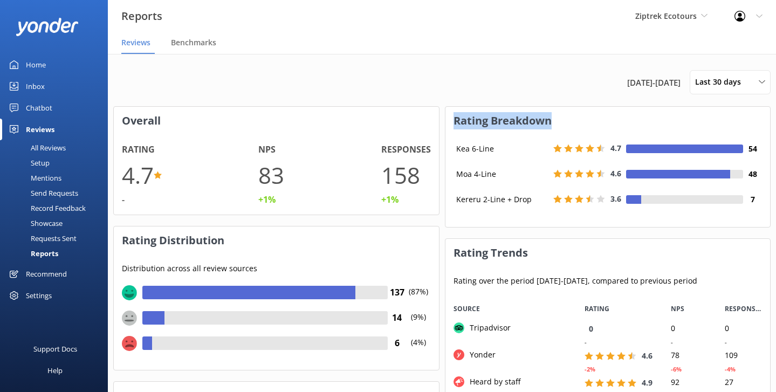
click at [627, 80] on span "19th Jul 25 - 18th Aug 25" at bounding box center [653, 82] width 53 height 13
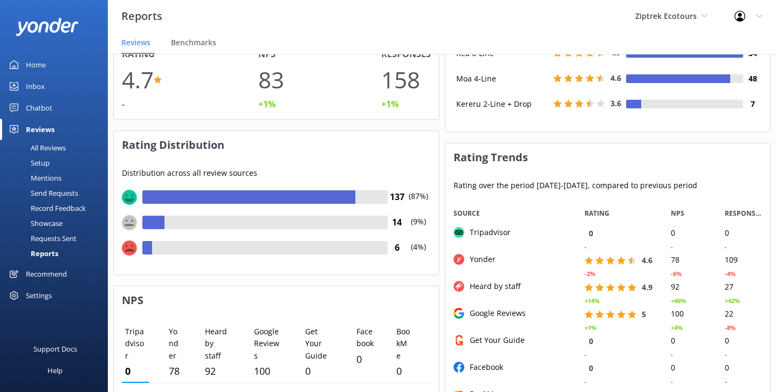
scroll to position [99, 0]
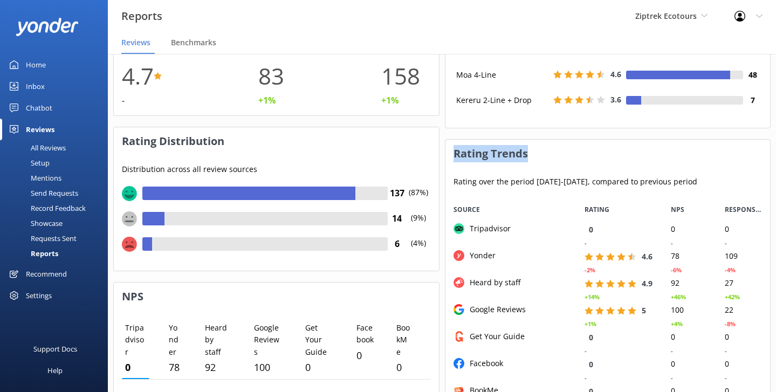
drag, startPoint x: 546, startPoint y: 151, endPoint x: 445, endPoint y: 151, distance: 100.3
click at [445, 151] on h3 "Rating Trends" at bounding box center [607, 154] width 325 height 28
click at [549, 304] on div "Google Reviews" at bounding box center [510, 317] width 131 height 27
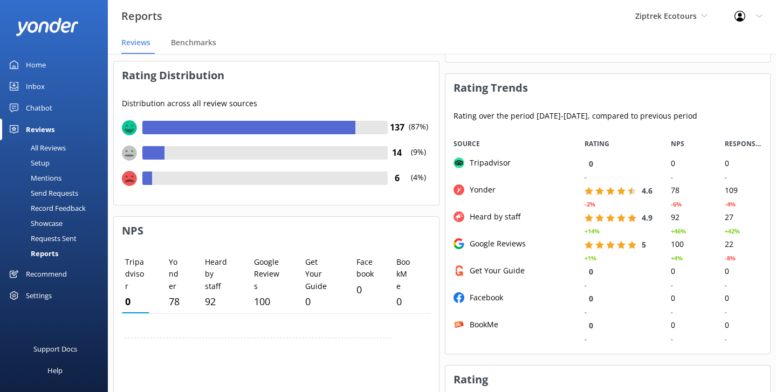
scroll to position [168, 0]
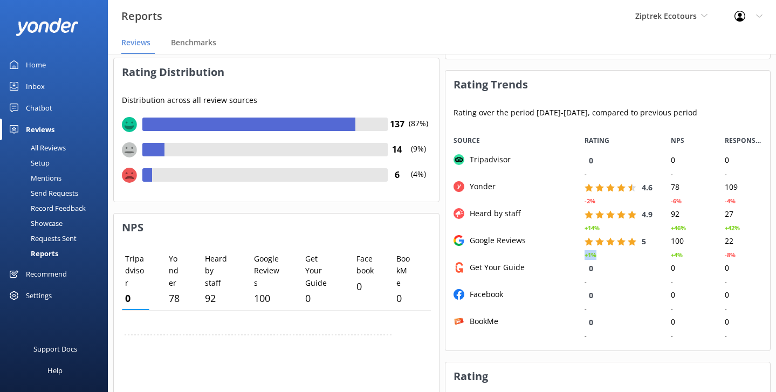
drag, startPoint x: 605, startPoint y: 259, endPoint x: 578, endPoint y: 257, distance: 27.0
click at [578, 257] on div "+1%" at bounding box center [620, 254] width 86 height 13
click at [551, 252] on div "Google Reviews" at bounding box center [510, 248] width 131 height 27
drag, startPoint x: 616, startPoint y: 229, endPoint x: 574, endPoint y: 228, distance: 41.6
click at [574, 228] on div "Heard by staff 4.9 +14% 92 +46% 27 +42%" at bounding box center [607, 221] width 325 height 27
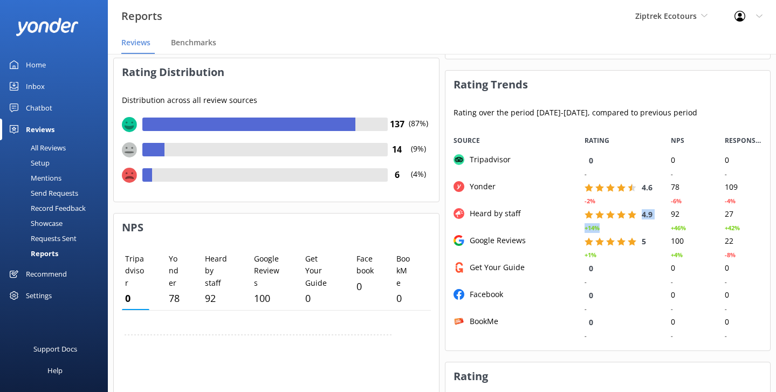
click at [574, 228] on div "Heard by staff" at bounding box center [510, 221] width 131 height 27
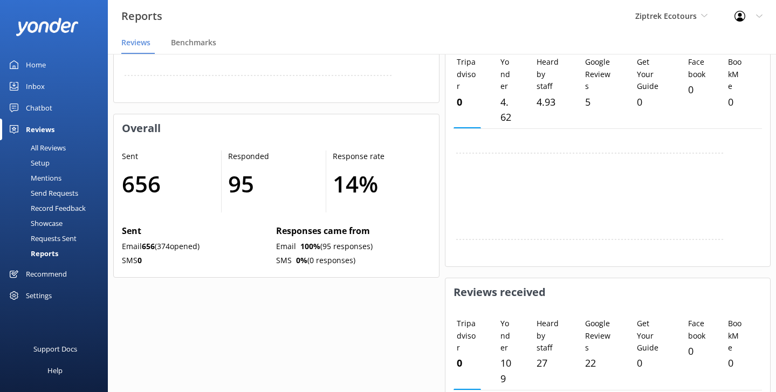
scroll to position [530, 0]
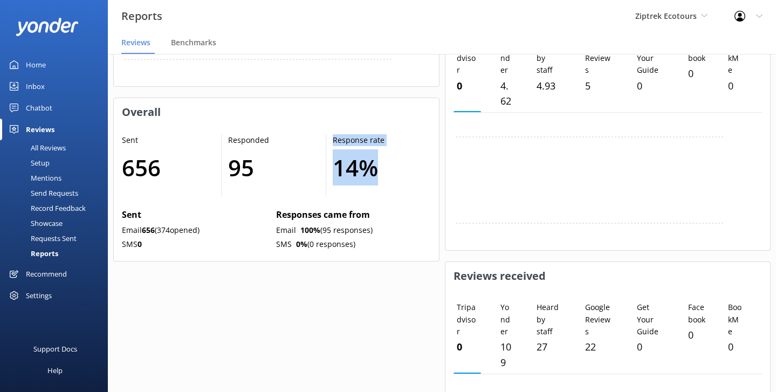
drag, startPoint x: 396, startPoint y: 175, endPoint x: 309, endPoint y: 176, distance: 86.8
click at [309, 176] on div "Sent 656 Responded 95 Response rate 14 %" at bounding box center [276, 165] width 309 height 63
click at [257, 189] on div "Responded 95" at bounding box center [274, 165] width 105 height 63
drag, startPoint x: 362, startPoint y: 243, endPoint x: 266, endPoint y: 241, distance: 96.0
click at [266, 241] on div "Sent Email 656 ( 374 opened) SMS 0 Responses came from Email 100 % (95 response…" at bounding box center [276, 230] width 309 height 44
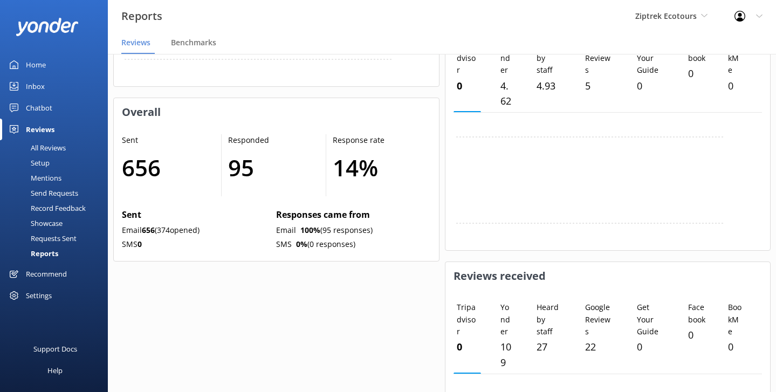
click at [266, 241] on p "SMS 0" at bounding box center [197, 244] width 150 height 12
drag, startPoint x: 211, startPoint y: 228, endPoint x: 140, endPoint y: 234, distance: 72.0
click at [140, 234] on p "Email 656 ( 374 opened)" at bounding box center [197, 230] width 150 height 12
click at [226, 253] on div "Sent 656 Responded 95 Response rate 14 % Sent Email 656 ( 374 opened) SMS 0 Res…" at bounding box center [276, 193] width 325 height 135
drag, startPoint x: 372, startPoint y: 240, endPoint x: 135, endPoint y: 241, distance: 237.3
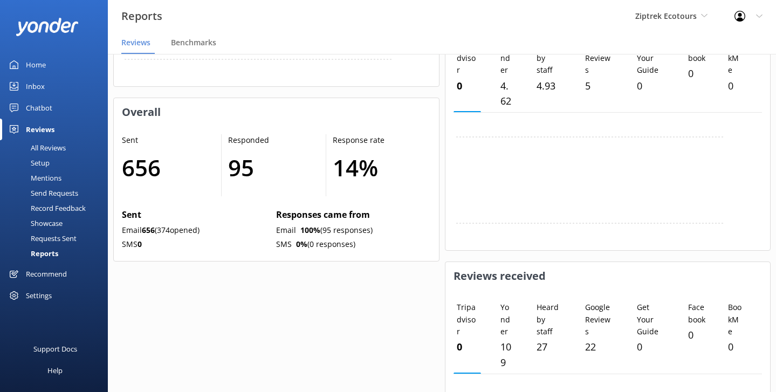
click at [135, 241] on div "Sent Email 656 ( 374 opened) SMS 0 Responses came from Email 100 % (95 response…" at bounding box center [276, 230] width 309 height 44
click at [220, 252] on div "Sent Email 656 ( 374 opened) SMS 0" at bounding box center [199, 230] width 154 height 44
drag, startPoint x: 365, startPoint y: 239, endPoint x: 259, endPoint y: 239, distance: 106.2
click at [259, 239] on div "Sent Email 656 ( 374 opened) SMS 0 Responses came from Email 100 % (95 response…" at bounding box center [276, 230] width 309 height 44
click at [248, 230] on p "Email 656 ( 374 opened)" at bounding box center [197, 230] width 150 height 12
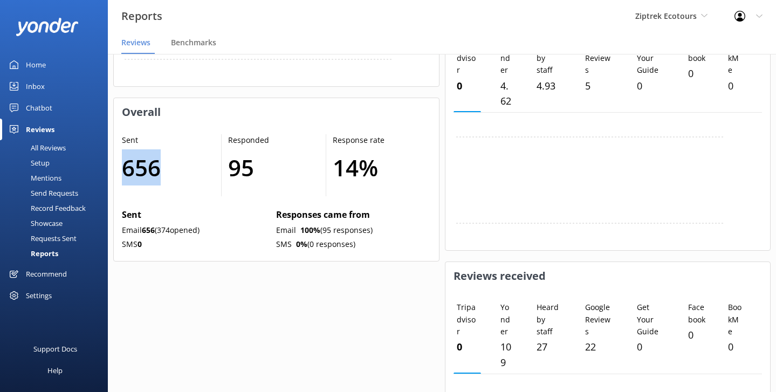
drag, startPoint x: 187, startPoint y: 160, endPoint x: 113, endPoint y: 159, distance: 73.9
click at [114, 159] on div "Sent 656 Responded 95 Response rate 14 % Sent Email 656 ( 374 opened) SMS 0 Res…" at bounding box center [276, 193] width 325 height 135
drag, startPoint x: 258, startPoint y: 164, endPoint x: 232, endPoint y: 164, distance: 25.9
click at [232, 164] on h1 "95" at bounding box center [271, 167] width 87 height 36
click at [215, 176] on div "Sent 656" at bounding box center [172, 165] width 100 height 63
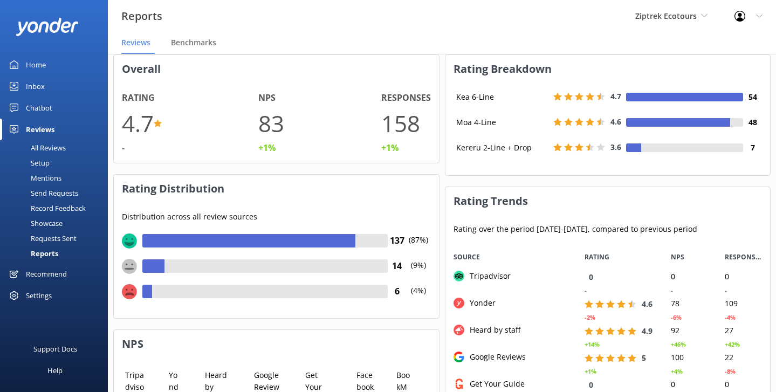
scroll to position [0, 0]
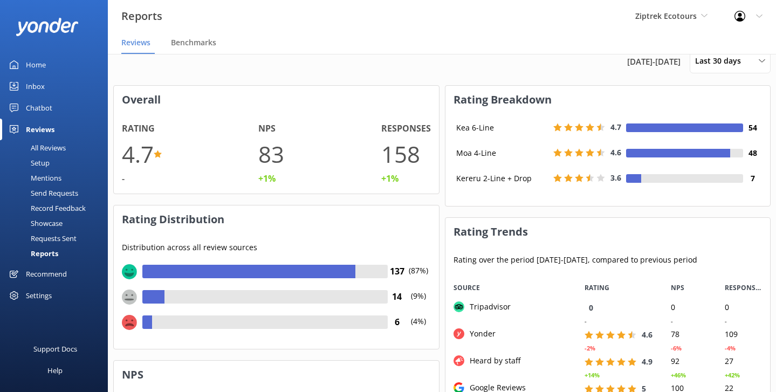
scroll to position [22, 0]
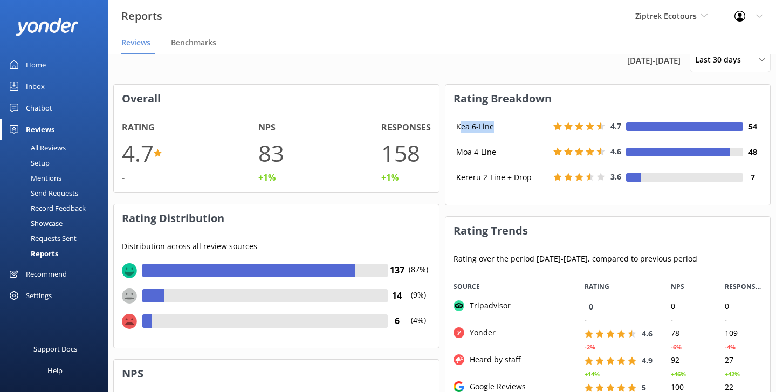
drag, startPoint x: 495, startPoint y: 126, endPoint x: 460, endPoint y: 123, distance: 35.7
click at [460, 123] on div "Kea 6-Line" at bounding box center [502, 127] width 97 height 12
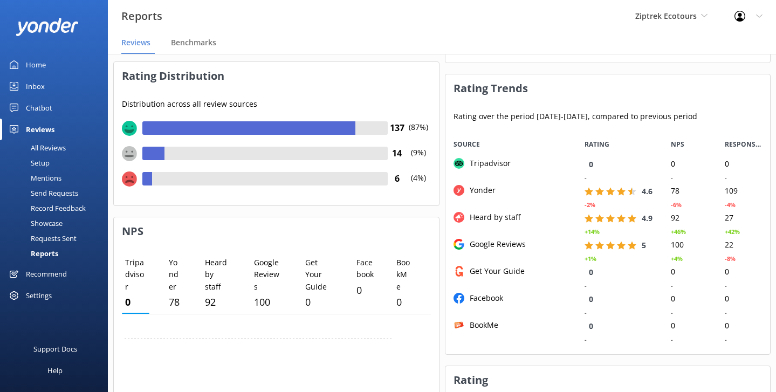
scroll to position [0, 0]
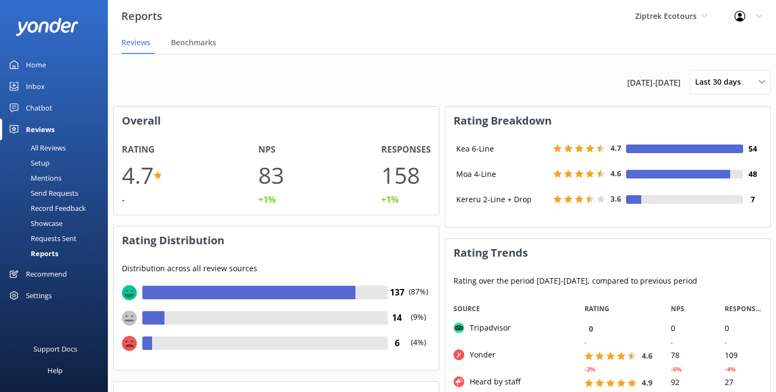
click at [388, 79] on div "19th Jul 25 - 18th Aug 25 Last 30 days Last 7 days Last 30 days Last 90 days La…" at bounding box center [441, 82] width 657 height 24
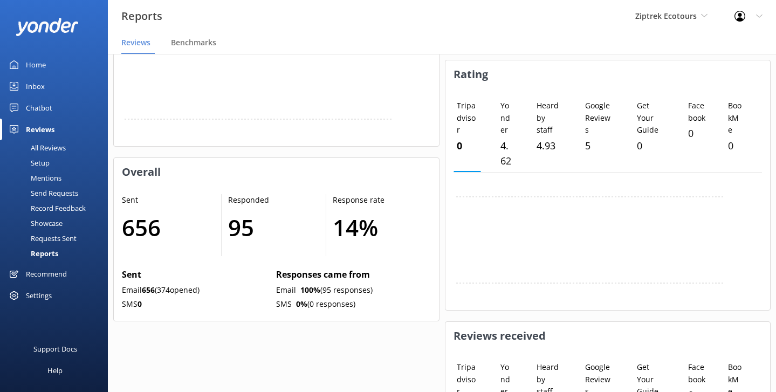
scroll to position [479, 0]
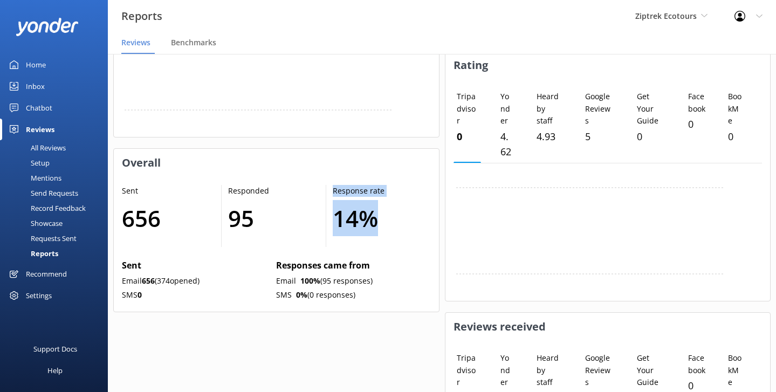
drag, startPoint x: 379, startPoint y: 227, endPoint x: 328, endPoint y: 179, distance: 70.2
click at [328, 179] on div "Sent 656 Responded 95 Response rate 14 % Sent Email 656 ( 374 opened) SMS 0 Res…" at bounding box center [276, 244] width 325 height 135
click at [302, 146] on div "Overall Rating 4.7 - NPS 83 +1% Responses 158 +1% Rating Distribution Distribut…" at bounding box center [276, 100] width 326 height 947
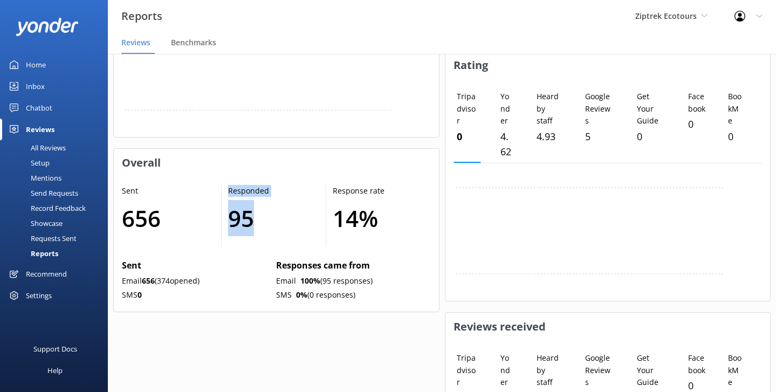
drag, startPoint x: 275, startPoint y: 228, endPoint x: 223, endPoint y: 193, distance: 62.5
click at [223, 193] on div "Responded 95" at bounding box center [274, 216] width 105 height 63
click at [237, 193] on p "Responded" at bounding box center [271, 191] width 87 height 12
drag, startPoint x: 261, startPoint y: 230, endPoint x: 222, endPoint y: 181, distance: 62.9
click at [222, 181] on div "Sent 656 Responded 95 Response rate 14 % Sent Email 656 ( 374 opened) SMS 0 Res…" at bounding box center [276, 244] width 325 height 135
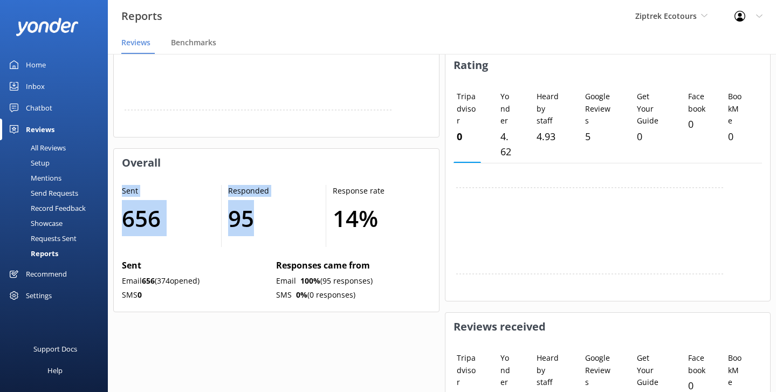
click at [237, 211] on h1 "95" at bounding box center [271, 218] width 87 height 36
click at [59, 194] on div "Send Requests" at bounding box center [42, 193] width 72 height 15
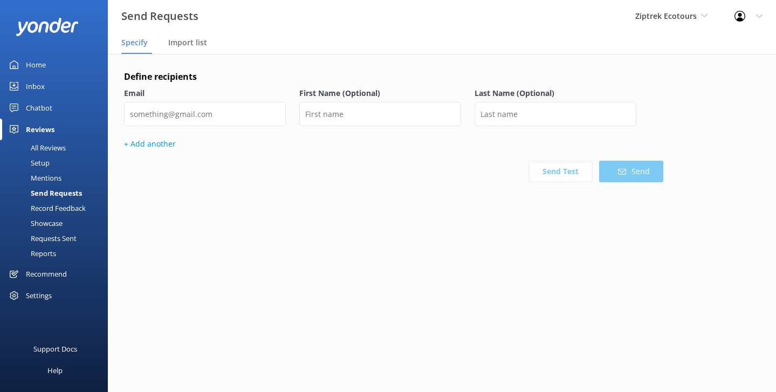
click at [276, 49] on nav "Specify Import list" at bounding box center [442, 43] width 668 height 22
drag, startPoint x: 216, startPoint y: 17, endPoint x: 121, endPoint y: 13, distance: 95.0
click at [121, 13] on div "Send Requests Ziptrek Ecotours Yonder Zipline Yonder demo Yonder Luxury Suites …" at bounding box center [388, 16] width 776 height 32
click at [169, 17] on h3 "Send Requests" at bounding box center [159, 16] width 77 height 17
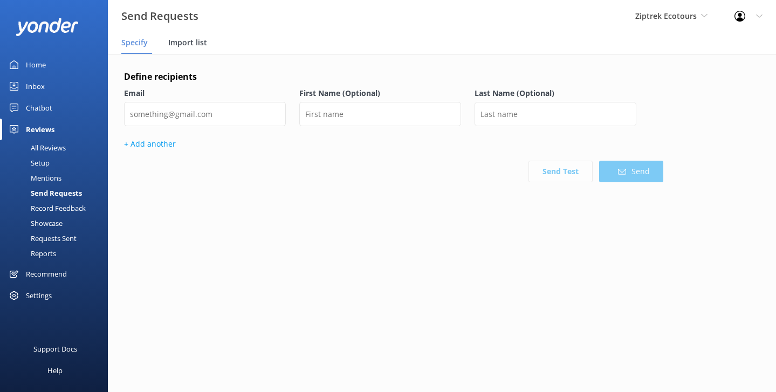
click at [193, 39] on span "Import list" at bounding box center [187, 42] width 39 height 11
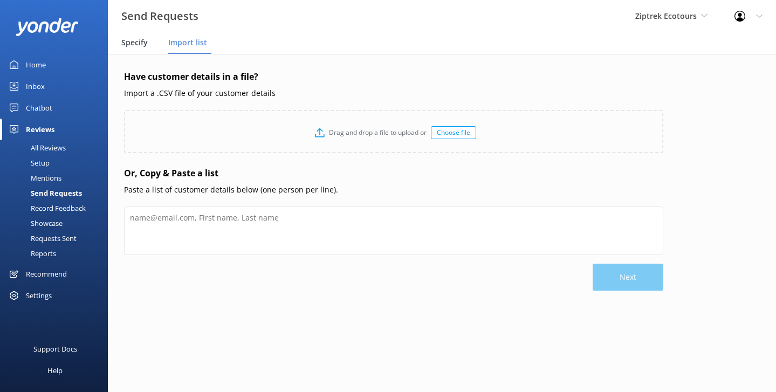
click at [142, 47] on span "Specify" at bounding box center [134, 42] width 26 height 11
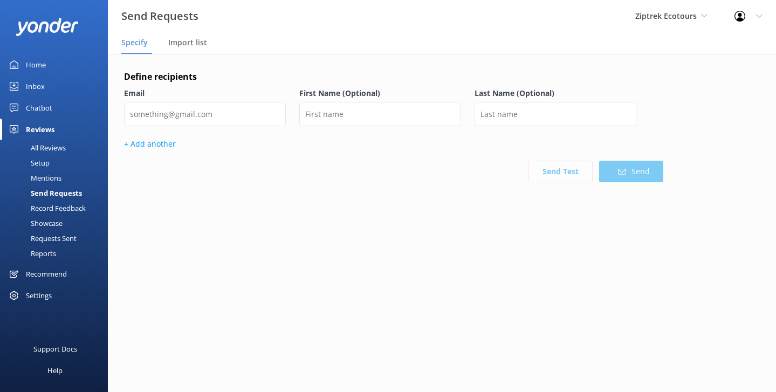
click at [60, 178] on div "Mentions" at bounding box center [33, 177] width 55 height 15
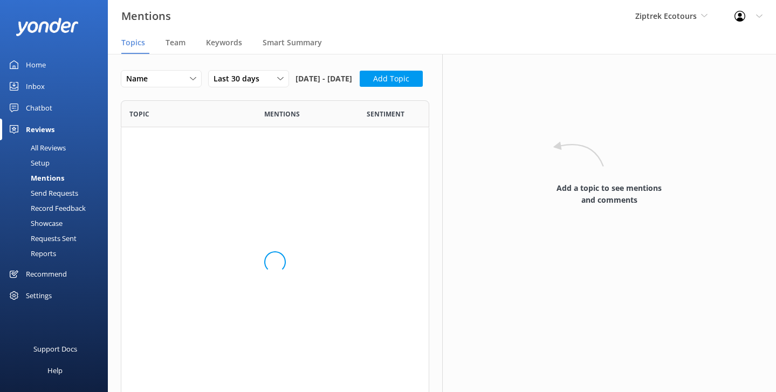
scroll to position [297, 308]
click at [46, 162] on div "Setup" at bounding box center [27, 162] width 43 height 15
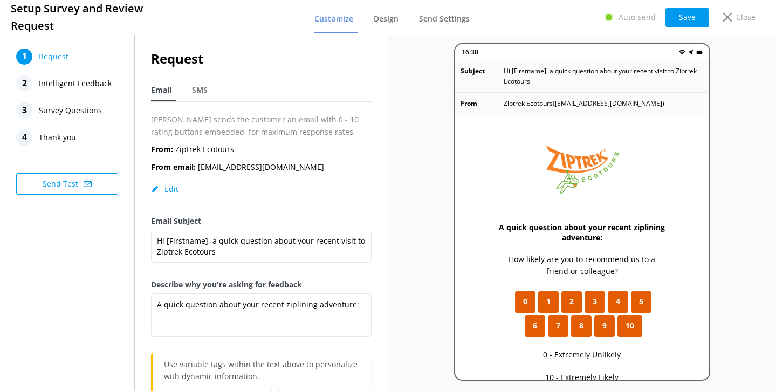
click at [72, 138] on span "Thank you" at bounding box center [57, 137] width 37 height 16
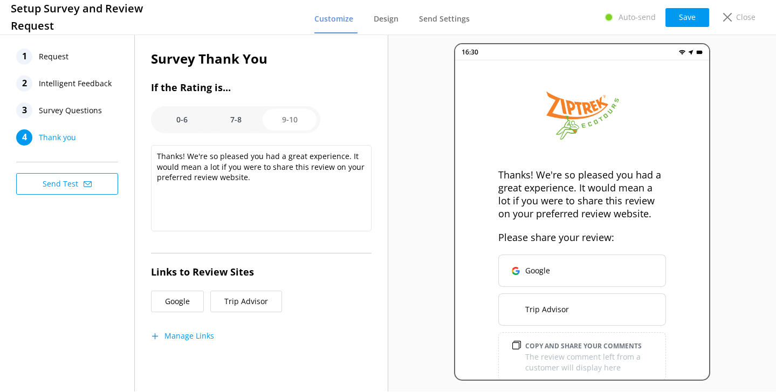
scroll to position [13, 0]
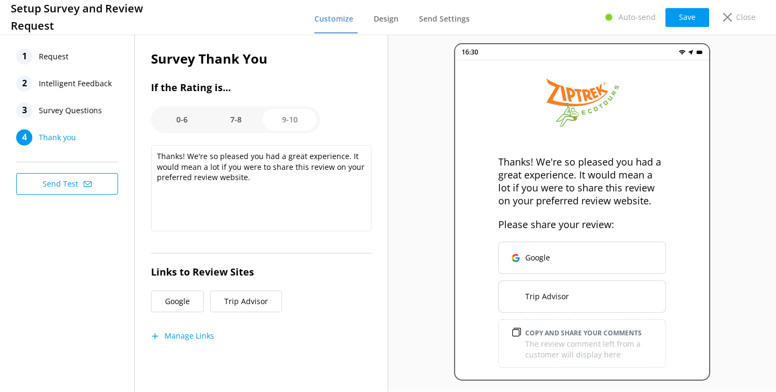
click at [74, 91] on span "Intelligent Feedback" at bounding box center [75, 84] width 73 height 16
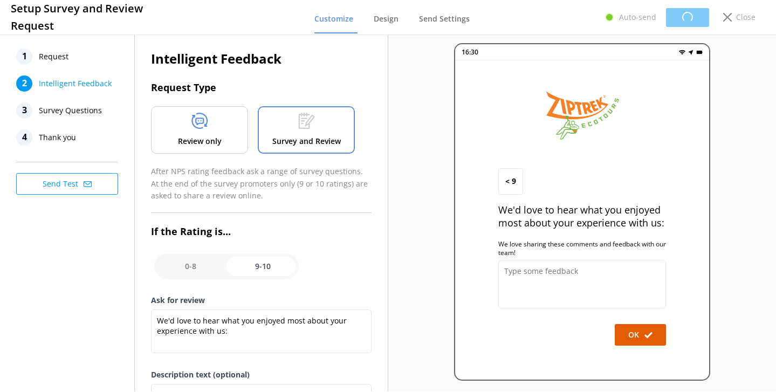
scroll to position [0, 0]
click at [186, 128] on div "Review only" at bounding box center [199, 129] width 97 height 47
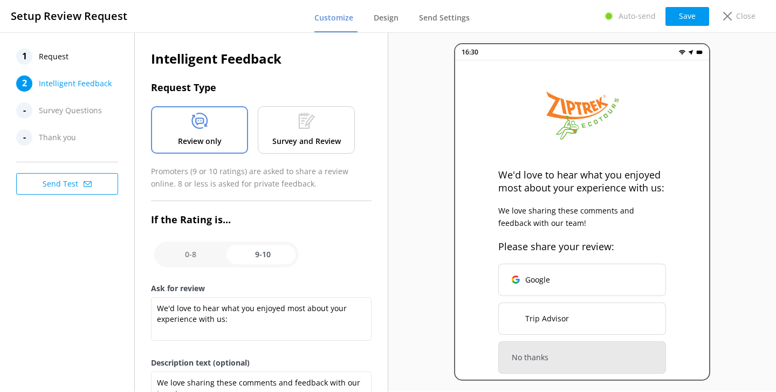
scroll to position [6, 0]
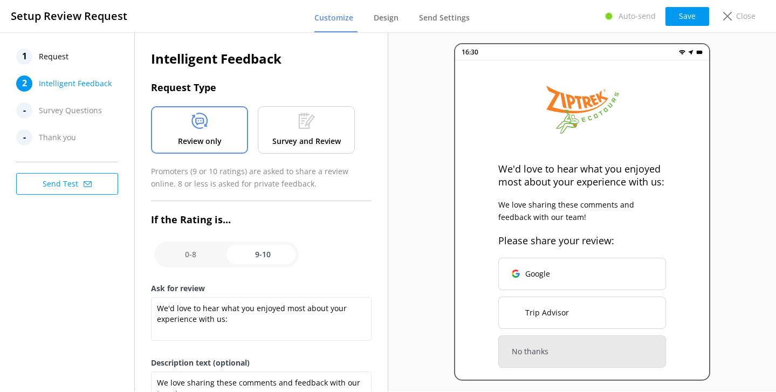
click at [316, 142] on p "Survey and Review" at bounding box center [306, 141] width 68 height 12
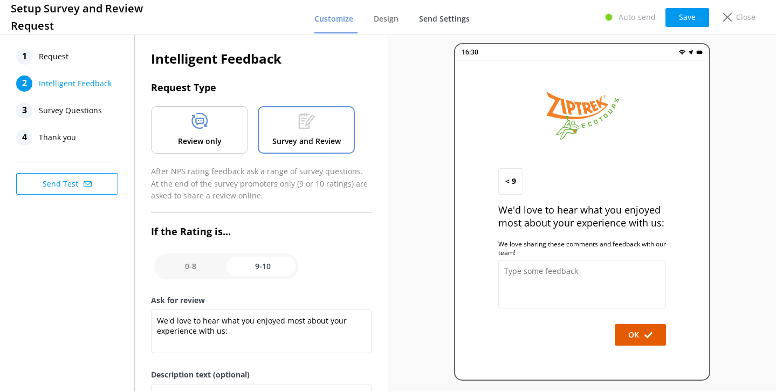
click at [461, 13] on span "Send Settings" at bounding box center [444, 18] width 51 height 11
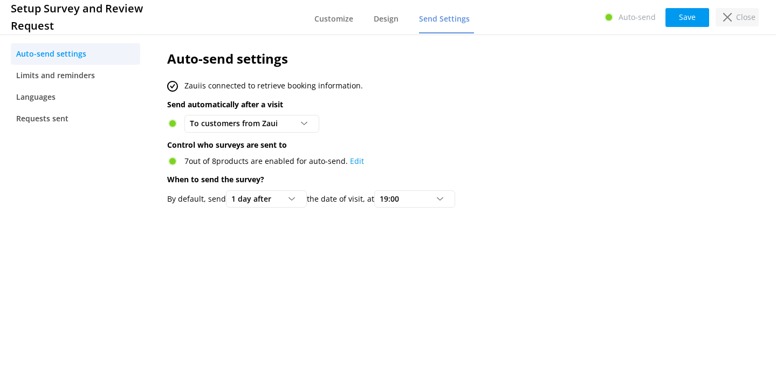
click at [719, 17] on div "Close" at bounding box center [737, 17] width 43 height 18
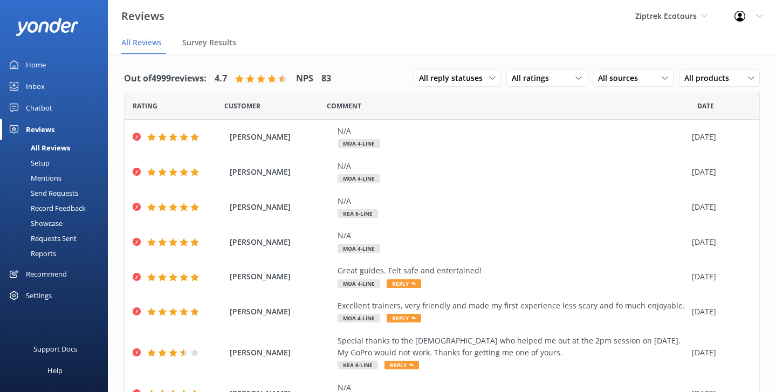
click at [58, 212] on div "Record Feedback" at bounding box center [45, 208] width 79 height 15
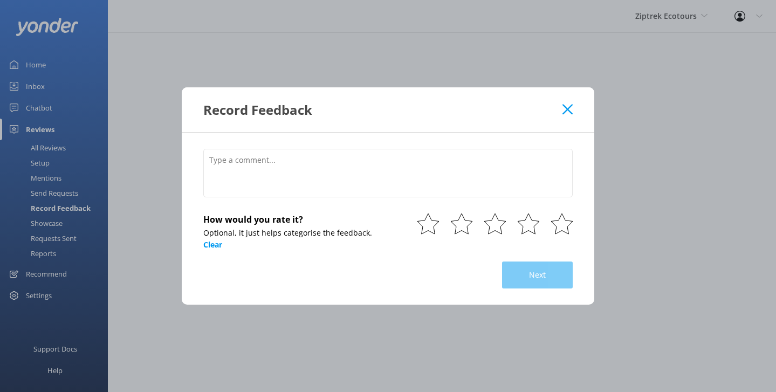
click at [565, 115] on icon at bounding box center [568, 109] width 10 height 11
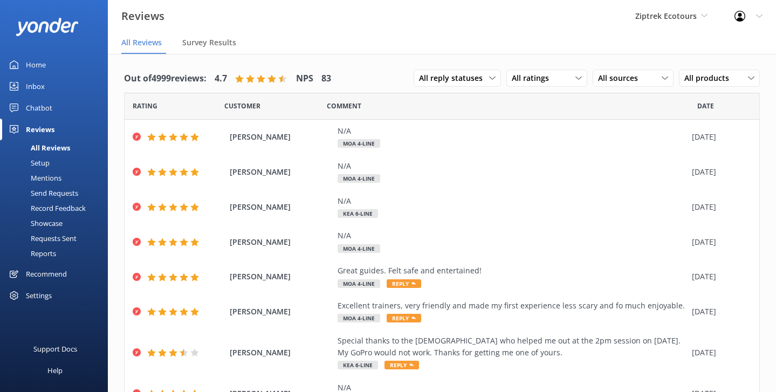
click at [64, 233] on div "Requests Sent" at bounding box center [41, 238] width 70 height 15
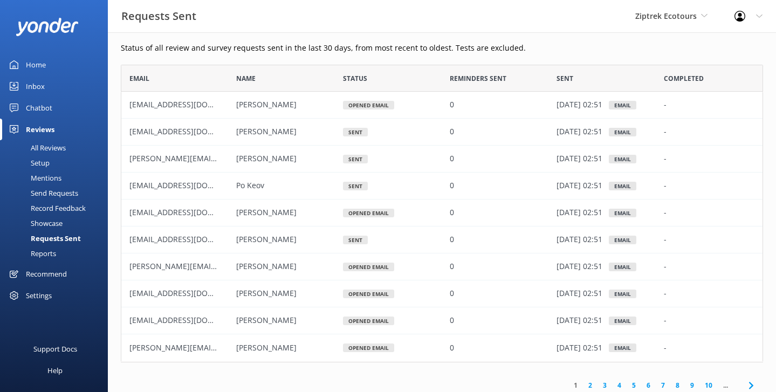
scroll to position [2, 0]
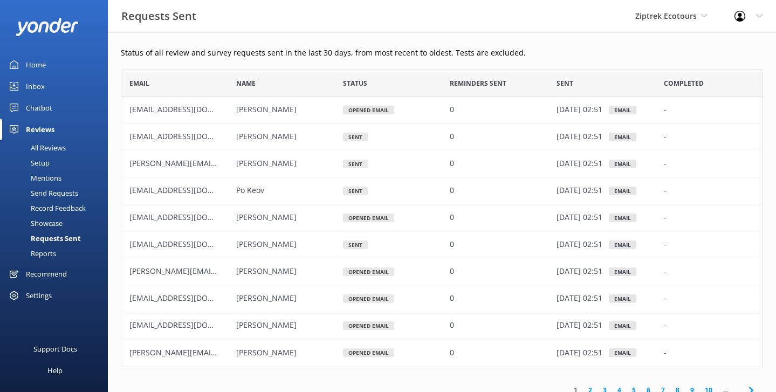
click at [49, 64] on link "Home" at bounding box center [54, 65] width 108 height 22
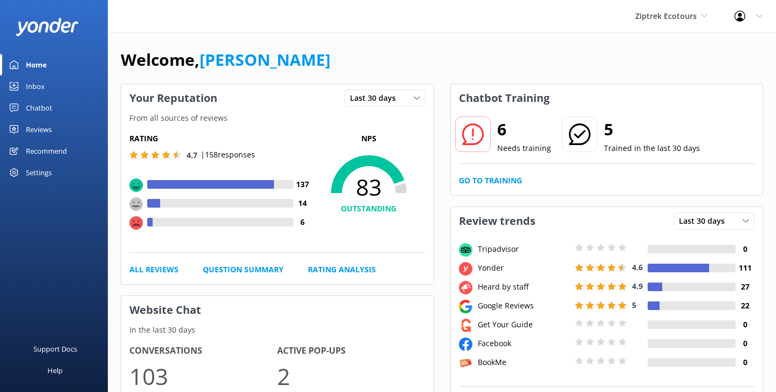
click at [54, 125] on link "Reviews" at bounding box center [54, 130] width 108 height 22
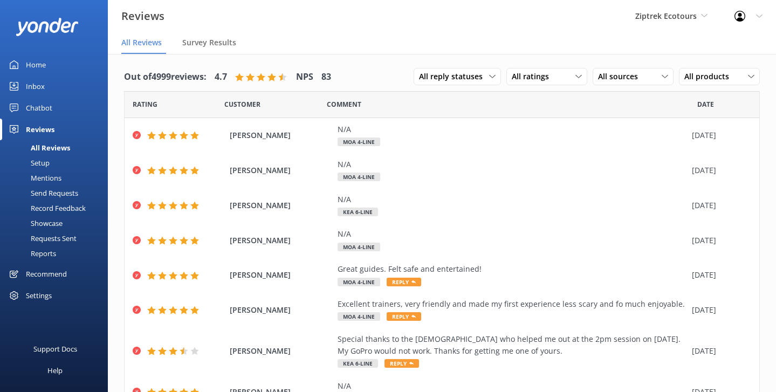
click at [50, 250] on div "Reports" at bounding box center [31, 253] width 50 height 15
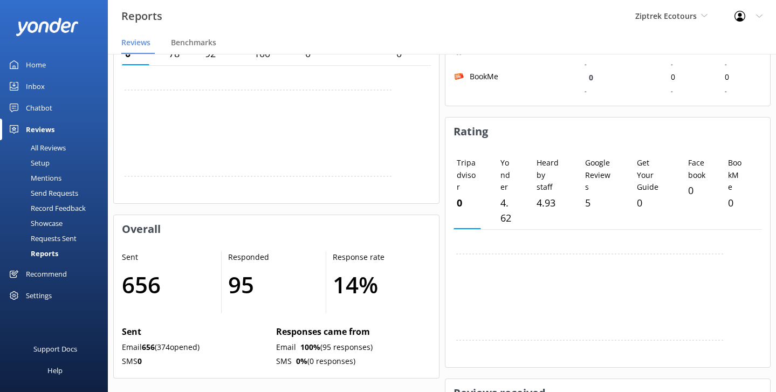
scroll to position [449, 0]
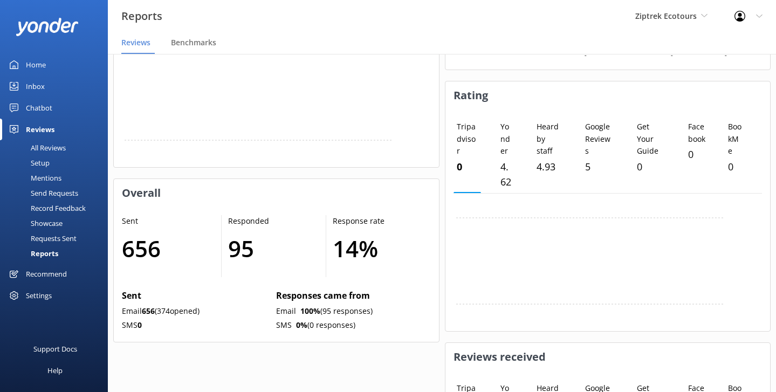
drag, startPoint x: 381, startPoint y: 309, endPoint x: 275, endPoint y: 310, distance: 106.3
click at [275, 310] on div "Sent Email 656 ( 374 opened) SMS 0 Responses came from Email 100 % (95 response…" at bounding box center [276, 311] width 309 height 44
drag, startPoint x: 365, startPoint y: 324, endPoint x: 258, endPoint y: 326, distance: 106.3
click at [258, 326] on div "Sent Email 656 ( 374 opened) SMS 0 Responses came from Email 100 % (95 response…" at bounding box center [276, 311] width 309 height 44
click at [258, 326] on p "SMS 0" at bounding box center [197, 325] width 150 height 12
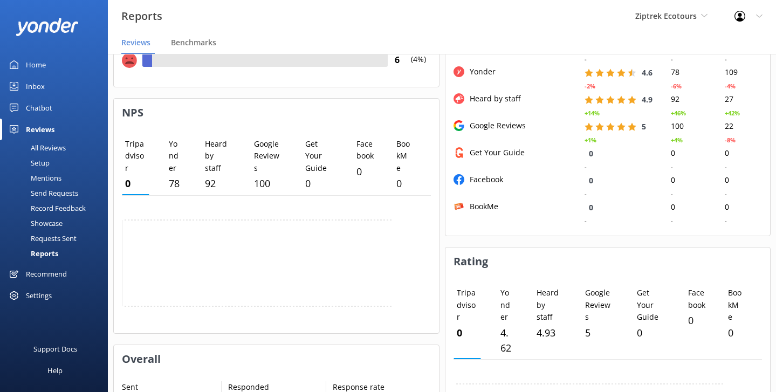
scroll to position [0, 0]
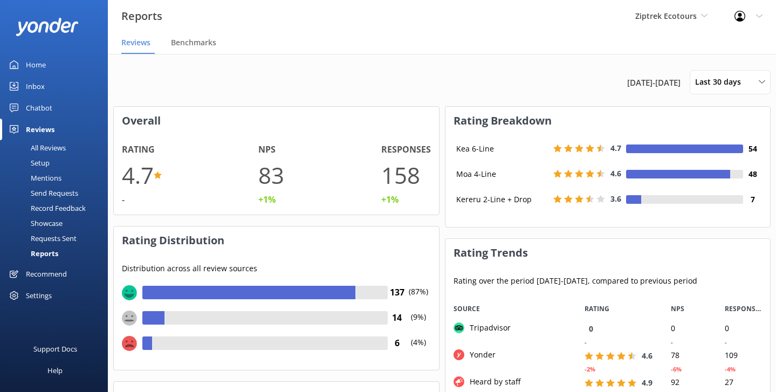
click at [431, 30] on div "Reports Ziptrek Ecotours Yonder Zipline Yonder demo Yonder Luxury Suites Yonder…" at bounding box center [388, 16] width 776 height 32
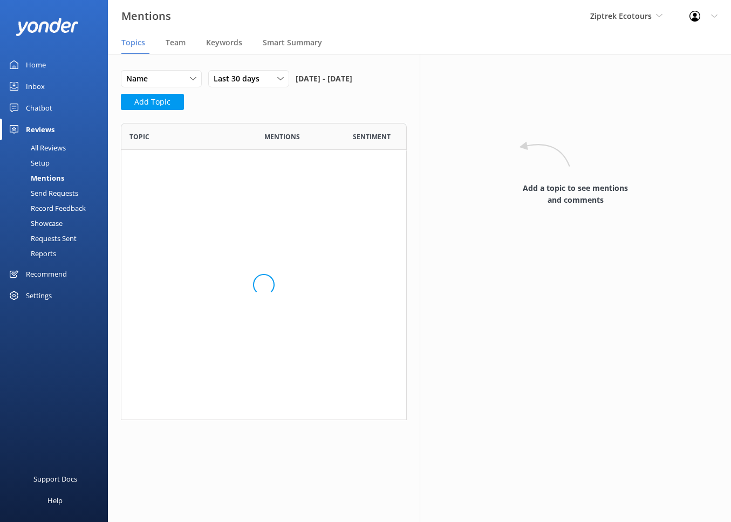
scroll to position [297, 285]
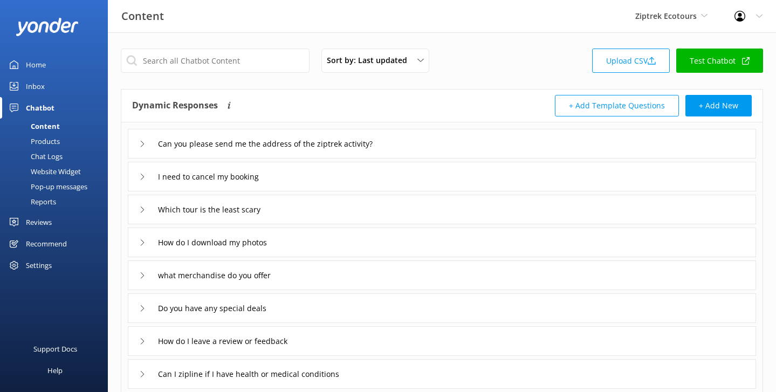
click at [54, 187] on div "Pop-up messages" at bounding box center [46, 186] width 81 height 15
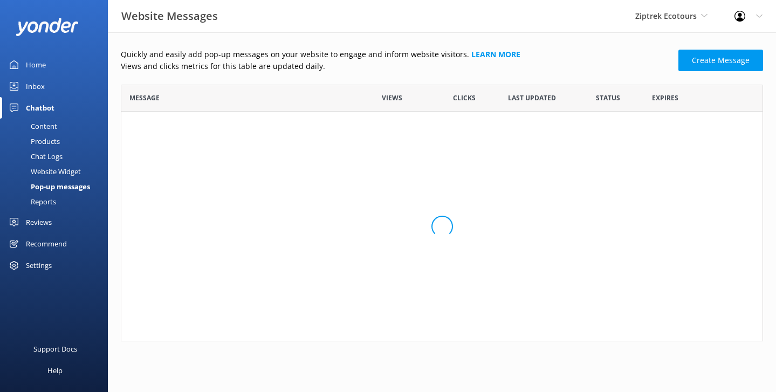
scroll to position [211, 642]
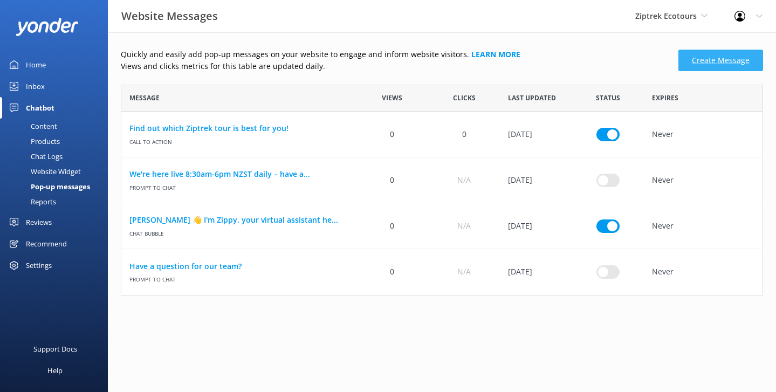
click at [725, 62] on link "Create Message" at bounding box center [720, 61] width 85 height 22
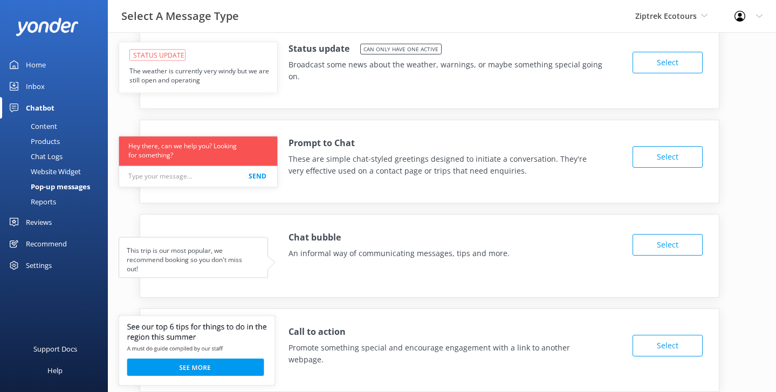
scroll to position [20, 0]
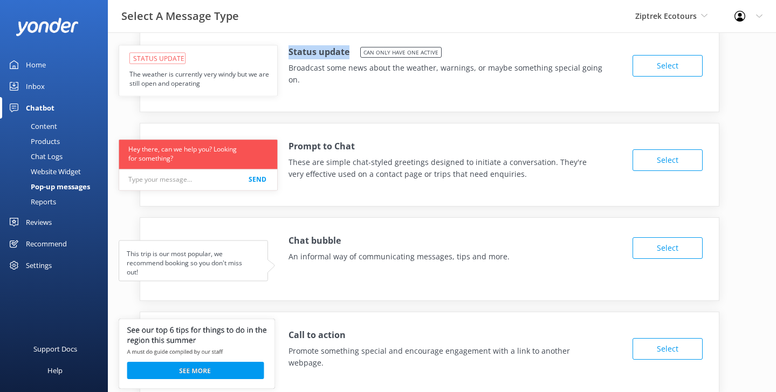
drag, startPoint x: 349, startPoint y: 52, endPoint x: 284, endPoint y: 51, distance: 65.3
click at [284, 51] on div "Status update Can only have one active Broadcast some news about the weather, w…" at bounding box center [429, 62] width 579 height 67
click at [296, 57] on h4 "Status update" at bounding box center [319, 52] width 61 height 14
drag, startPoint x: 210, startPoint y: 87, endPoint x: 134, endPoint y: 78, distance: 76.1
click at [134, 78] on use at bounding box center [198, 70] width 159 height 51
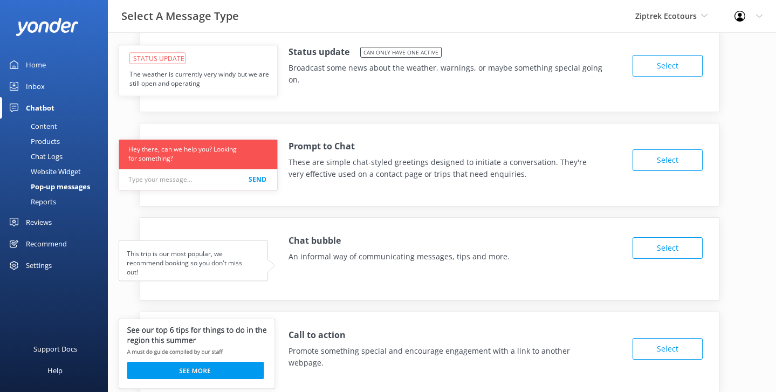
click at [201, 78] on use at bounding box center [198, 70] width 159 height 51
drag, startPoint x: 204, startPoint y: 341, endPoint x: 118, endPoint y: 324, distance: 87.9
click at [118, 324] on div "Status update Can only have one active Broadcast some news about the weather, w…" at bounding box center [442, 219] width 668 height 415
